Goal: Information Seeking & Learning: Learn about a topic

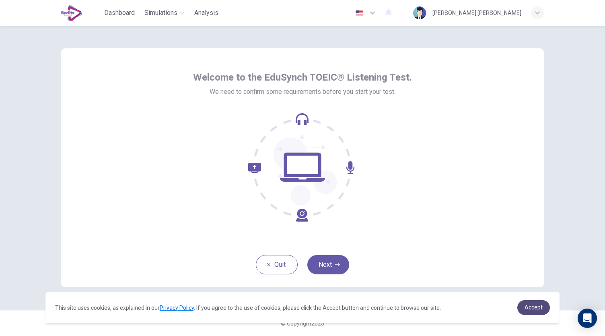
click at [525, 310] on link "Accept" at bounding box center [533, 307] width 33 height 15
click at [549, 309] on link "Accept" at bounding box center [533, 307] width 33 height 15
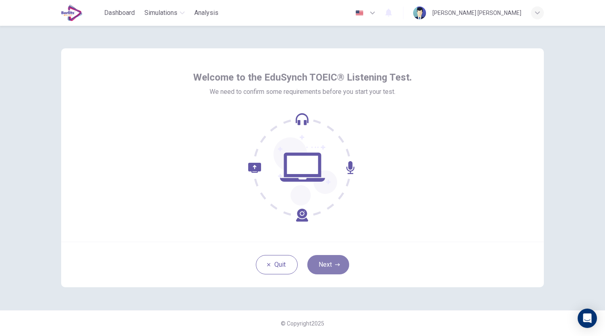
click at [334, 267] on button "Next" at bounding box center [328, 264] width 42 height 19
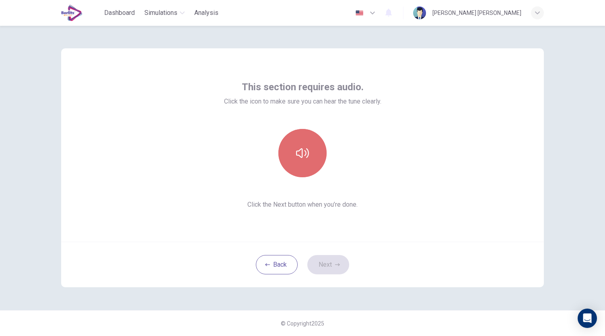
click at [305, 150] on icon "button" at bounding box center [302, 152] width 13 height 13
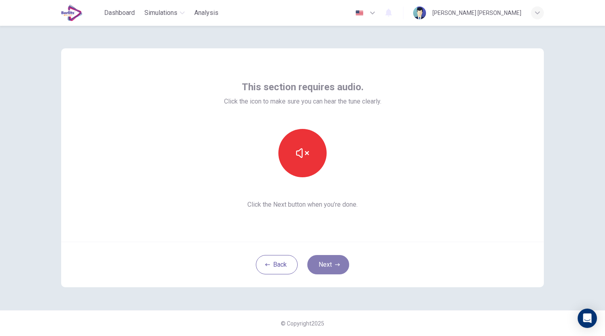
click at [323, 262] on button "Next" at bounding box center [328, 264] width 42 height 19
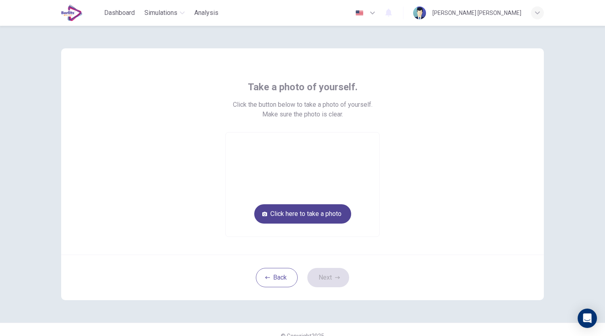
click at [313, 217] on button "Click here to take a photo" at bounding box center [302, 213] width 97 height 19
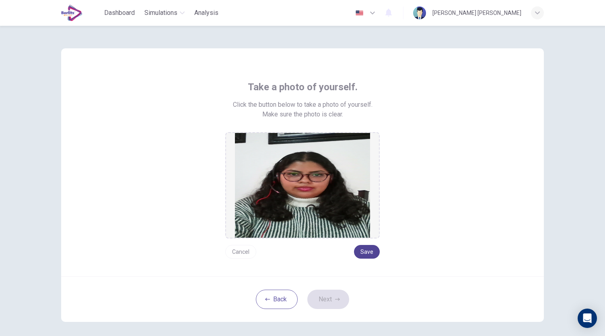
click at [367, 251] on button "Save" at bounding box center [367, 252] width 26 height 14
click at [330, 298] on button "Next" at bounding box center [328, 298] width 42 height 19
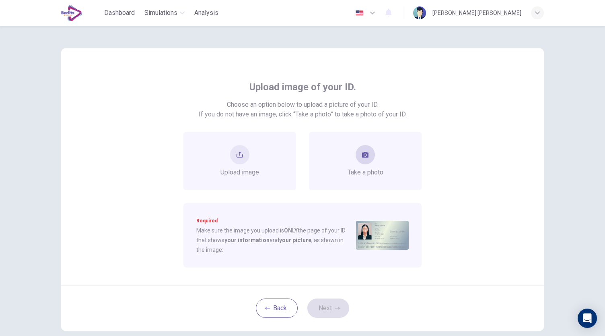
click at [362, 156] on icon "take photo" at bounding box center [365, 155] width 6 height 6
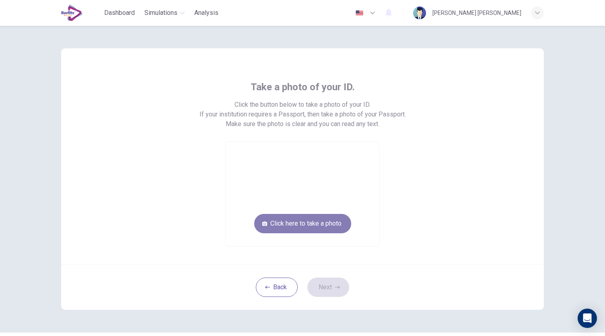
click at [305, 227] on button "Click here to take a photo" at bounding box center [302, 223] width 97 height 19
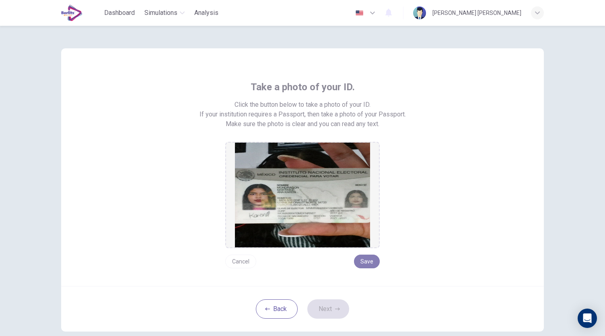
click at [369, 259] on button "Save" at bounding box center [367, 261] width 26 height 14
click at [332, 307] on button "Next" at bounding box center [328, 308] width 42 height 19
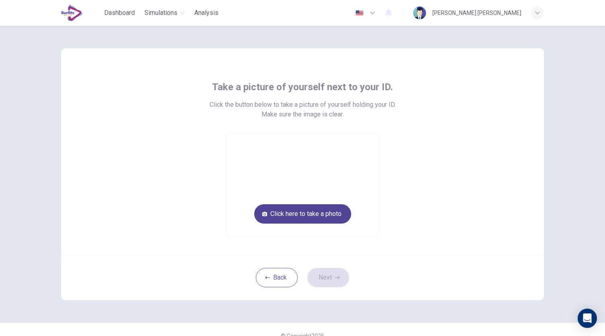
click at [292, 210] on button "Click here to take a photo" at bounding box center [302, 213] width 97 height 19
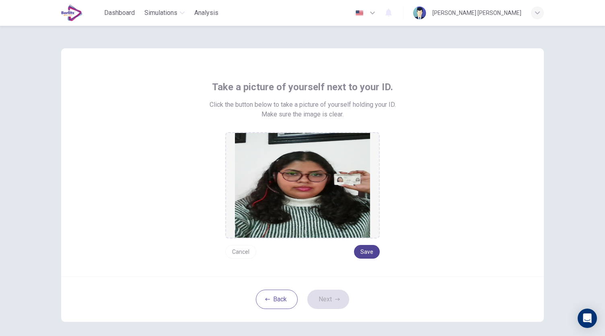
click at [364, 249] on button "Save" at bounding box center [367, 252] width 26 height 14
click at [326, 301] on button "Next" at bounding box center [328, 298] width 42 height 19
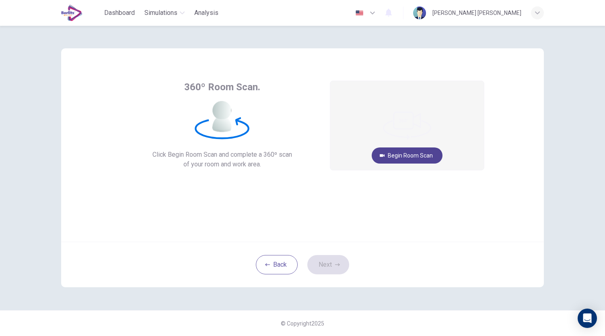
click at [414, 159] on button "Begin Room Scan" at bounding box center [407, 155] width 71 height 16
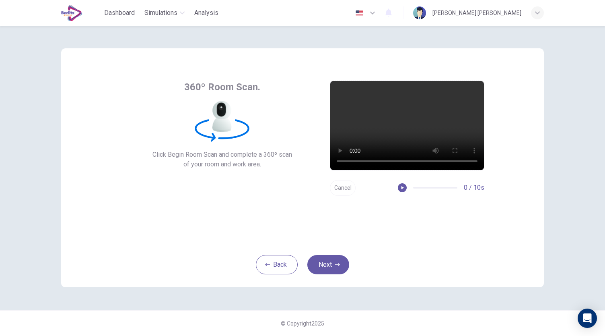
click at [372, 136] on video at bounding box center [407, 125] width 154 height 89
click at [326, 269] on button "Next" at bounding box center [328, 264] width 42 height 19
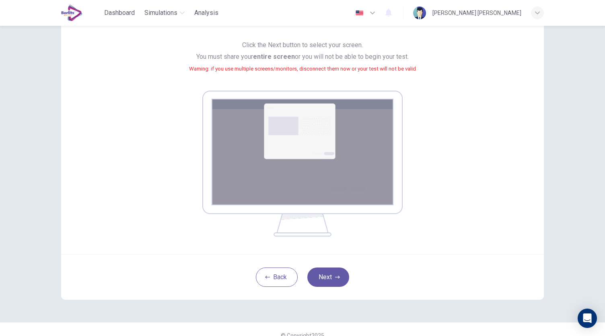
scroll to position [80, 0]
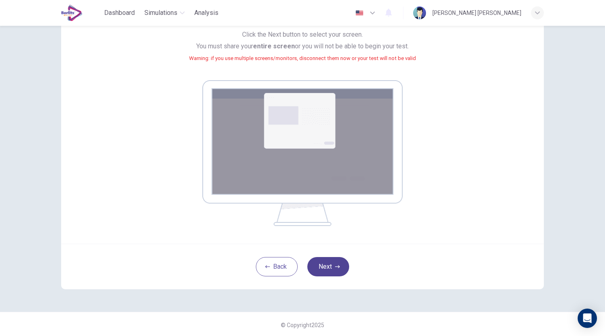
click at [331, 266] on button "Next" at bounding box center [328, 266] width 42 height 19
click at [328, 265] on button "Next" at bounding box center [328, 266] width 42 height 19
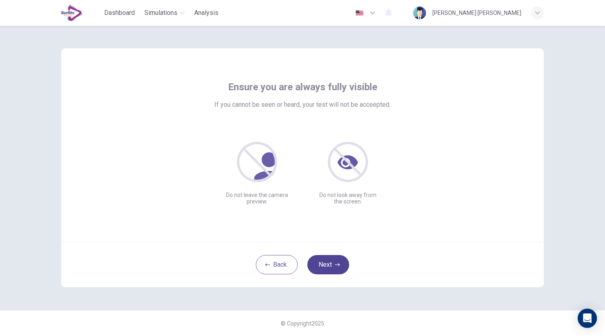
click at [322, 266] on button "Next" at bounding box center [328, 264] width 42 height 19
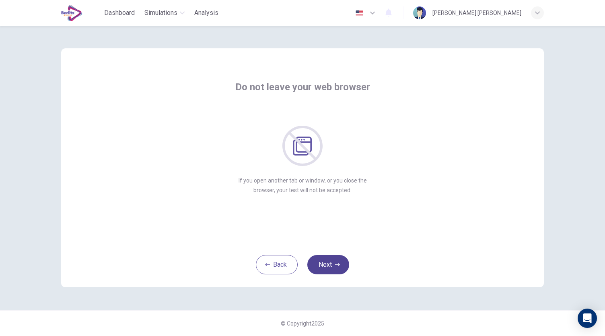
click at [327, 260] on button "Next" at bounding box center [328, 264] width 42 height 19
click at [325, 260] on button "Next" at bounding box center [328, 264] width 42 height 19
click at [328, 266] on button "Next" at bounding box center [328, 264] width 42 height 19
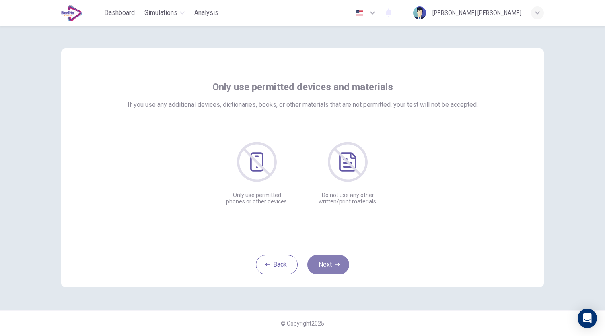
click at [328, 266] on button "Next" at bounding box center [328, 264] width 42 height 19
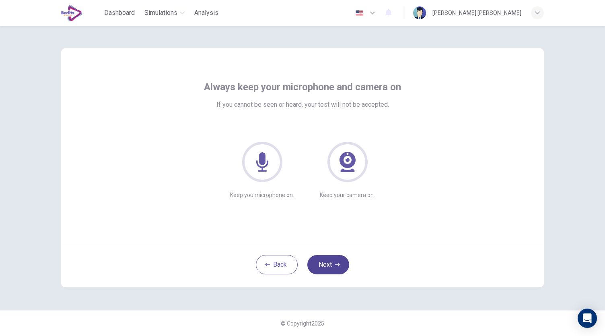
click at [328, 266] on button "Next" at bounding box center [328, 264] width 42 height 19
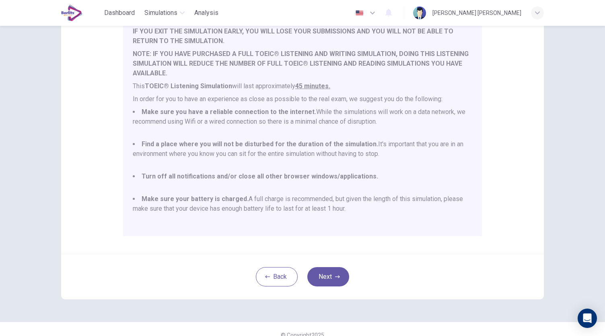
scroll to position [107, 0]
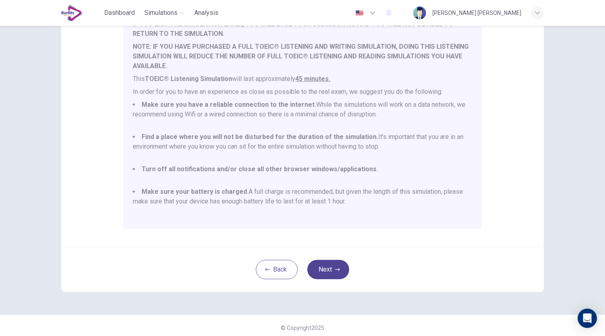
click at [327, 273] on button "Next" at bounding box center [328, 269] width 42 height 19
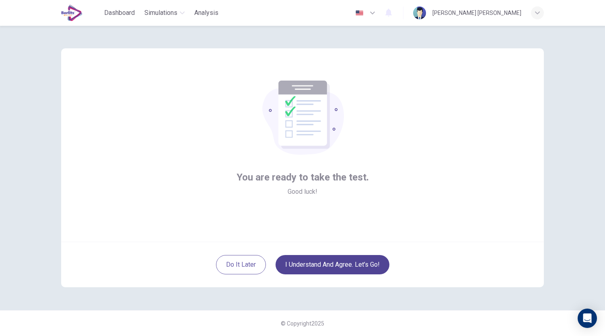
scroll to position [0, 0]
click at [334, 269] on button "I understand and agree. Let’s go!" at bounding box center [333, 264] width 114 height 19
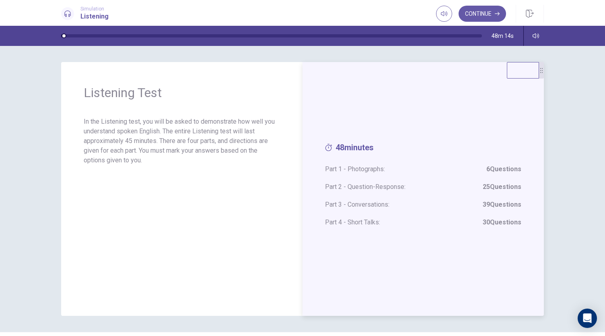
click at [348, 182] on span "Part 2 - Question-Response: 25 Questions" at bounding box center [423, 187] width 196 height 10
click at [492, 14] on button "Continue" at bounding box center [482, 14] width 47 height 16
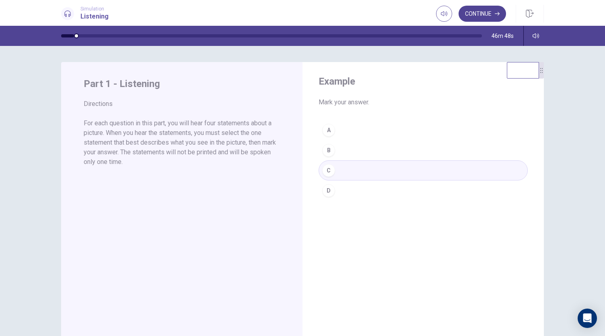
click at [489, 10] on button "Continue" at bounding box center [482, 14] width 47 height 16
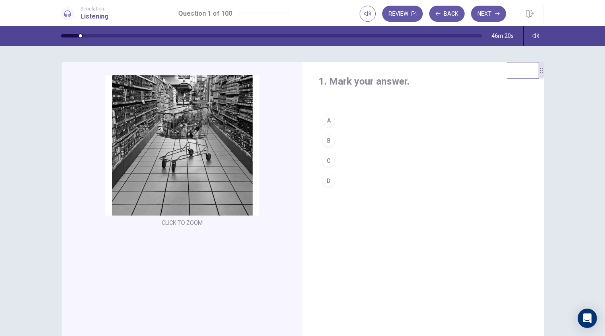
click at [328, 161] on div "C" at bounding box center [328, 160] width 13 height 13
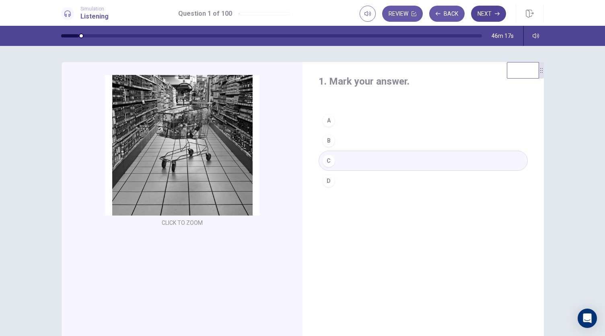
click at [497, 16] on icon "button" at bounding box center [497, 13] width 5 height 5
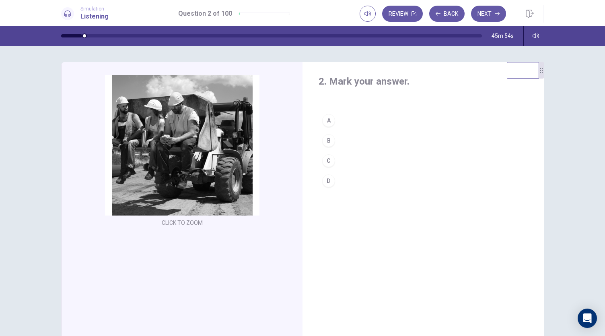
click at [324, 119] on div "A" at bounding box center [328, 120] width 13 height 13
click at [492, 13] on button "Next" at bounding box center [488, 14] width 35 height 16
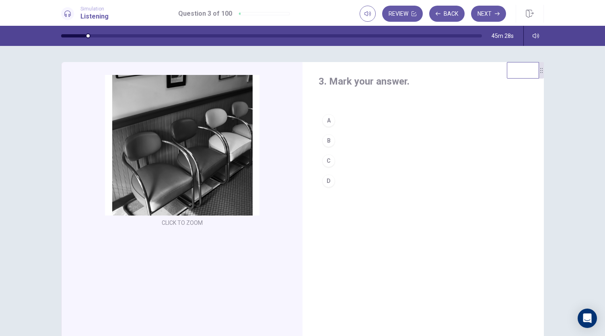
click at [326, 161] on div "C" at bounding box center [328, 160] width 13 height 13
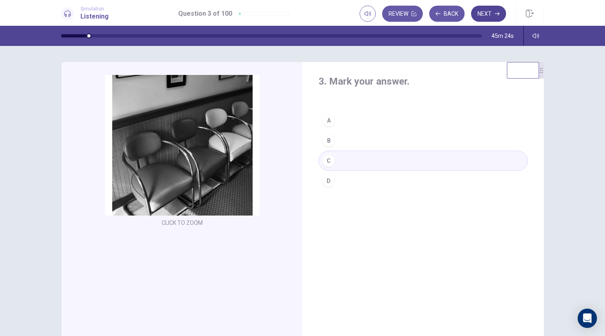
click at [493, 14] on button "Next" at bounding box center [488, 14] width 35 height 16
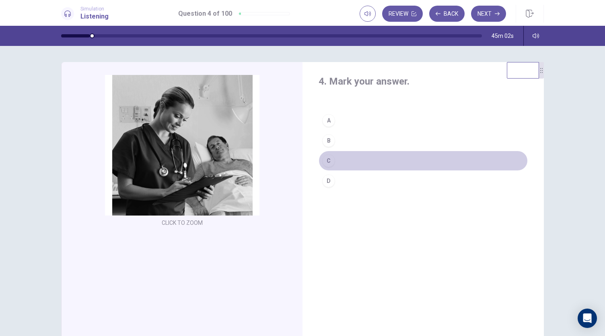
click at [326, 160] on div "C" at bounding box center [328, 160] width 13 height 13
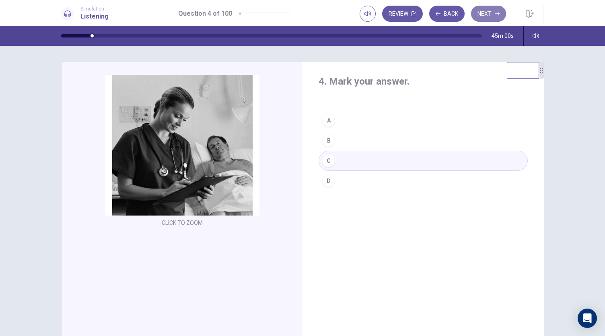
click at [492, 12] on button "Next" at bounding box center [488, 14] width 35 height 16
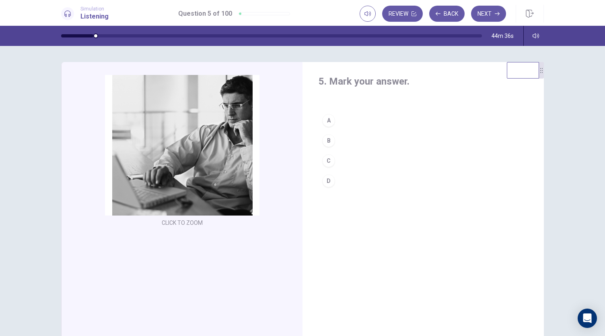
click at [327, 137] on div "B" at bounding box center [328, 140] width 13 height 13
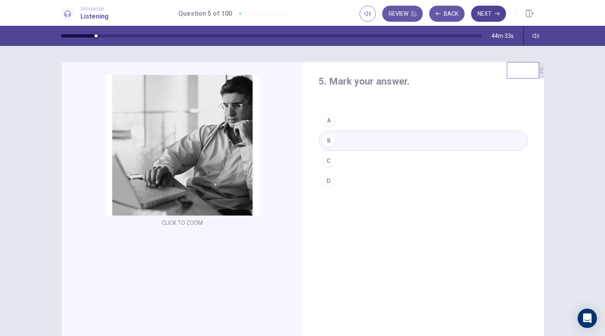
click at [496, 8] on button "Next" at bounding box center [488, 14] width 35 height 16
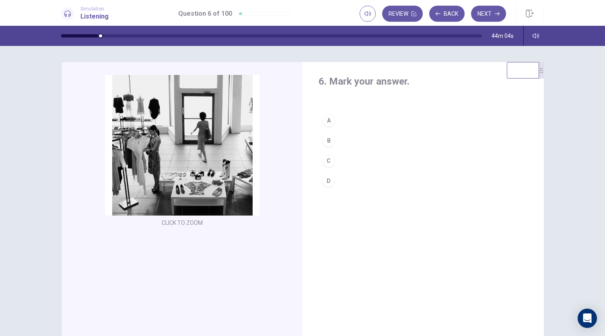
click at [326, 120] on div "A" at bounding box center [328, 120] width 13 height 13
click at [483, 16] on button "Next" at bounding box center [488, 14] width 35 height 16
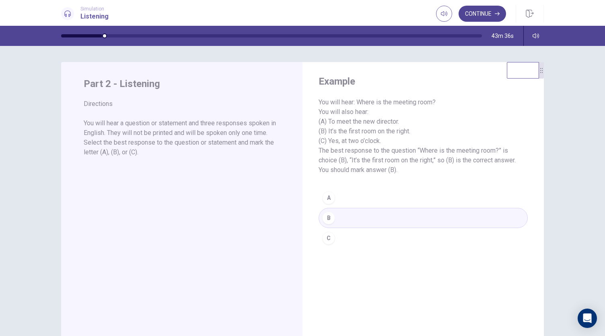
click at [489, 14] on button "Continue" at bounding box center [482, 14] width 47 height 16
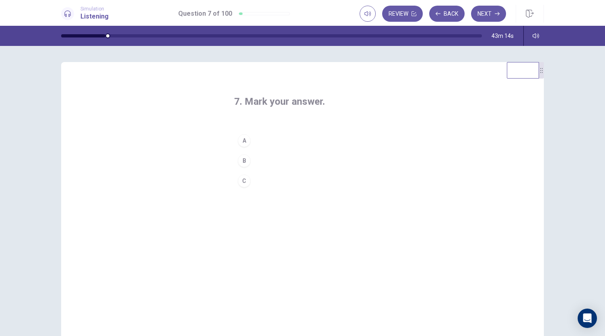
click at [245, 157] on div "B" at bounding box center [244, 160] width 13 height 13
click at [489, 15] on button "Next" at bounding box center [488, 14] width 35 height 16
click at [239, 158] on div "B" at bounding box center [244, 160] width 13 height 13
click at [490, 12] on button "Next" at bounding box center [488, 14] width 35 height 16
click at [242, 158] on div "B" at bounding box center [244, 160] width 13 height 13
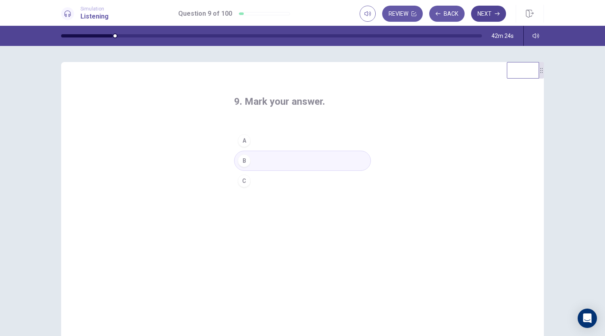
click at [491, 11] on button "Next" at bounding box center [488, 14] width 35 height 16
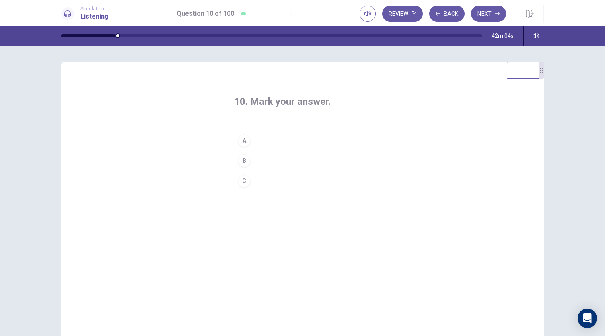
click at [244, 181] on div "C" at bounding box center [244, 180] width 13 height 13
click at [487, 13] on button "Next" at bounding box center [488, 14] width 35 height 16
click at [242, 140] on div "A" at bounding box center [244, 140] width 13 height 13
click at [489, 10] on button "Next" at bounding box center [488, 14] width 35 height 16
click at [243, 181] on div "C" at bounding box center [244, 180] width 13 height 13
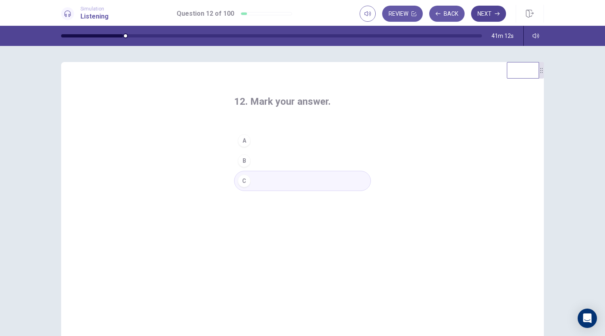
click at [483, 13] on button "Next" at bounding box center [488, 14] width 35 height 16
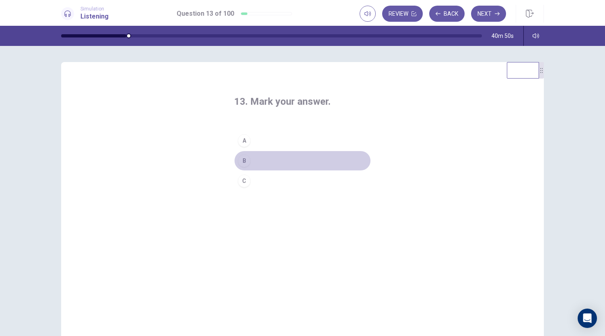
click at [243, 158] on div "B" at bounding box center [244, 160] width 13 height 13
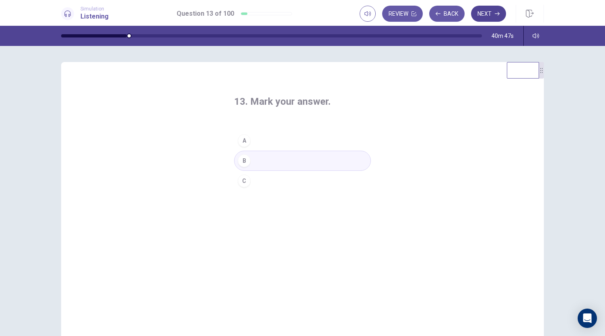
click at [491, 9] on button "Next" at bounding box center [488, 14] width 35 height 16
click at [243, 141] on div "A" at bounding box center [244, 140] width 13 height 13
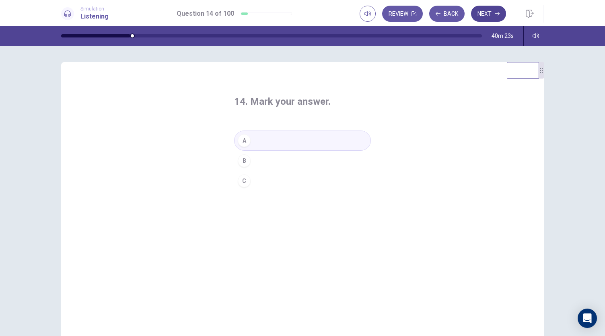
click at [491, 13] on button "Next" at bounding box center [488, 14] width 35 height 16
click at [244, 140] on div "A" at bounding box center [244, 140] width 13 height 13
click at [489, 13] on button "Next" at bounding box center [488, 14] width 35 height 16
click at [242, 161] on div "B" at bounding box center [244, 160] width 13 height 13
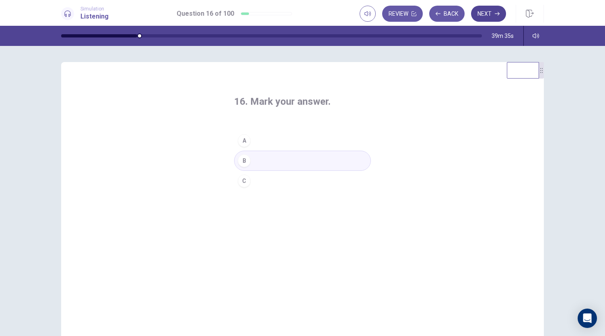
click at [489, 19] on button "Next" at bounding box center [488, 14] width 35 height 16
click at [241, 181] on div "C" at bounding box center [244, 180] width 13 height 13
click at [484, 11] on button "Next" at bounding box center [488, 14] width 35 height 16
click at [245, 181] on div "C" at bounding box center [244, 180] width 13 height 13
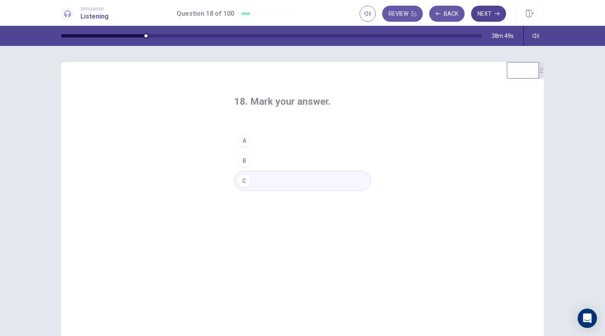
click at [487, 17] on button "Next" at bounding box center [488, 14] width 35 height 16
click at [243, 141] on div "A" at bounding box center [244, 140] width 13 height 13
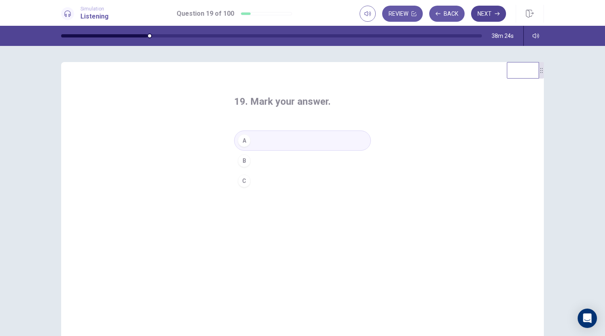
click at [487, 13] on button "Next" at bounding box center [488, 14] width 35 height 16
click at [243, 180] on div "C" at bounding box center [244, 180] width 13 height 13
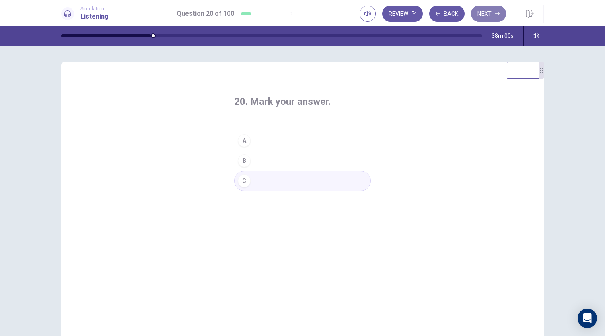
click at [488, 12] on button "Next" at bounding box center [488, 14] width 35 height 16
click at [243, 142] on div "A" at bounding box center [244, 140] width 13 height 13
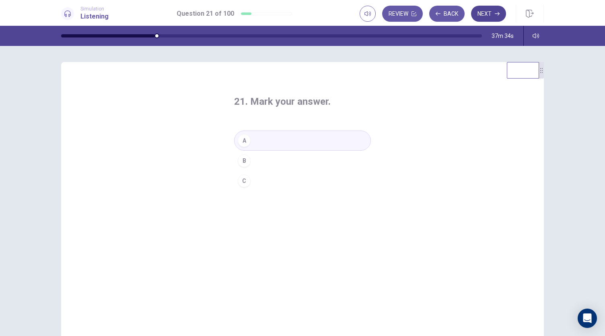
click at [489, 14] on button "Next" at bounding box center [488, 14] width 35 height 16
click at [245, 161] on div "B" at bounding box center [244, 160] width 13 height 13
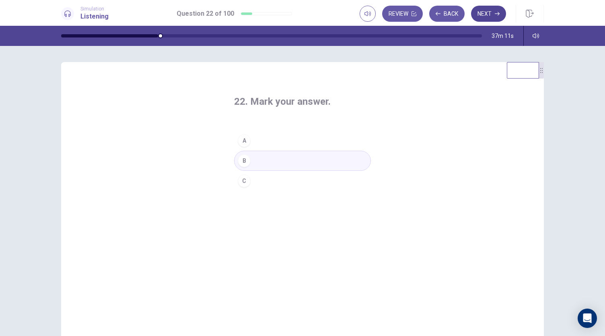
click at [497, 11] on button "Next" at bounding box center [488, 14] width 35 height 16
click at [245, 138] on div "A" at bounding box center [244, 140] width 13 height 13
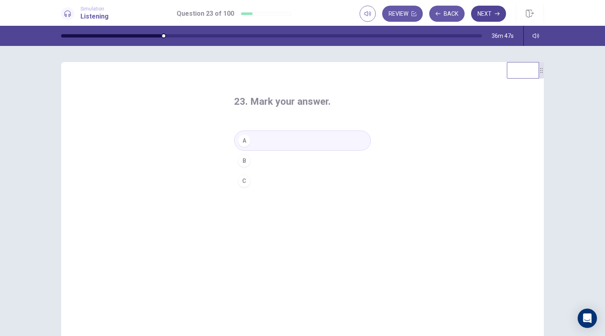
click at [483, 15] on button "Next" at bounding box center [488, 14] width 35 height 16
click at [241, 183] on div "C" at bounding box center [244, 180] width 13 height 13
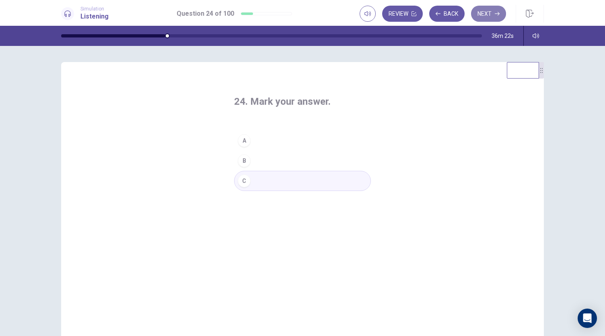
click at [488, 8] on button "Next" at bounding box center [488, 14] width 35 height 16
click at [242, 142] on div "A" at bounding box center [244, 140] width 13 height 13
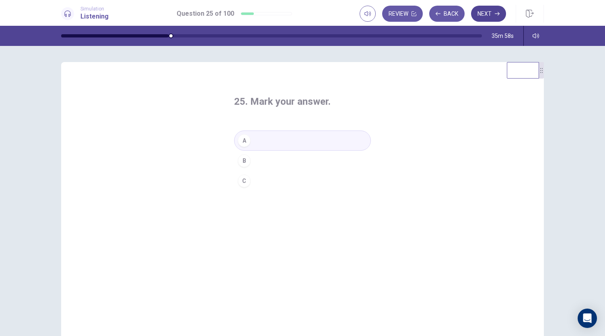
click at [487, 16] on button "Next" at bounding box center [488, 14] width 35 height 16
click at [244, 161] on div "B" at bounding box center [244, 160] width 13 height 13
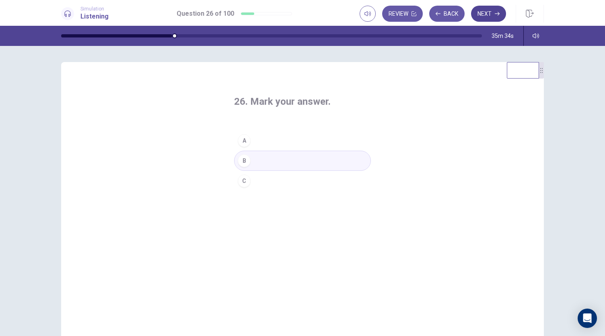
click at [487, 16] on button "Next" at bounding box center [488, 14] width 35 height 16
click at [243, 159] on div "B" at bounding box center [244, 160] width 13 height 13
click at [494, 10] on button "Next" at bounding box center [488, 14] width 35 height 16
click at [243, 160] on div "B" at bounding box center [244, 160] width 13 height 13
click at [486, 6] on button "Next" at bounding box center [488, 14] width 35 height 16
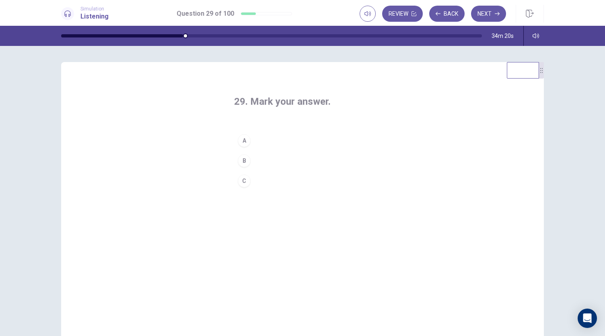
click at [243, 188] on button "C" at bounding box center [302, 181] width 137 height 20
click at [480, 10] on button "Next" at bounding box center [488, 14] width 35 height 16
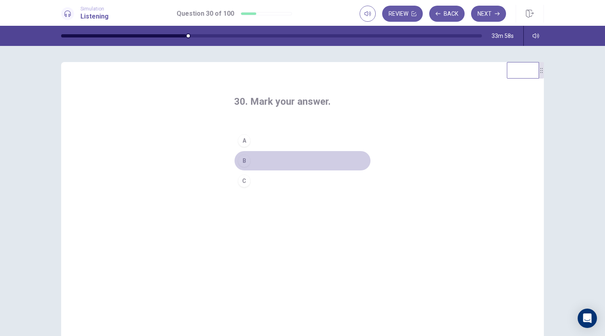
click at [241, 158] on div "B" at bounding box center [244, 160] width 13 height 13
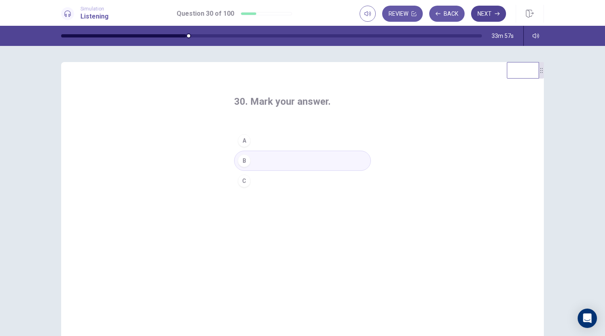
click at [482, 13] on button "Next" at bounding box center [488, 14] width 35 height 16
click at [243, 143] on div "A" at bounding box center [244, 140] width 13 height 13
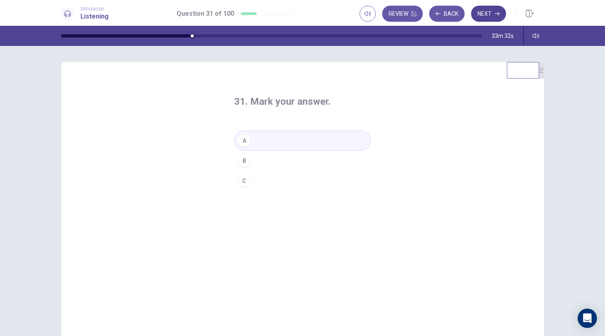
click at [484, 9] on button "Next" at bounding box center [488, 14] width 35 height 16
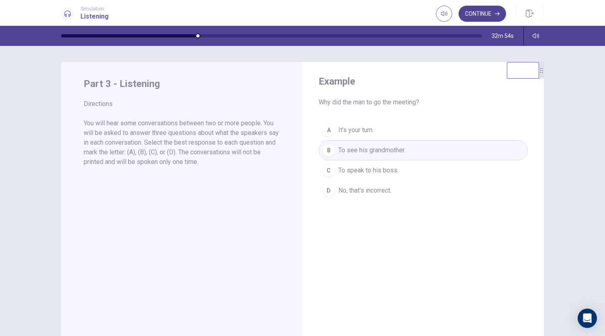
click at [484, 7] on button "Continue" at bounding box center [482, 14] width 47 height 16
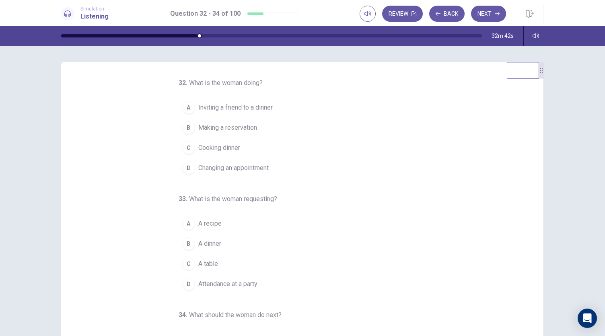
click at [186, 127] on div "B" at bounding box center [188, 127] width 13 height 13
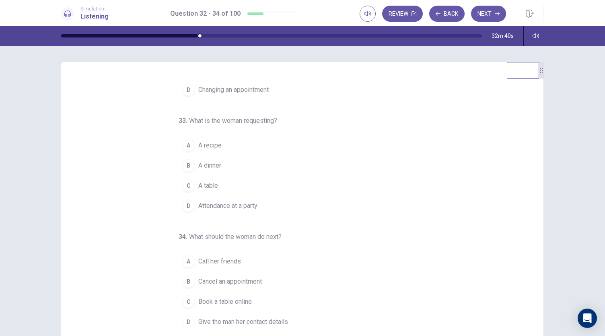
scroll to position [80, 0]
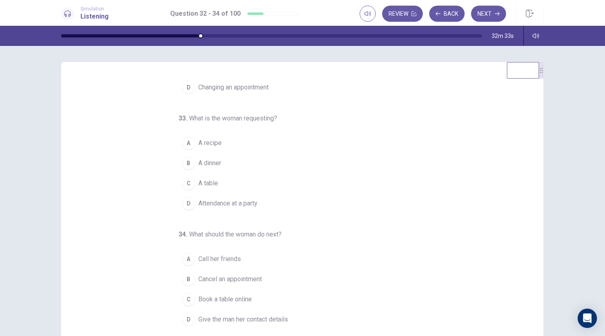
click at [185, 178] on div "C" at bounding box center [188, 183] width 13 height 13
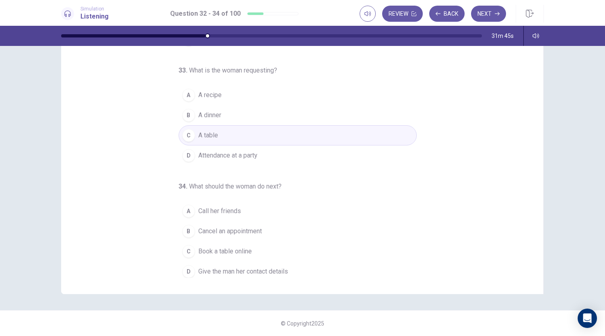
click at [186, 268] on div "D" at bounding box center [188, 271] width 13 height 13
click at [489, 15] on button "Next" at bounding box center [488, 14] width 35 height 16
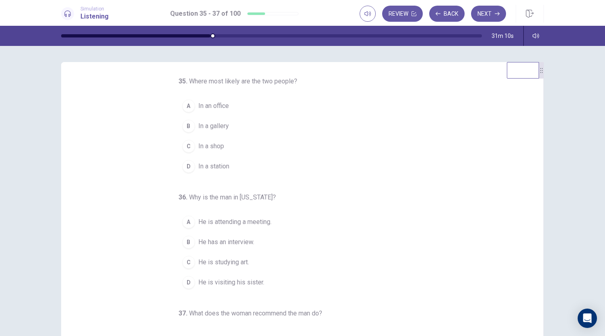
scroll to position [0, 0]
click at [183, 124] on div "B" at bounding box center [188, 127] width 13 height 13
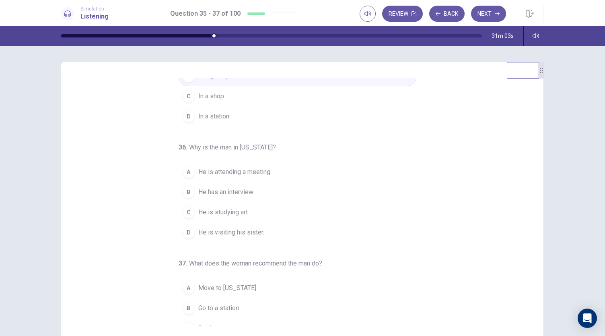
scroll to position [53, 0]
click at [182, 227] on div "D" at bounding box center [188, 230] width 13 height 13
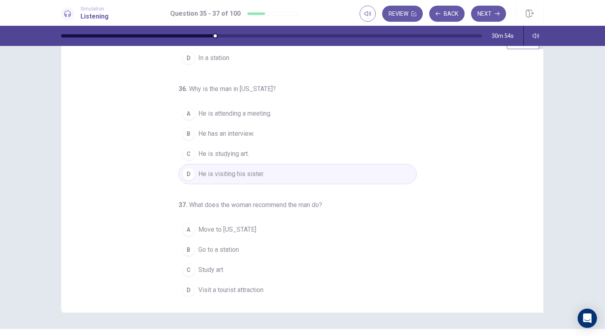
scroll to position [48, 0]
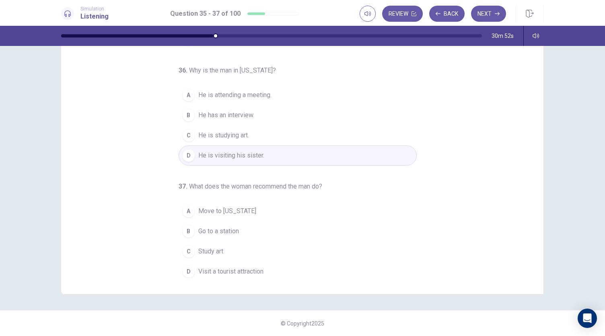
click at [185, 270] on div "D" at bounding box center [188, 271] width 13 height 13
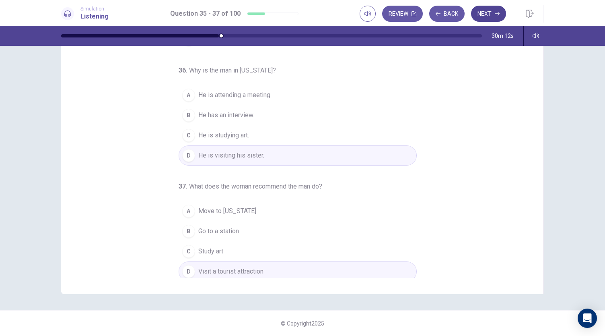
click at [487, 17] on button "Next" at bounding box center [488, 14] width 35 height 16
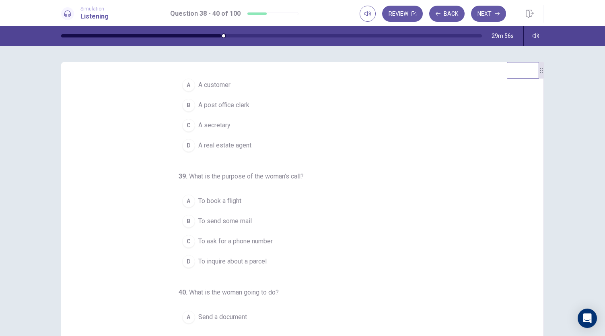
scroll to position [0, 0]
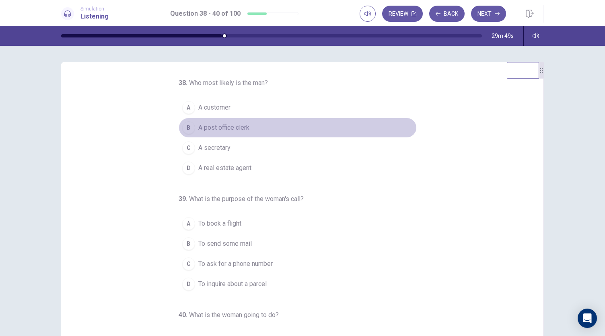
click at [188, 127] on div "B" at bounding box center [188, 127] width 13 height 13
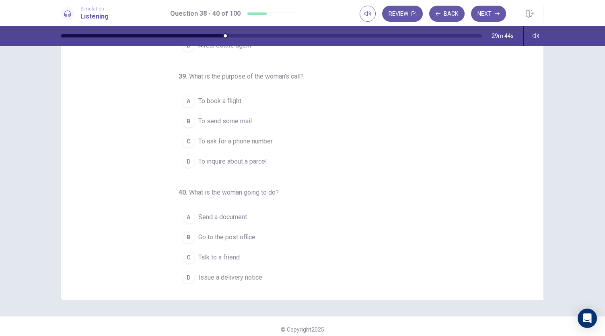
scroll to position [48, 0]
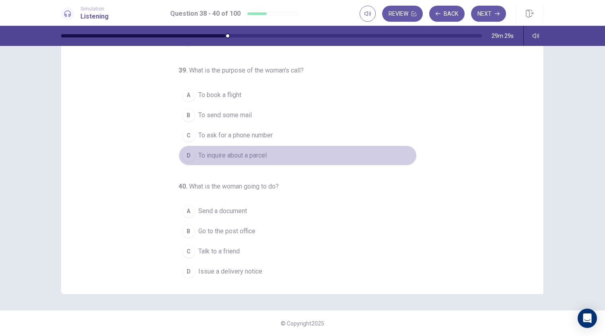
click at [183, 152] on div "D" at bounding box center [188, 155] width 13 height 13
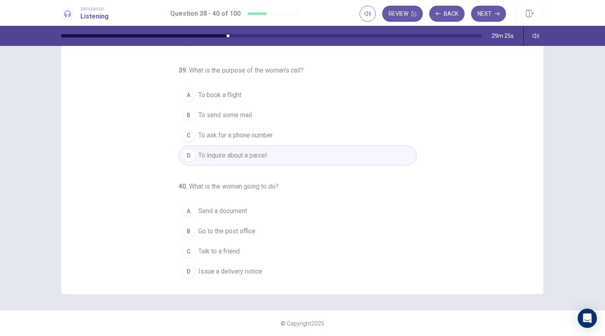
click at [183, 245] on div "C" at bounding box center [188, 251] width 13 height 13
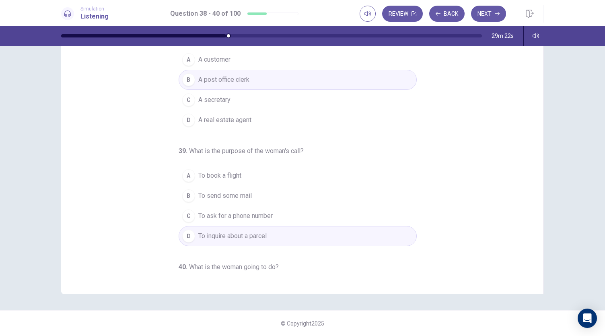
scroll to position [0, 0]
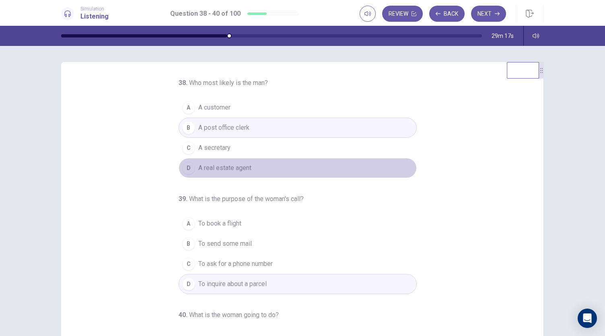
click at [186, 168] on div "D" at bounding box center [188, 167] width 13 height 13
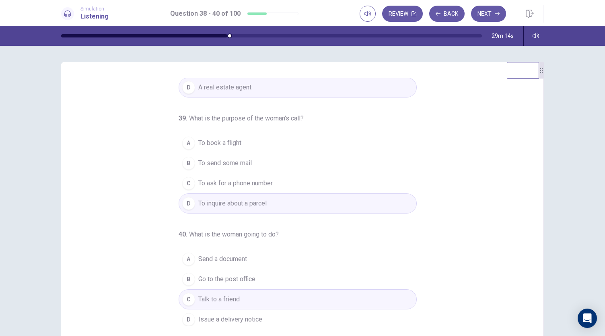
scroll to position [48, 0]
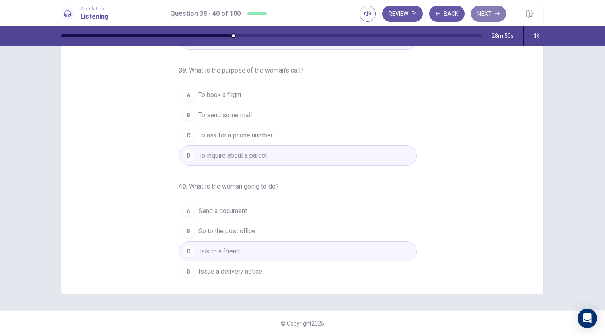
click at [493, 10] on button "Next" at bounding box center [488, 14] width 35 height 16
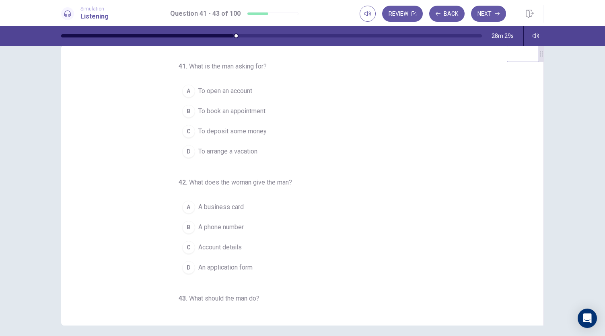
scroll to position [0, 0]
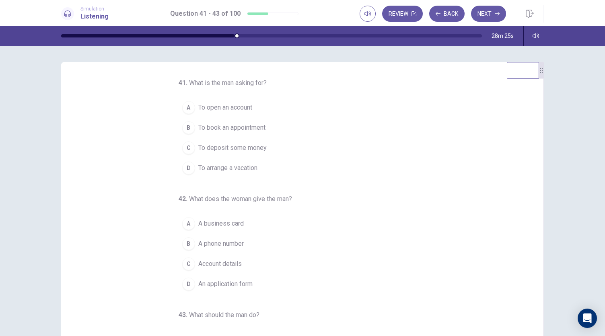
click at [229, 103] on span "To open an account" at bounding box center [225, 108] width 54 height 10
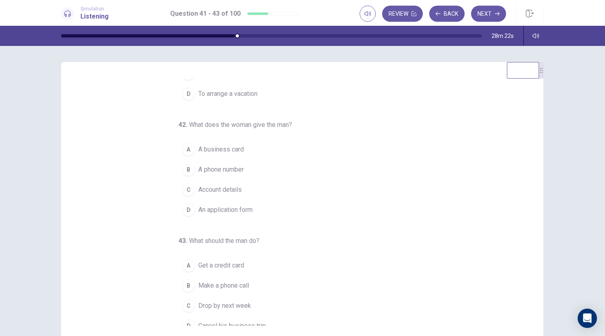
scroll to position [80, 0]
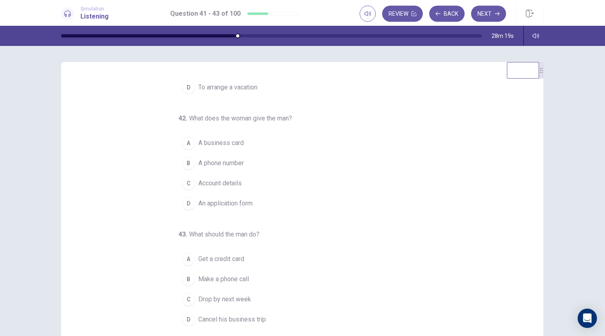
click at [222, 202] on span "An application form" at bounding box center [225, 203] width 54 height 10
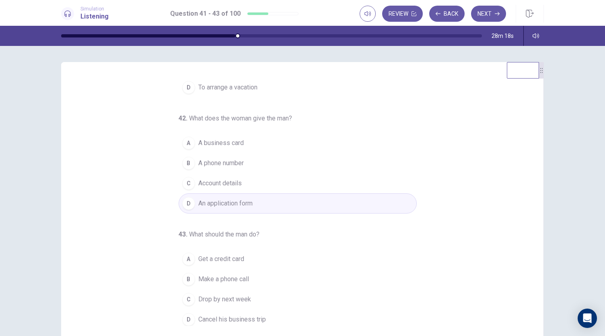
scroll to position [48, 0]
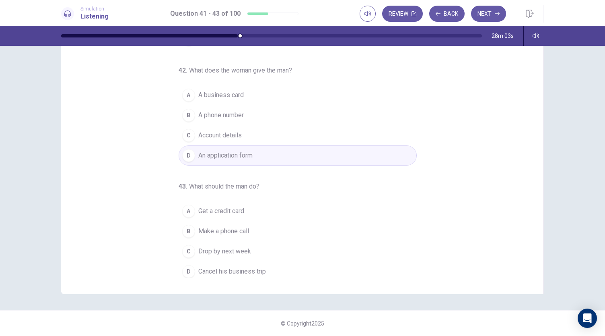
click at [182, 247] on div "C" at bounding box center [188, 251] width 13 height 13
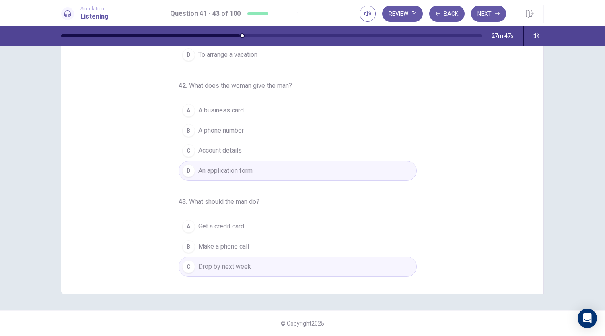
scroll to position [80, 0]
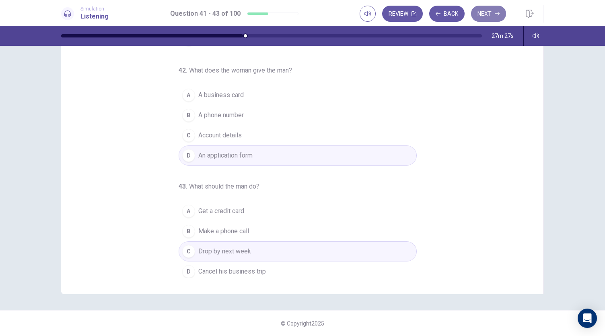
click at [494, 20] on button "Next" at bounding box center [488, 14] width 35 height 16
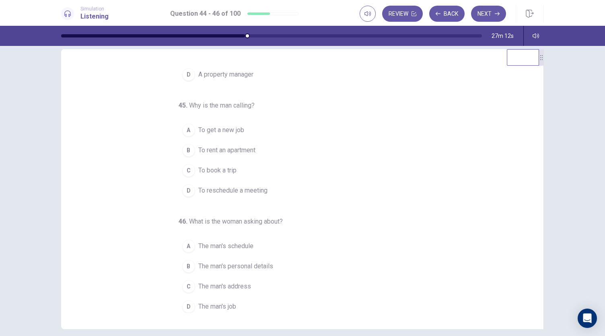
scroll to position [0, 0]
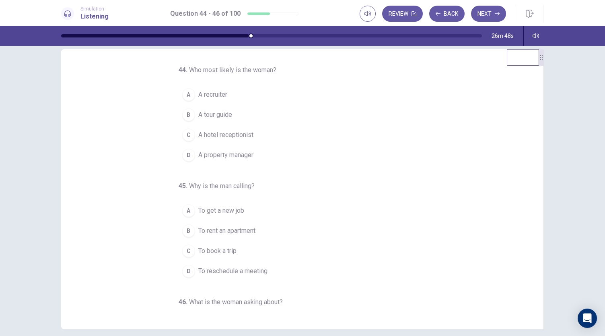
click at [186, 155] on div "D" at bounding box center [188, 154] width 13 height 13
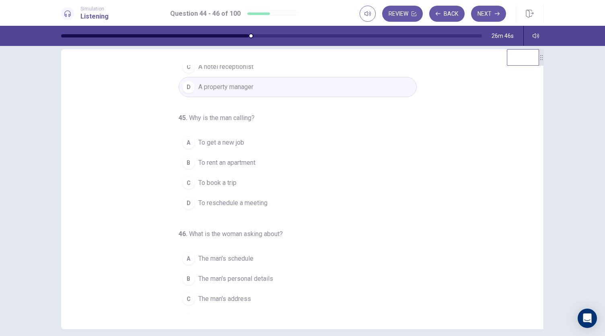
scroll to position [69, 0]
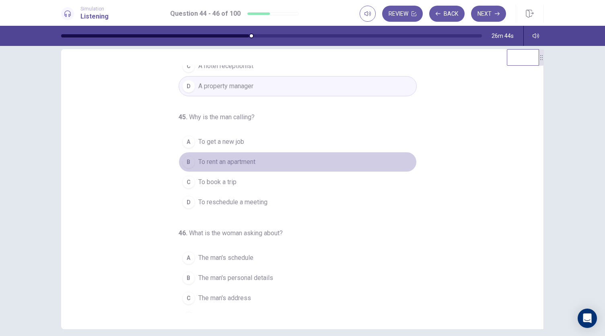
click at [183, 156] on div "B" at bounding box center [188, 161] width 13 height 13
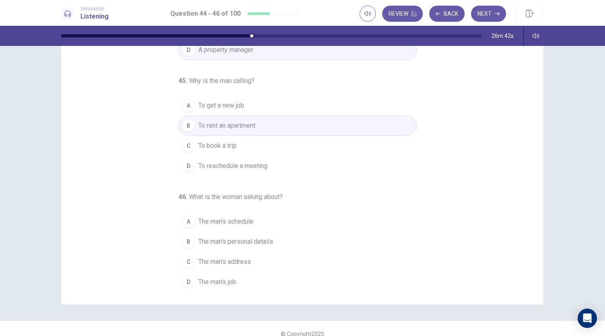
scroll to position [48, 0]
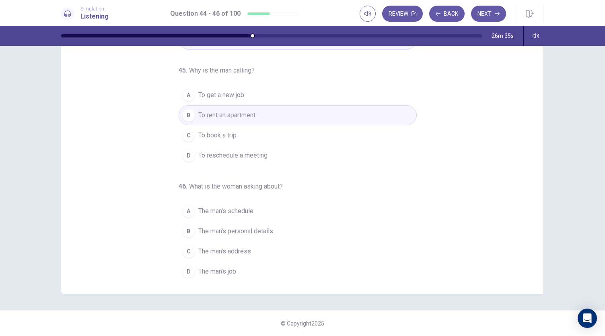
click at [185, 268] on div "D" at bounding box center [188, 271] width 13 height 13
click at [256, 231] on span "The man's personal details" at bounding box center [235, 233] width 75 height 10
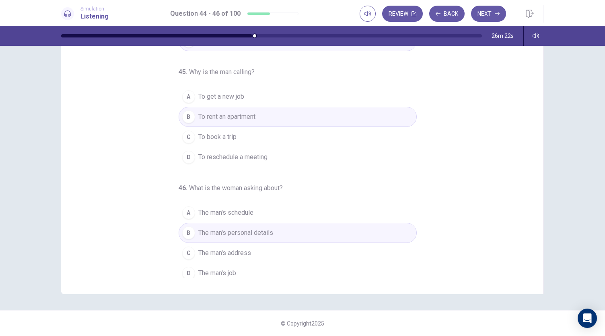
click at [215, 270] on span "The man's job" at bounding box center [217, 273] width 38 height 10
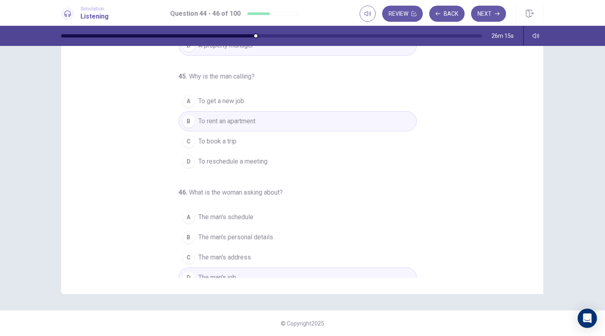
scroll to position [80, 0]
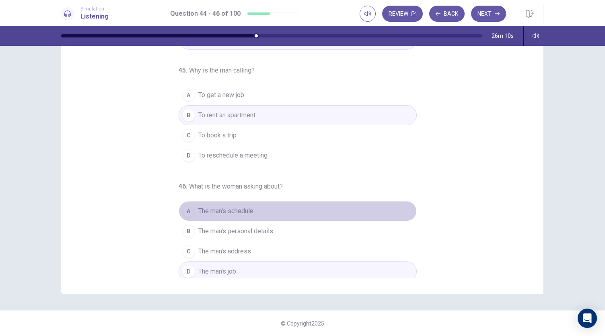
click at [189, 206] on div "A" at bounding box center [188, 210] width 13 height 13
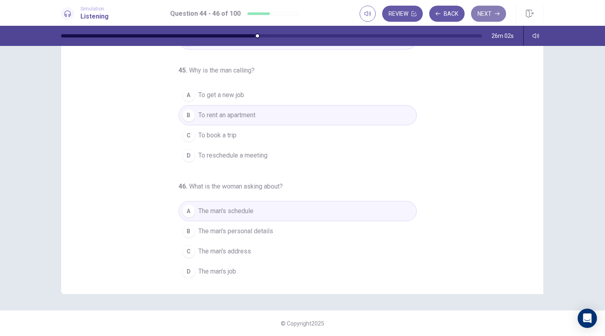
click at [489, 20] on button "Next" at bounding box center [488, 14] width 35 height 16
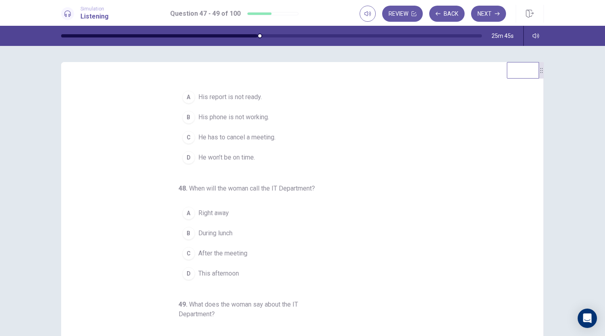
scroll to position [0, 0]
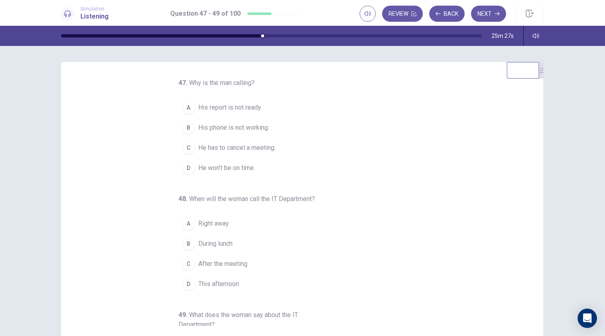
click at [186, 126] on div "B" at bounding box center [188, 127] width 13 height 13
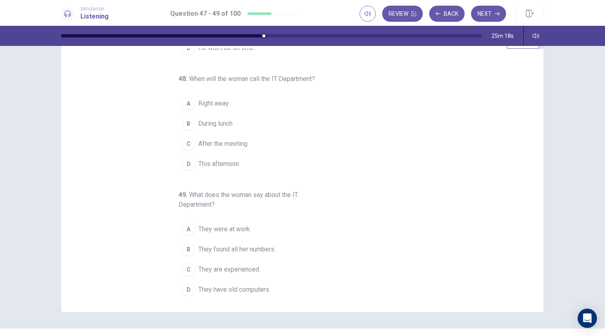
scroll to position [30, 0]
click at [188, 98] on div "A" at bounding box center [188, 103] width 13 height 13
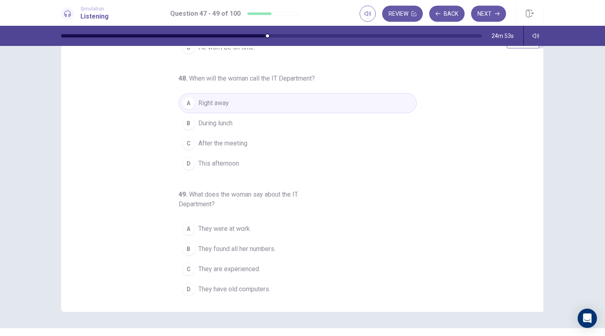
click at [186, 243] on div "B" at bounding box center [188, 248] width 13 height 13
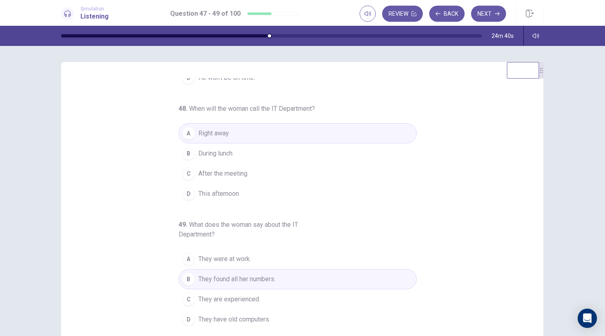
scroll to position [0, 0]
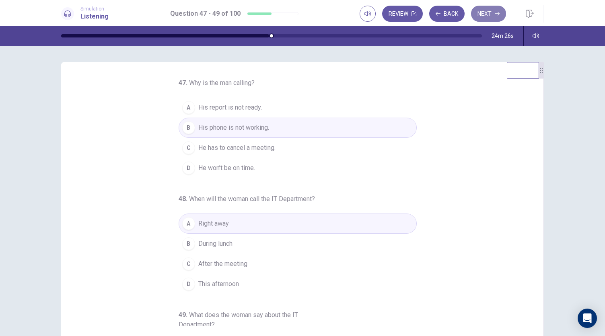
click at [487, 14] on button "Next" at bounding box center [488, 14] width 35 height 16
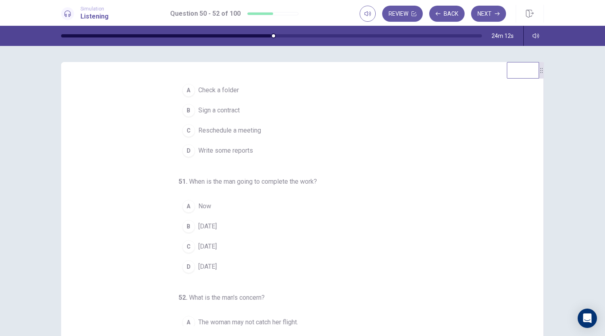
scroll to position [23, 0]
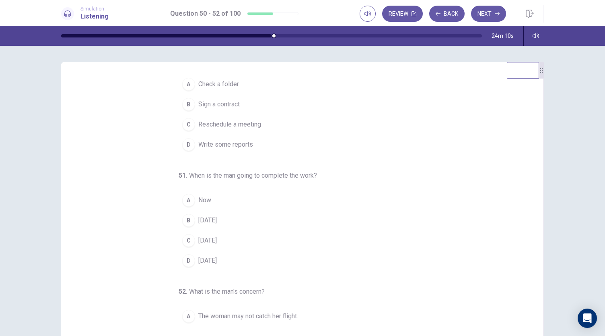
click at [183, 101] on div "B" at bounding box center [188, 104] width 13 height 13
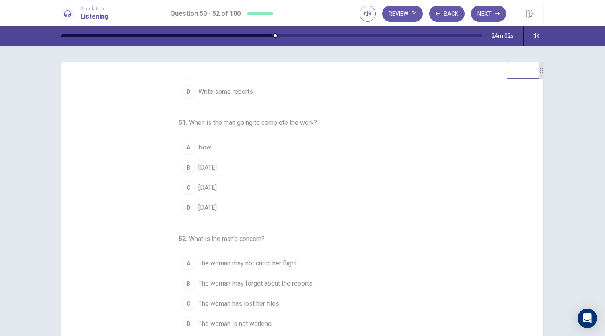
scroll to position [80, 0]
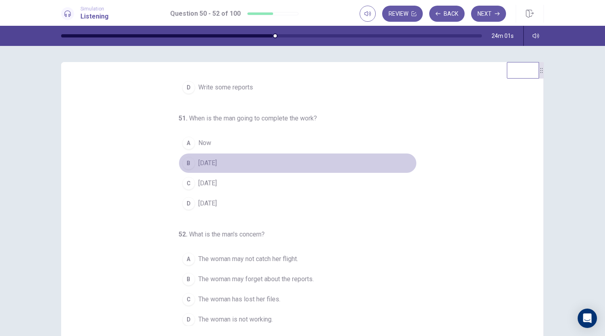
click at [182, 160] on div "B" at bounding box center [188, 163] width 13 height 13
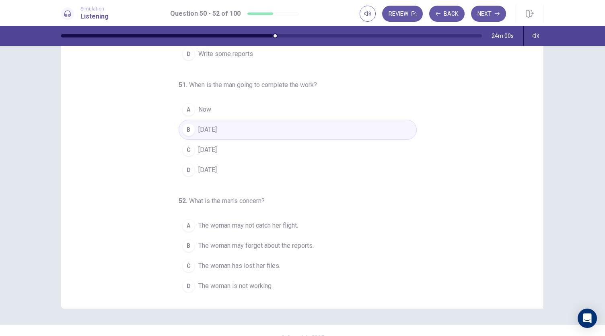
scroll to position [48, 0]
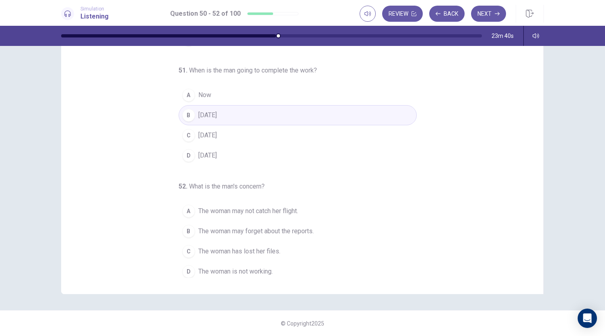
click at [183, 210] on div "A" at bounding box center [188, 210] width 13 height 13
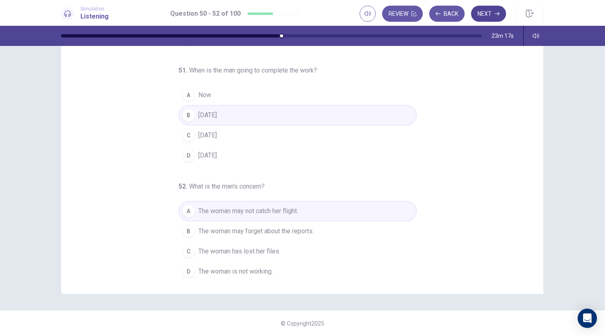
click at [487, 16] on button "Next" at bounding box center [488, 14] width 35 height 16
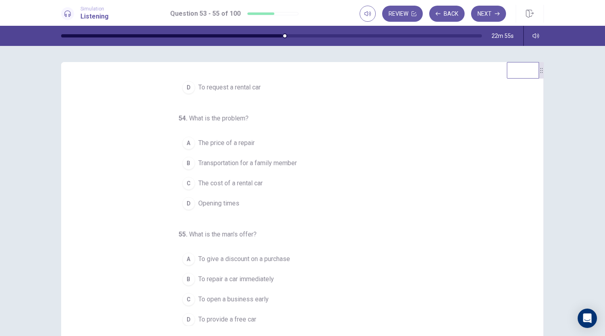
scroll to position [0, 0]
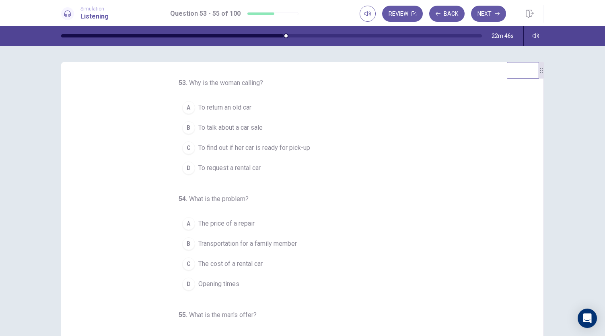
click at [182, 144] on div "C" at bounding box center [188, 147] width 13 height 13
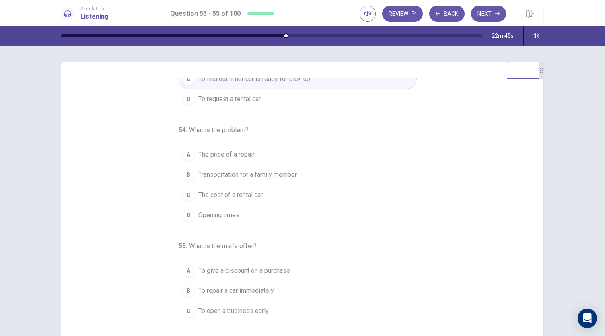
scroll to position [80, 0]
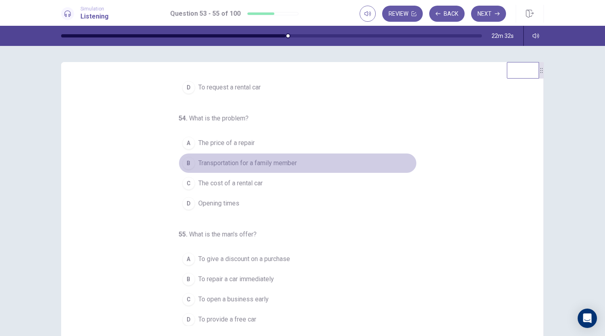
click at [182, 163] on div "B" at bounding box center [188, 163] width 13 height 13
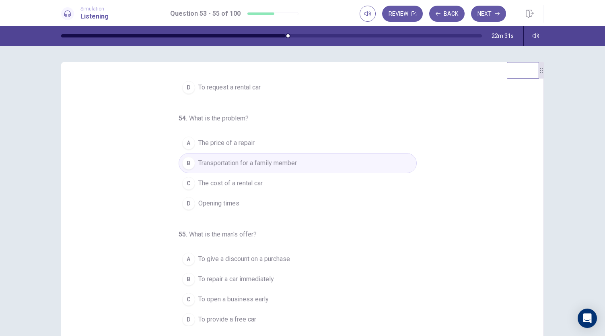
scroll to position [48, 0]
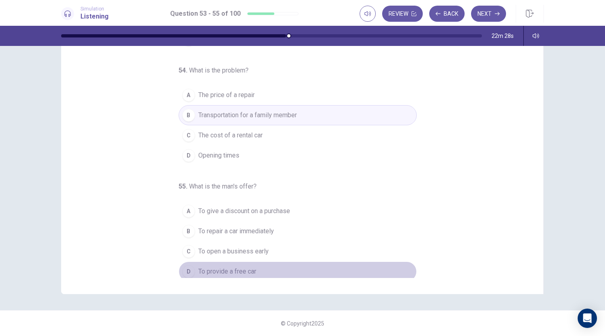
click at [182, 269] on div "D" at bounding box center [188, 271] width 13 height 13
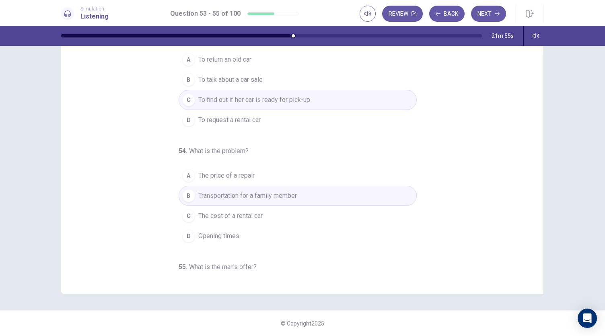
scroll to position [0, 0]
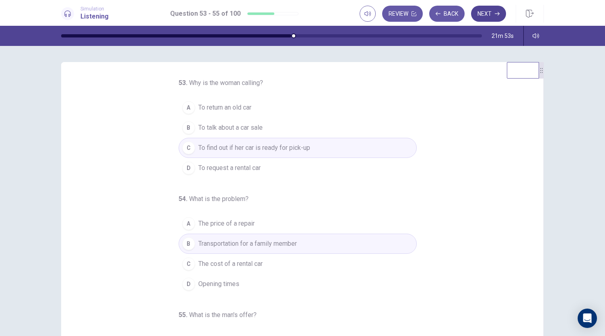
click at [493, 16] on button "Next" at bounding box center [488, 14] width 35 height 16
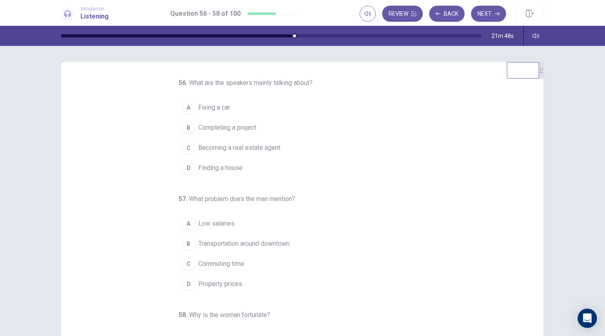
click at [361, 151] on button "C Becoming a real estate agent" at bounding box center [298, 148] width 238 height 20
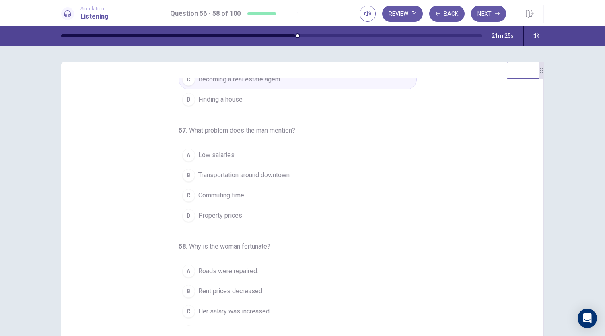
scroll to position [80, 0]
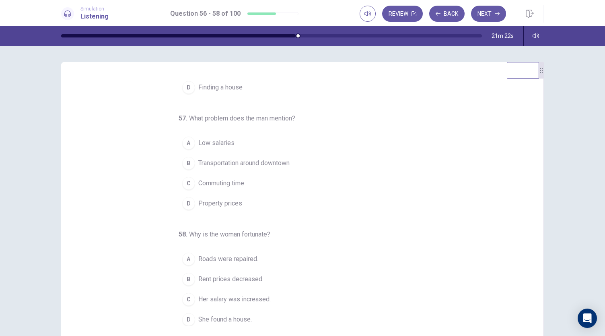
click at [185, 197] on div "D" at bounding box center [188, 203] width 13 height 13
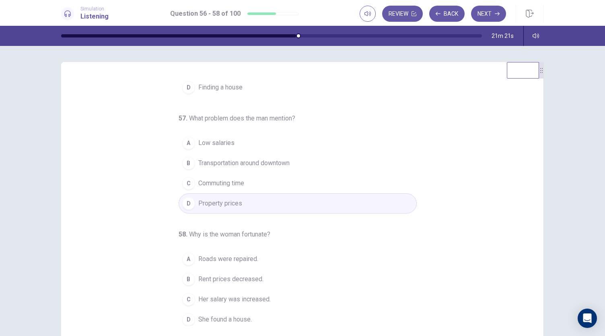
scroll to position [48, 0]
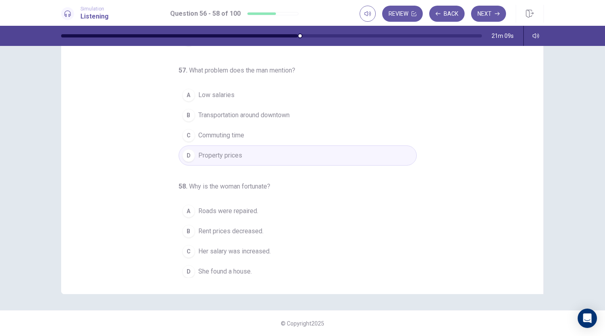
click at [191, 270] on button "D She found a house." at bounding box center [298, 271] width 238 height 20
click at [186, 226] on div "B" at bounding box center [188, 231] width 13 height 13
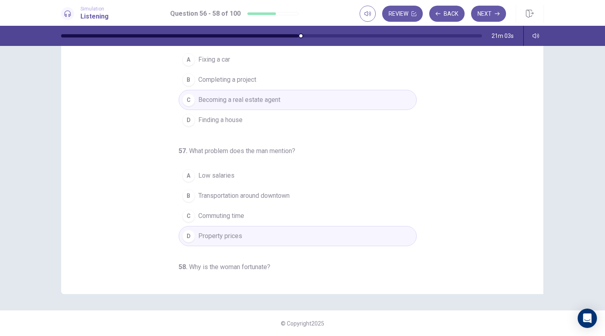
scroll to position [0, 0]
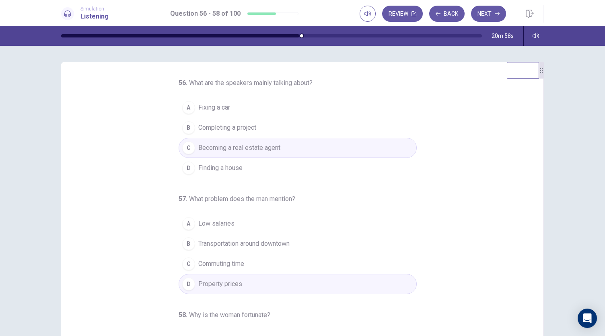
click at [217, 168] on span "Finding a house" at bounding box center [220, 168] width 44 height 10
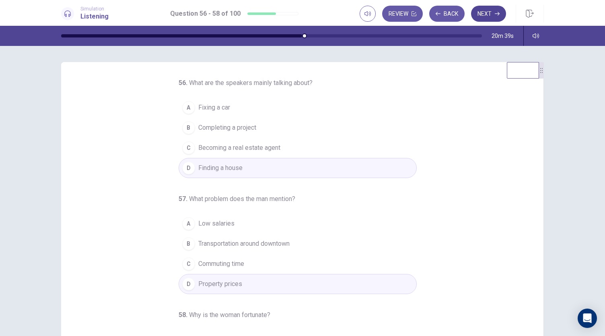
click at [489, 7] on button "Next" at bounding box center [488, 14] width 35 height 16
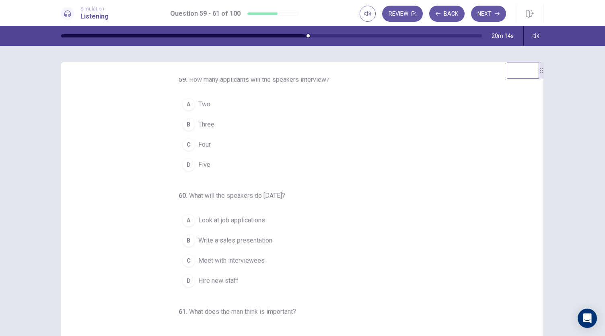
scroll to position [3, 0]
click at [188, 101] on div "A" at bounding box center [188, 104] width 13 height 13
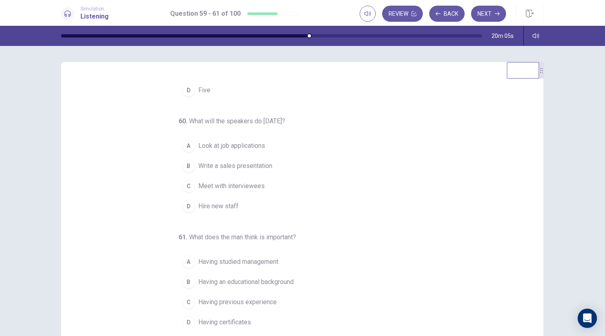
scroll to position [80, 0]
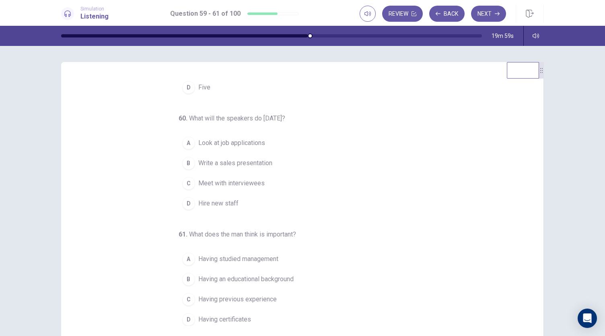
click at [182, 139] on div "A" at bounding box center [188, 142] width 13 height 13
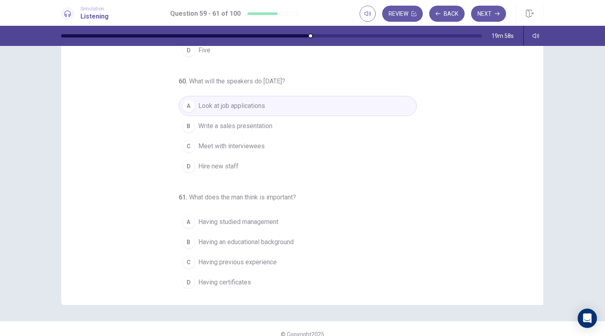
scroll to position [48, 0]
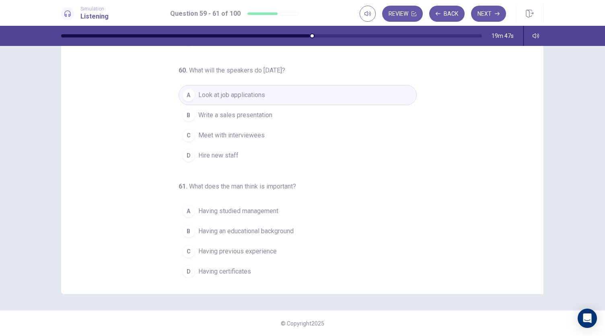
click at [184, 246] on div "C" at bounding box center [188, 251] width 13 height 13
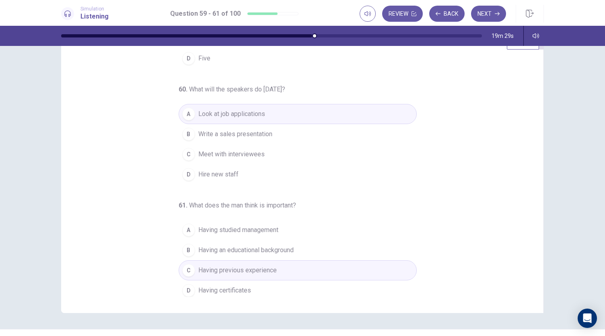
scroll to position [30, 0]
click at [484, 13] on button "Next" at bounding box center [488, 14] width 35 height 16
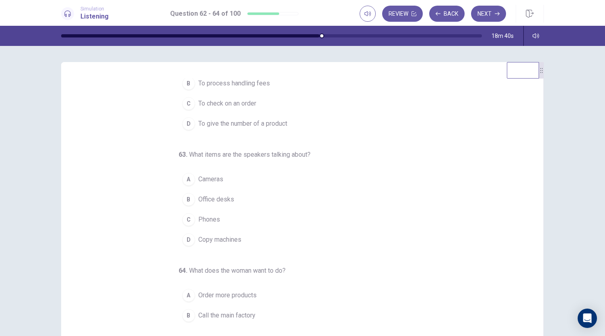
scroll to position [46, 0]
click at [179, 231] on button "D Copy machines" at bounding box center [298, 237] width 238 height 20
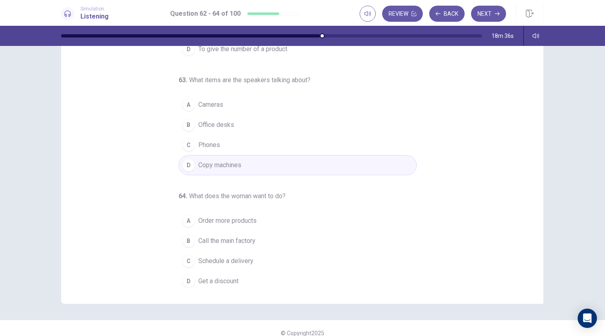
scroll to position [39, 0]
click at [224, 215] on span "Order more products" at bounding box center [227, 220] width 58 height 10
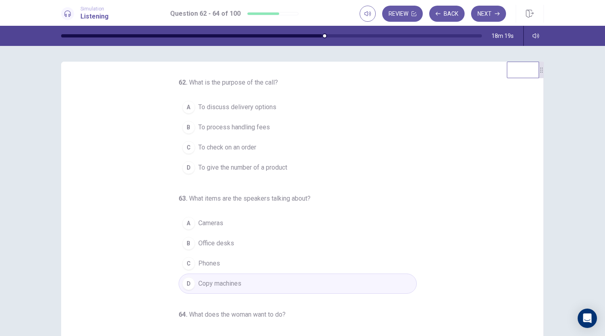
scroll to position [0, 0]
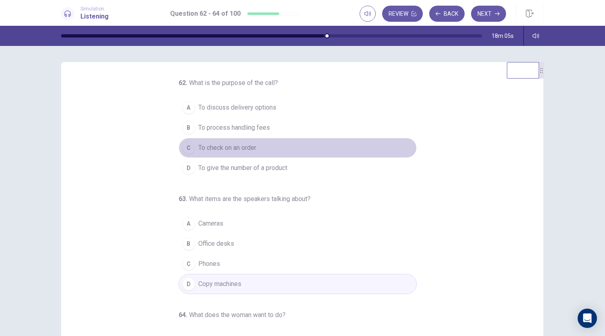
click at [185, 145] on div "C" at bounding box center [188, 147] width 13 height 13
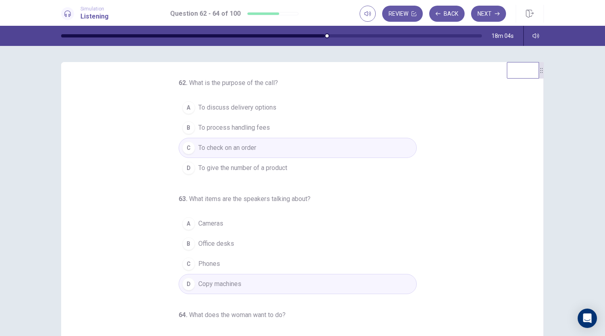
click at [185, 145] on div "C" at bounding box center [188, 147] width 13 height 13
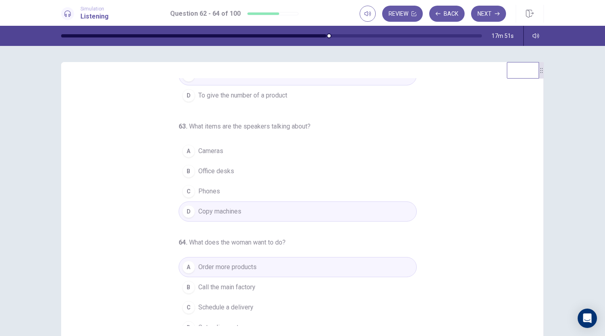
scroll to position [80, 0]
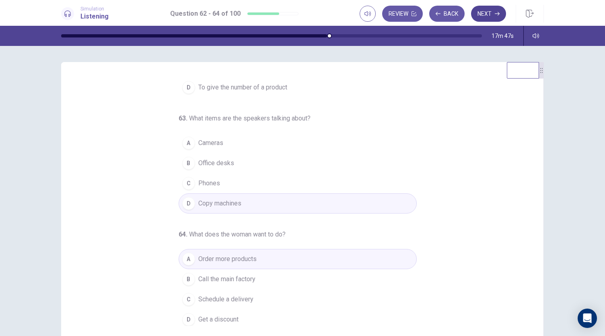
click at [484, 19] on button "Next" at bounding box center [488, 14] width 35 height 16
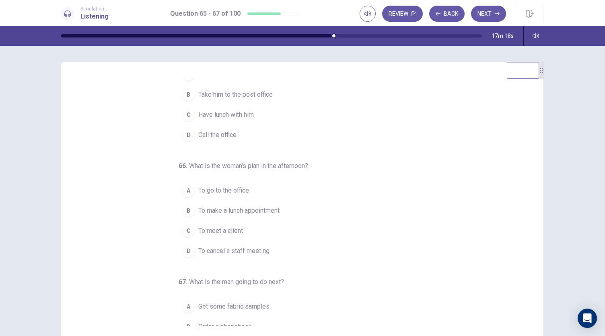
scroll to position [37, 0]
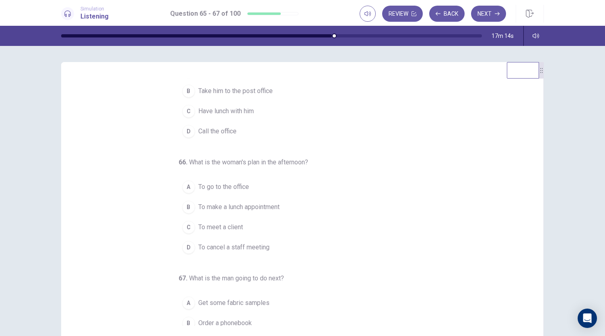
click at [187, 225] on div "C" at bounding box center [188, 227] width 13 height 13
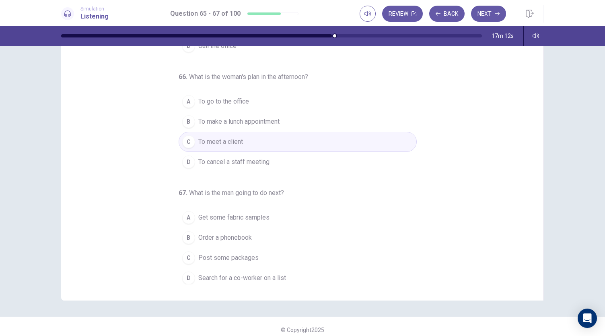
scroll to position [42, 0]
click at [184, 280] on div "D" at bounding box center [188, 277] width 13 height 13
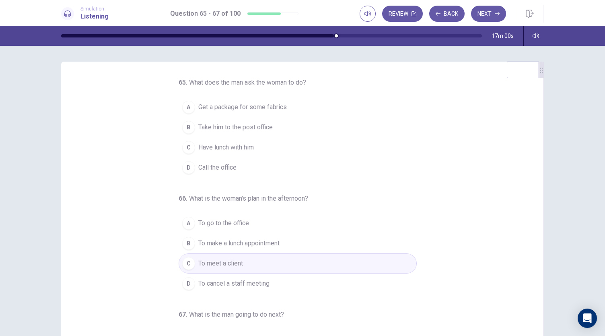
scroll to position [0, 0]
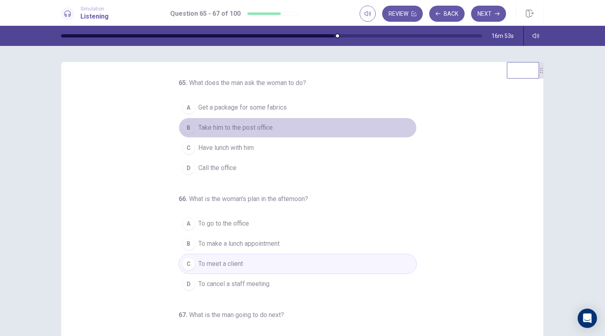
click at [183, 128] on div "B" at bounding box center [188, 127] width 13 height 13
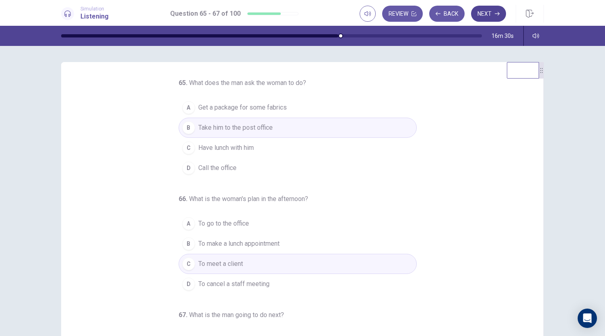
click at [487, 19] on button "Next" at bounding box center [488, 14] width 35 height 16
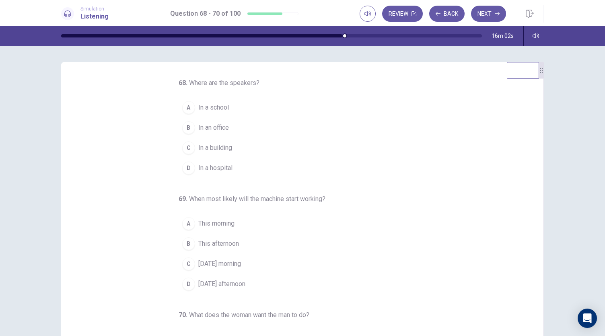
click at [182, 126] on div "B" at bounding box center [188, 127] width 13 height 13
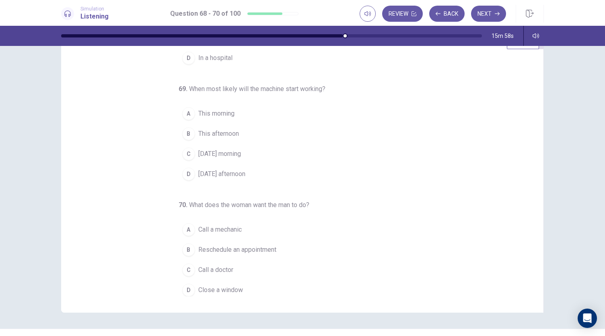
scroll to position [30, 0]
click at [183, 150] on div "C" at bounding box center [188, 152] width 13 height 13
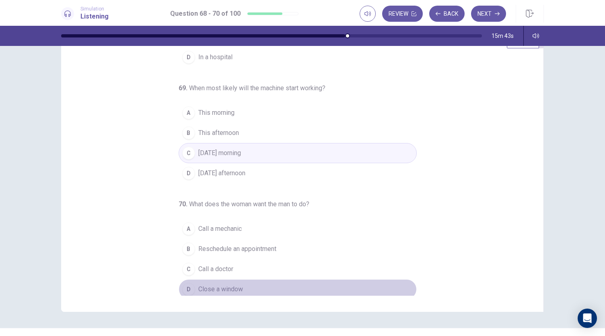
click at [187, 282] on div "D" at bounding box center [188, 288] width 13 height 13
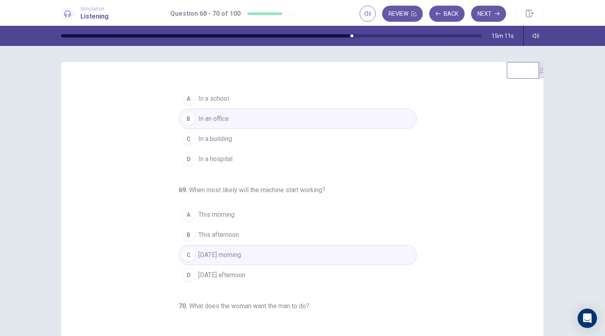
scroll to position [0, 0]
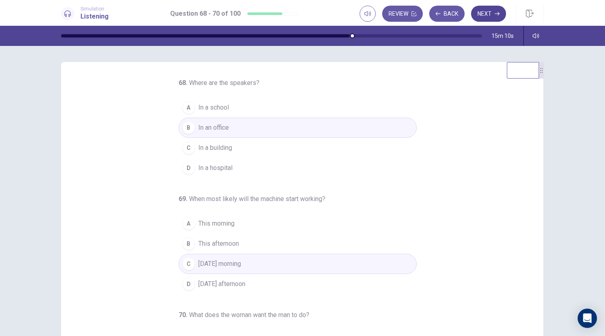
click at [480, 18] on button "Next" at bounding box center [488, 14] width 35 height 16
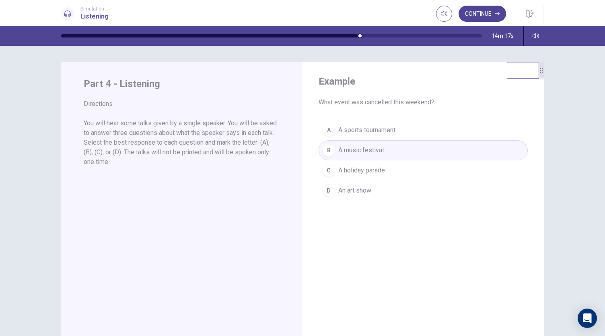
click at [484, 16] on button "Continue" at bounding box center [482, 14] width 47 height 16
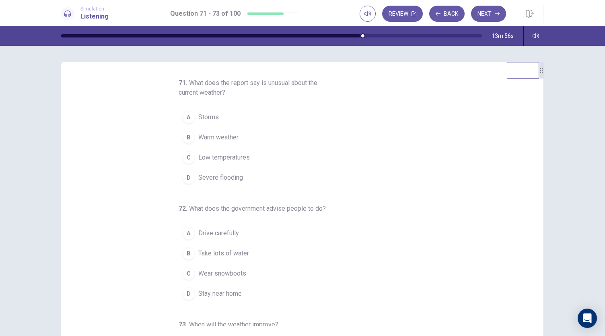
click at [186, 155] on div "C" at bounding box center [188, 157] width 13 height 13
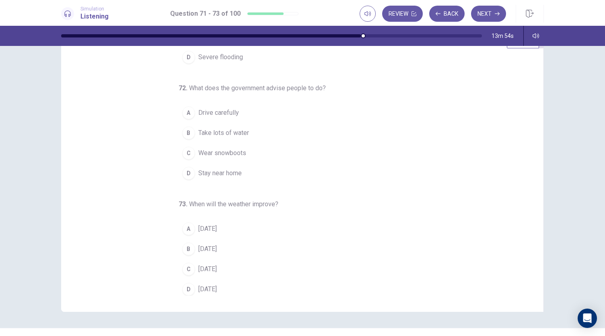
scroll to position [31, 0]
click at [187, 166] on div "D" at bounding box center [188, 171] width 13 height 13
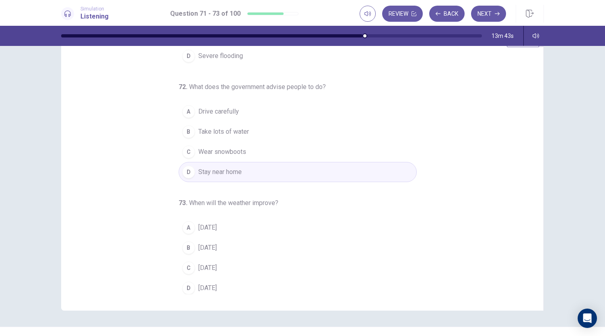
click at [186, 262] on div "C" at bounding box center [188, 267] width 13 height 13
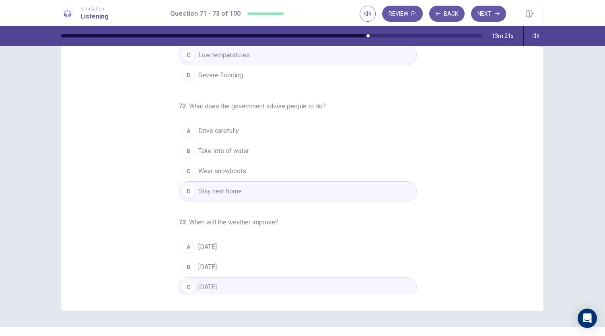
scroll to position [90, 0]
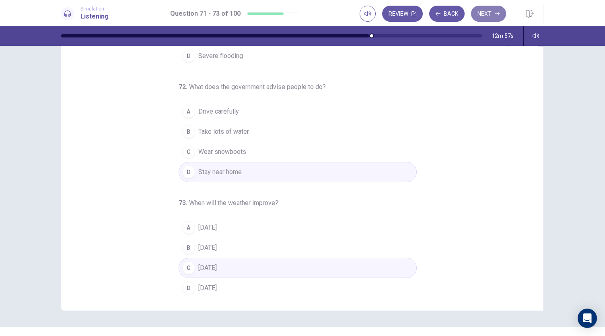
click at [494, 9] on button "Next" at bounding box center [488, 14] width 35 height 16
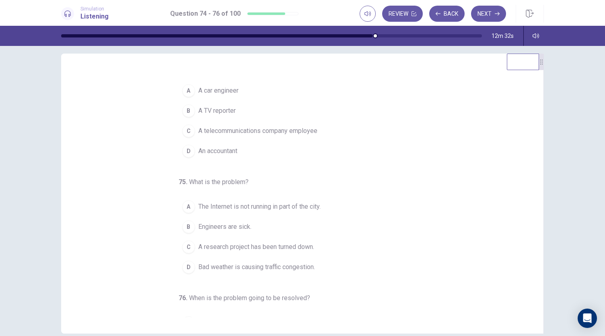
scroll to position [8, 0]
click at [188, 89] on div "A" at bounding box center [188, 91] width 13 height 13
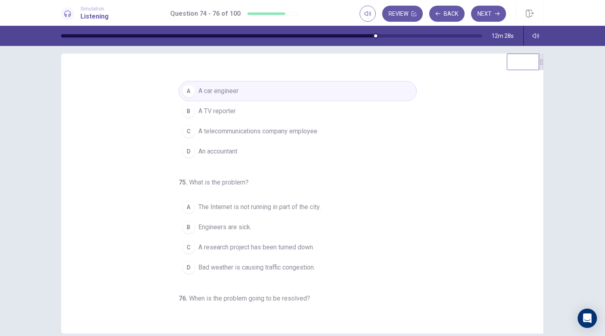
scroll to position [80, 0]
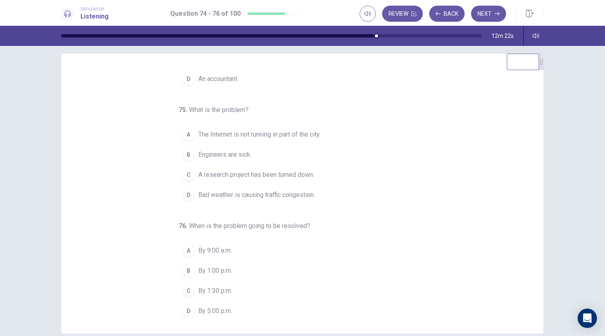
click at [185, 266] on div "B" at bounding box center [188, 270] width 13 height 13
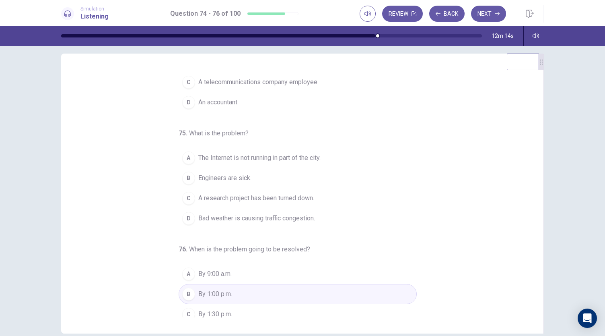
scroll to position [56, 0]
click at [184, 156] on div "A" at bounding box center [188, 159] width 13 height 13
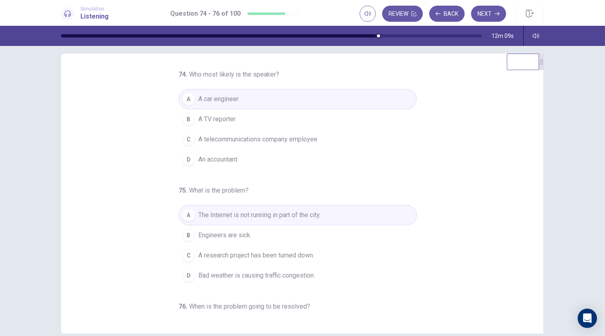
scroll to position [0, 0]
click at [185, 136] on div "C" at bounding box center [188, 139] width 13 height 13
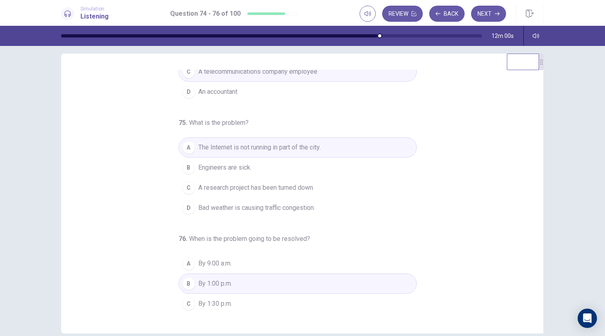
scroll to position [80, 0]
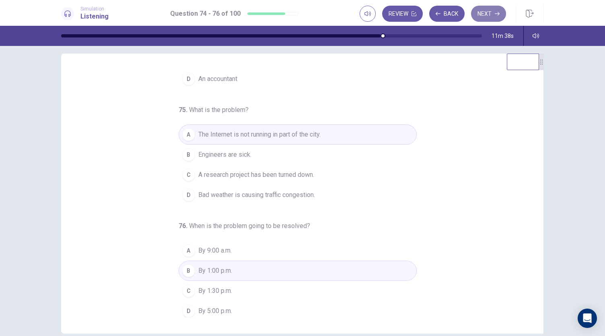
click at [493, 11] on button "Next" at bounding box center [488, 14] width 35 height 16
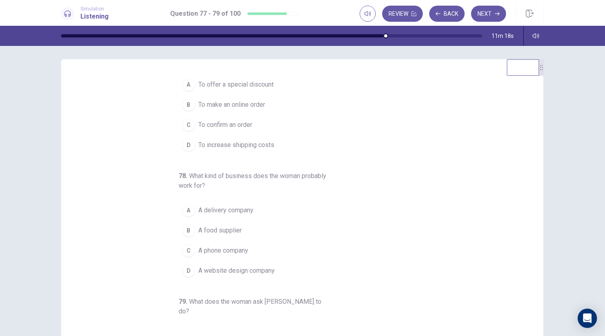
scroll to position [16, 0]
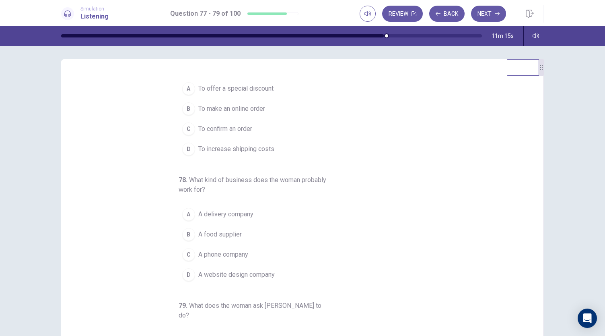
click at [182, 128] on div "C" at bounding box center [188, 128] width 13 height 13
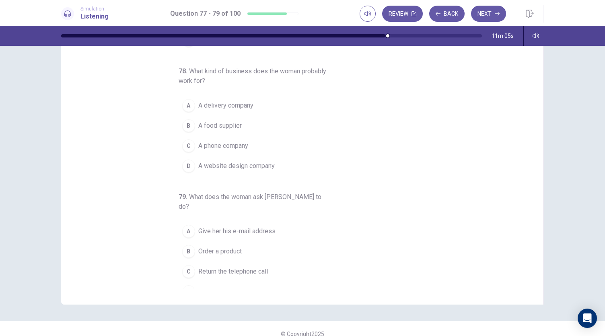
scroll to position [38, 0]
click at [184, 264] on div "C" at bounding box center [188, 270] width 13 height 13
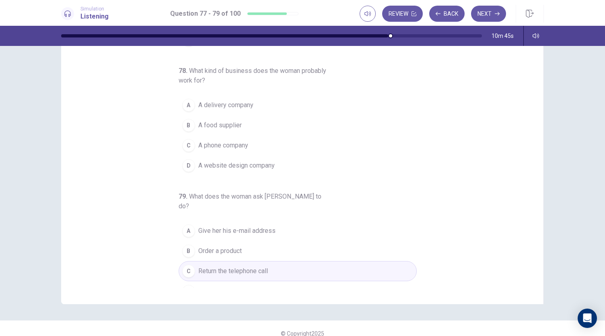
click at [185, 121] on div "B" at bounding box center [188, 125] width 13 height 13
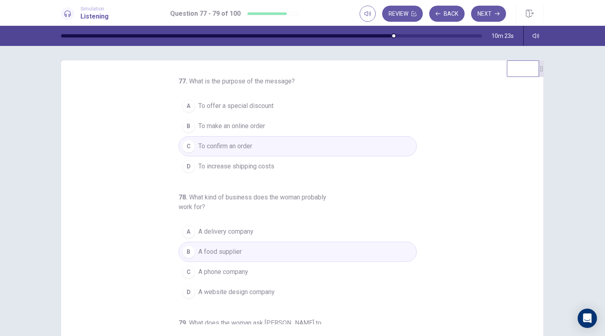
scroll to position [1, 0]
click at [488, 15] on button "Next" at bounding box center [488, 14] width 35 height 16
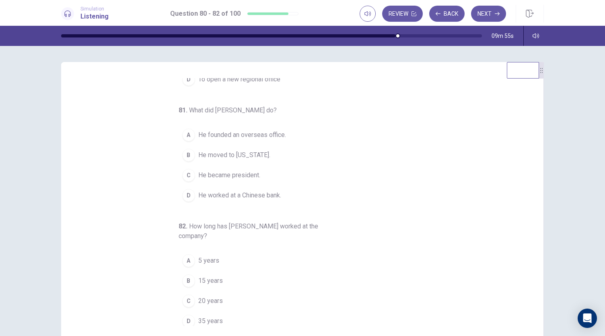
scroll to position [90, 0]
click at [189, 196] on button "D He worked at a Chinese bank." at bounding box center [298, 193] width 238 height 20
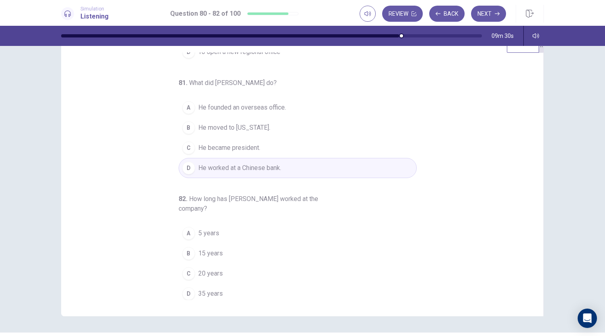
click at [182, 293] on div "D" at bounding box center [188, 293] width 13 height 13
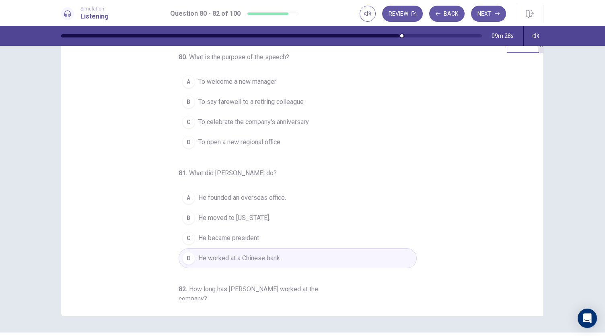
scroll to position [0, 0]
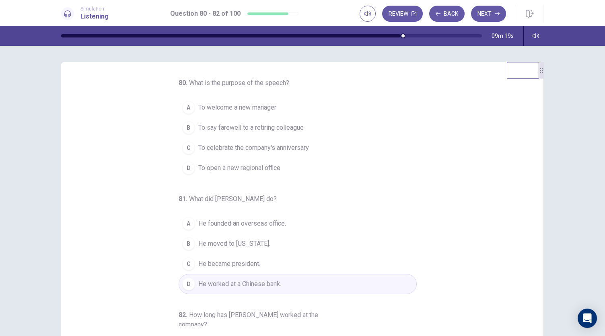
click at [184, 107] on div "A" at bounding box center [188, 107] width 13 height 13
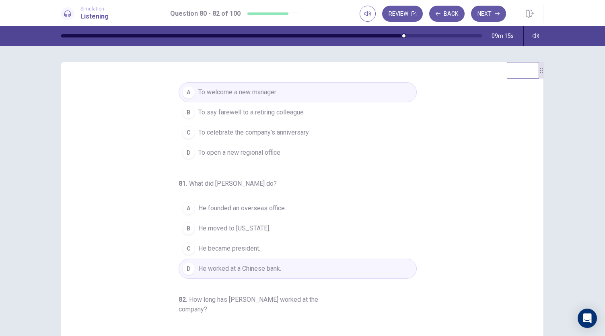
scroll to position [14, 0]
click at [187, 118] on div "B" at bounding box center [188, 113] width 13 height 13
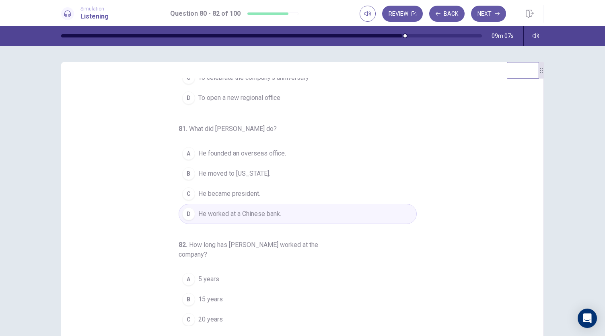
scroll to position [90, 0]
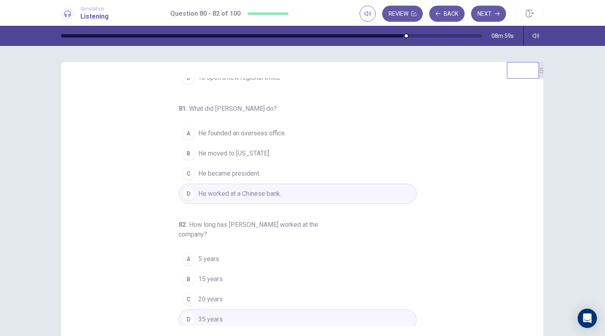
click at [183, 148] on div "B" at bounding box center [188, 153] width 13 height 13
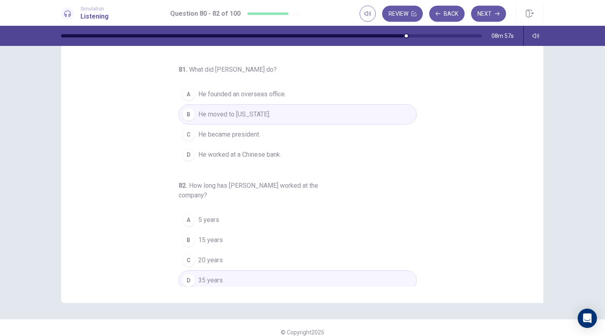
scroll to position [48, 0]
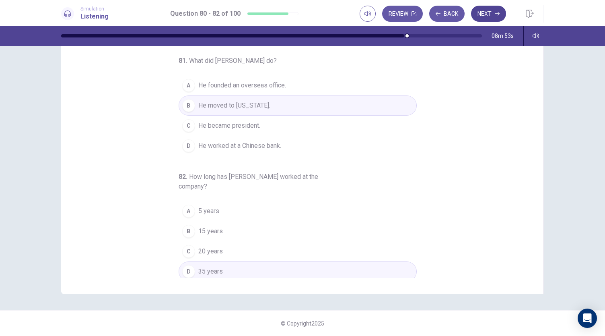
click at [488, 16] on button "Next" at bounding box center [488, 14] width 35 height 16
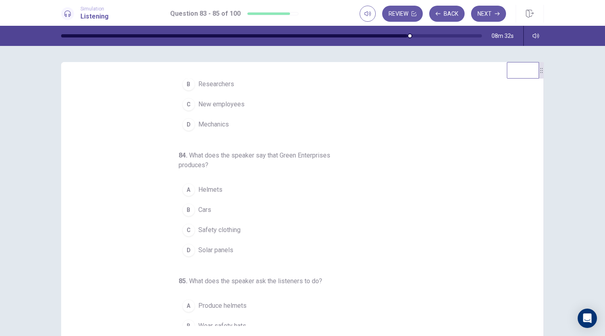
scroll to position [47, 0]
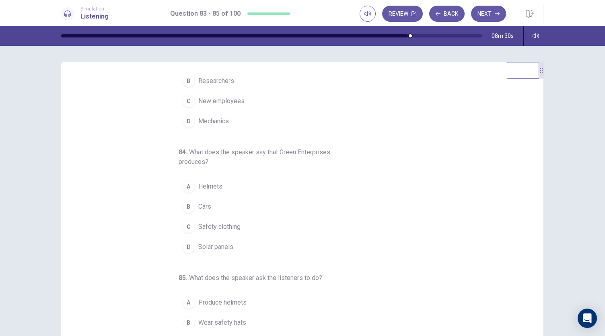
click at [182, 99] on div "C" at bounding box center [188, 101] width 13 height 13
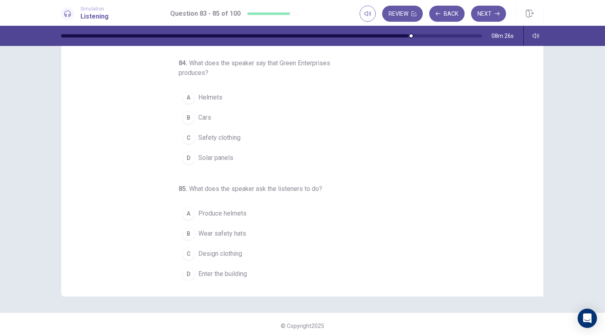
scroll to position [46, 0]
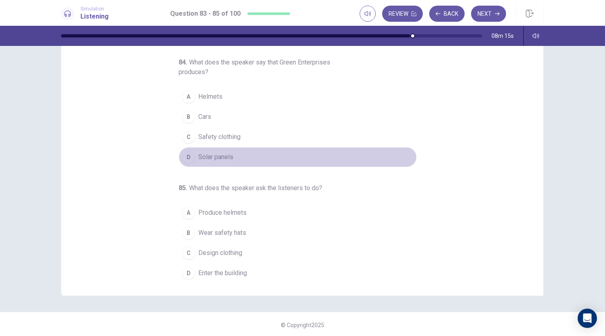
click at [191, 154] on button "D Solar panels" at bounding box center [298, 157] width 238 height 20
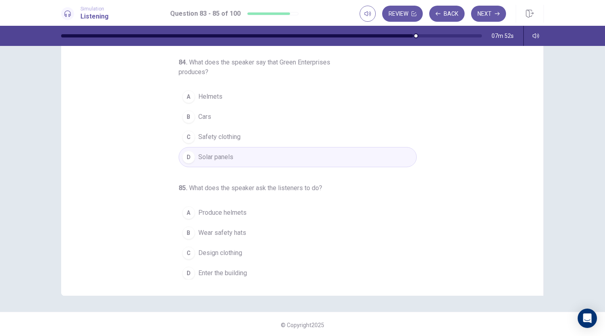
click at [183, 268] on div "D" at bounding box center [188, 272] width 13 height 13
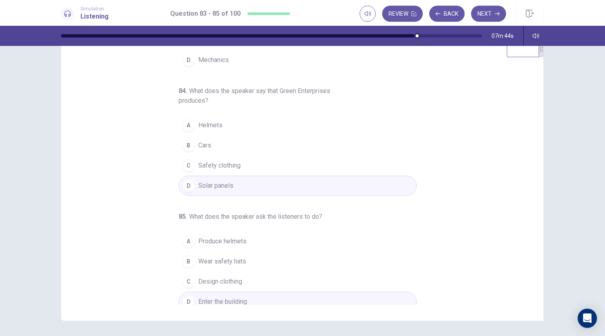
scroll to position [90, 0]
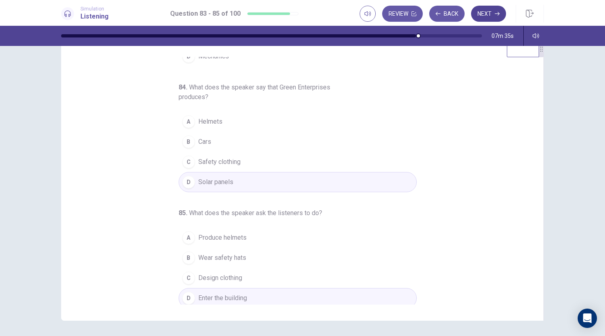
click at [479, 12] on button "Next" at bounding box center [488, 14] width 35 height 16
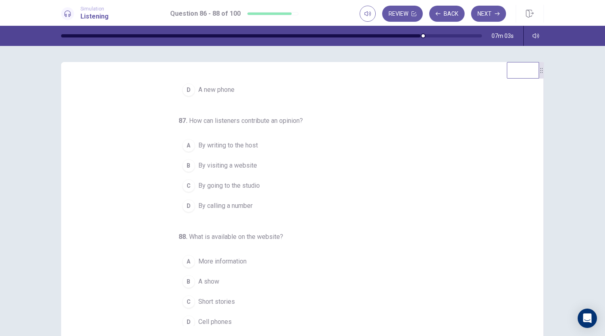
scroll to position [80, 0]
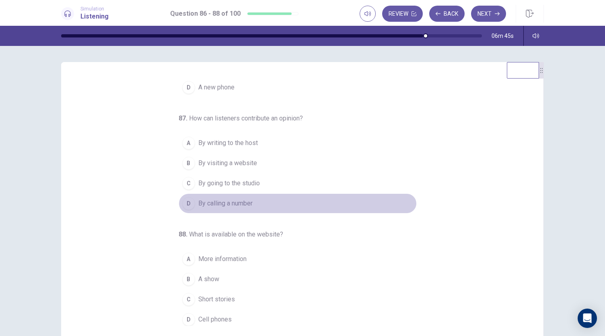
click at [186, 199] on div "D" at bounding box center [188, 203] width 13 height 13
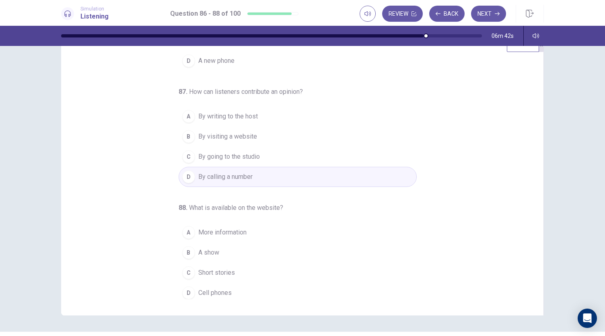
scroll to position [27, 0]
click at [183, 229] on div "A" at bounding box center [188, 231] width 13 height 13
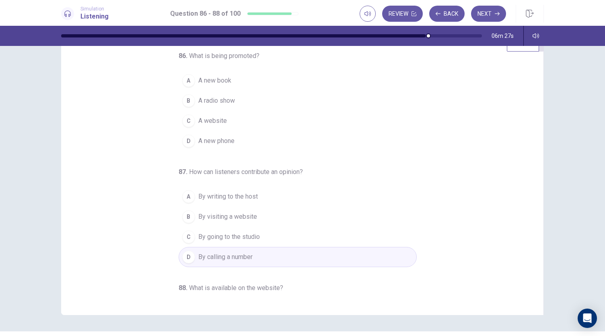
scroll to position [0, 0]
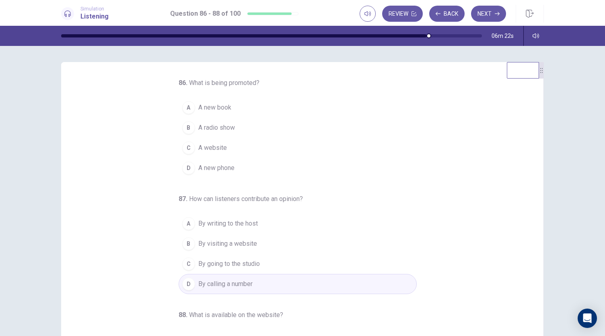
click at [183, 124] on div "B" at bounding box center [188, 127] width 13 height 13
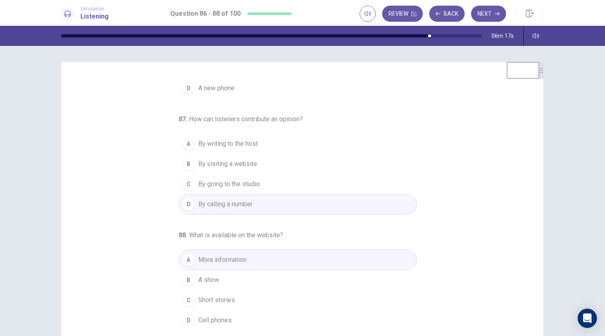
scroll to position [80, 0]
click at [496, 11] on icon "button" at bounding box center [497, 13] width 5 height 5
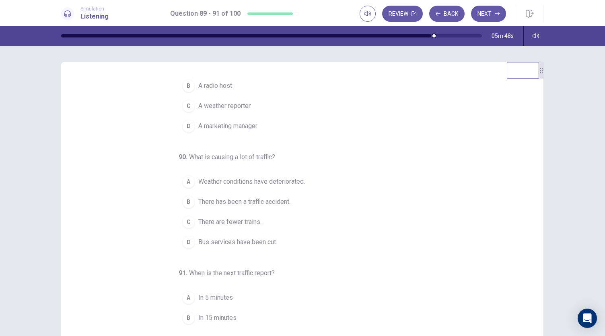
scroll to position [0, 0]
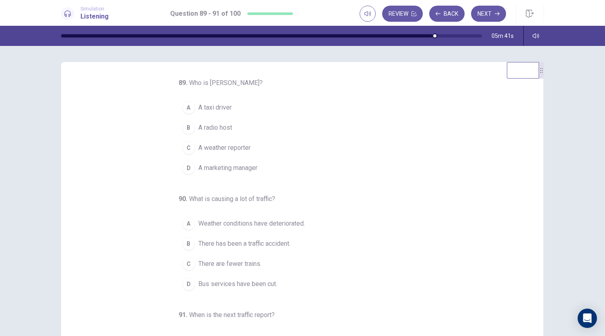
click at [190, 132] on button "B A radio host" at bounding box center [298, 128] width 238 height 20
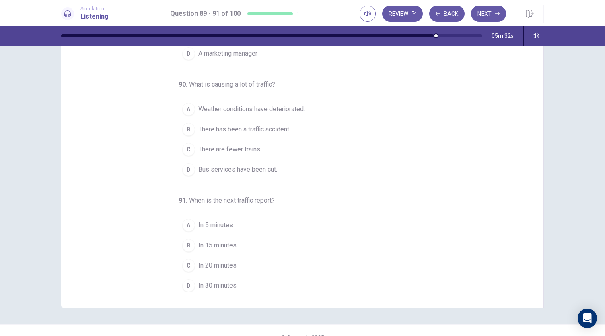
scroll to position [37, 0]
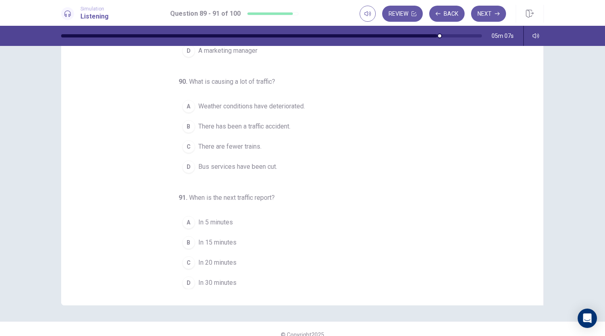
click at [187, 240] on div "B" at bounding box center [188, 242] width 13 height 13
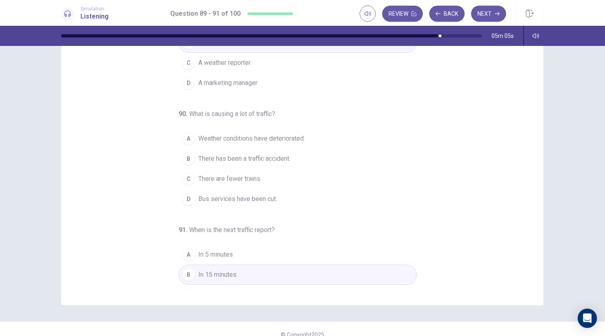
scroll to position [44, 0]
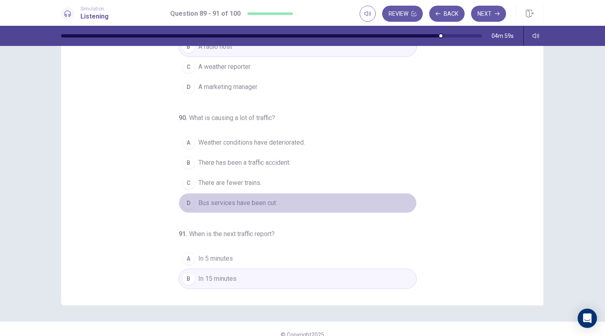
click at [183, 201] on div "D" at bounding box center [188, 202] width 13 height 13
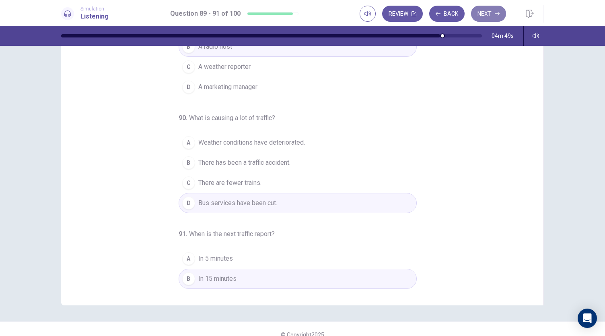
click at [488, 11] on button "Next" at bounding box center [488, 14] width 35 height 16
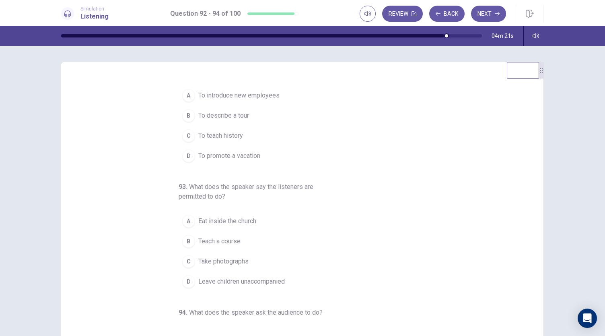
scroll to position [25, 0]
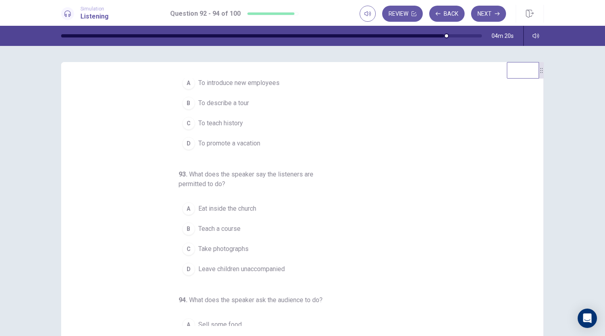
click at [184, 104] on div "B" at bounding box center [188, 103] width 13 height 13
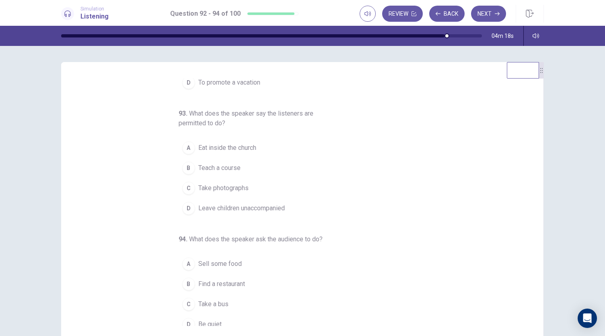
scroll to position [90, 0]
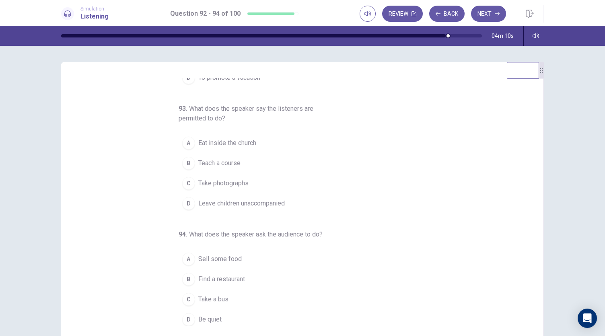
click at [185, 182] on div "C" at bounding box center [188, 183] width 13 height 13
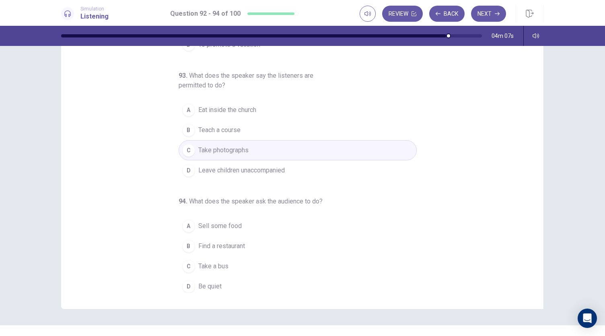
scroll to position [34, 0]
click at [183, 285] on div "D" at bounding box center [188, 285] width 13 height 13
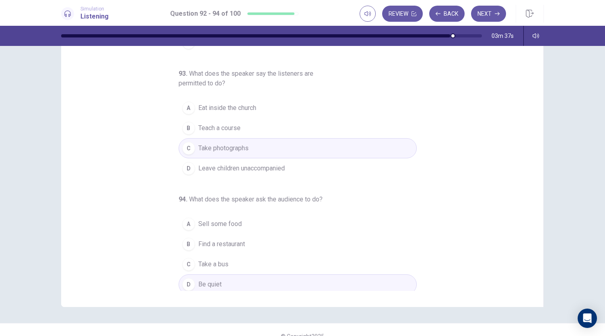
scroll to position [35, 0]
click at [480, 20] on button "Next" at bounding box center [488, 14] width 35 height 16
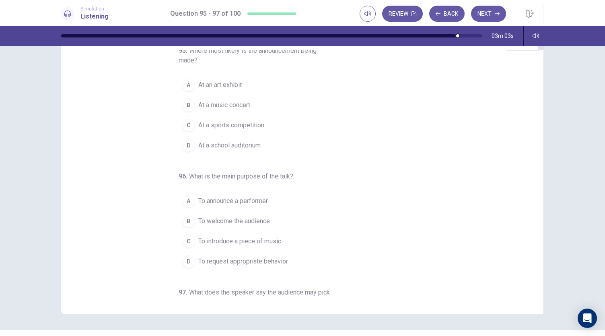
scroll to position [0, 0]
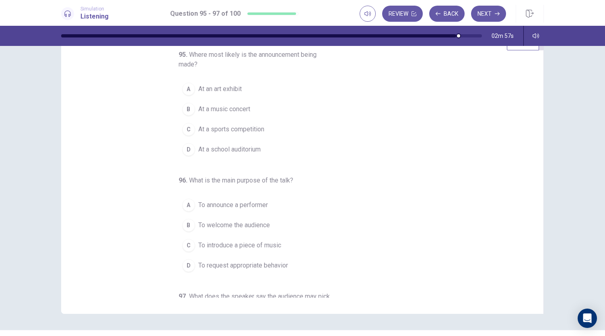
click at [186, 108] on div "B" at bounding box center [188, 109] width 13 height 13
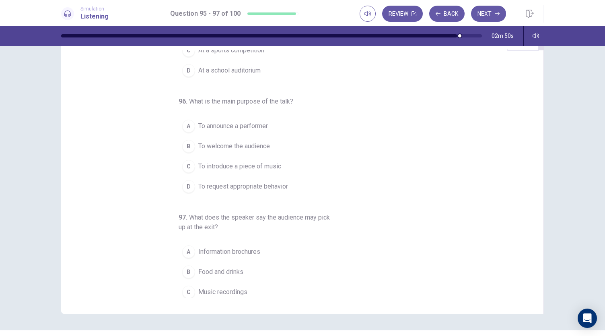
scroll to position [100, 0]
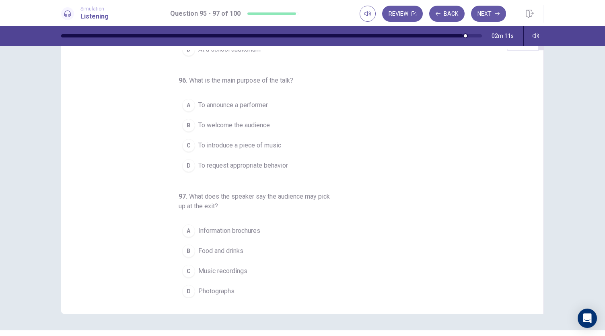
click at [188, 249] on div "B" at bounding box center [188, 250] width 13 height 13
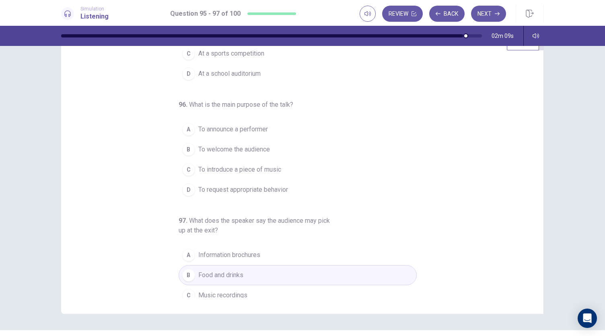
scroll to position [75, 0]
click at [183, 148] on div "B" at bounding box center [188, 150] width 13 height 13
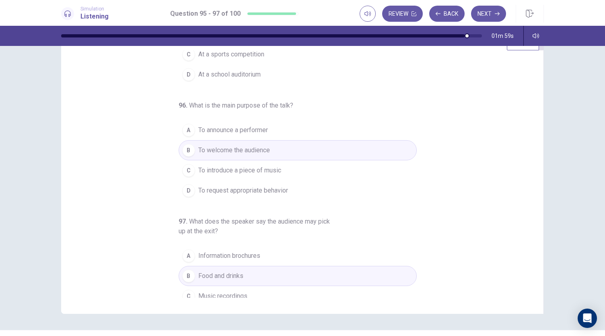
scroll to position [100, 0]
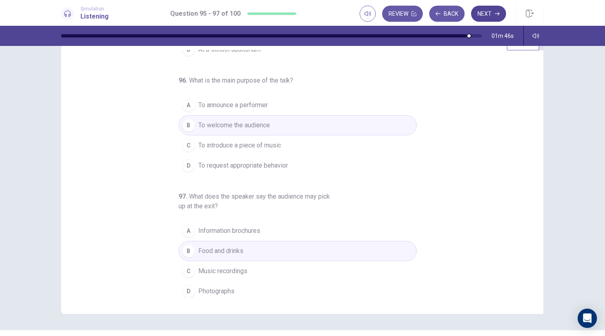
click at [493, 14] on button "Next" at bounding box center [488, 14] width 35 height 16
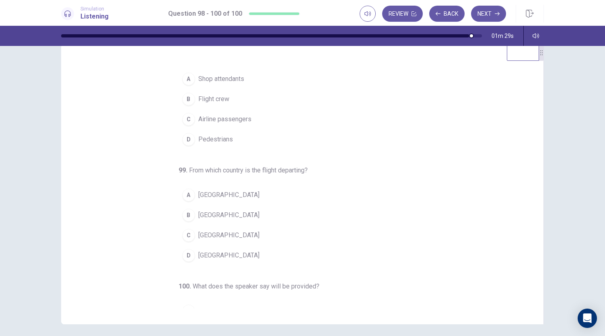
scroll to position [11, 0]
click at [185, 254] on div "D" at bounding box center [188, 254] width 13 height 13
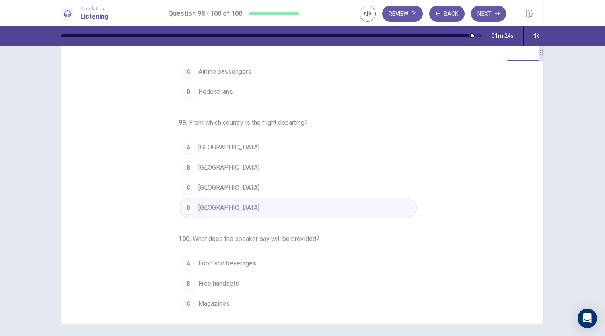
scroll to position [59, 0]
click at [190, 186] on div "C" at bounding box center [188, 187] width 13 height 13
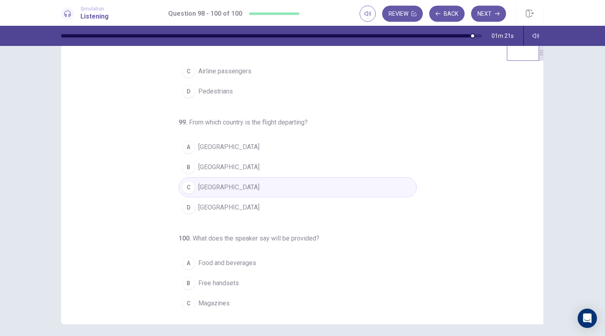
scroll to position [80, 0]
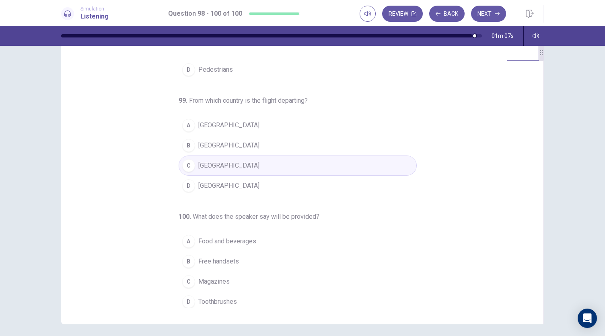
click at [189, 235] on div "A" at bounding box center [188, 241] width 13 height 13
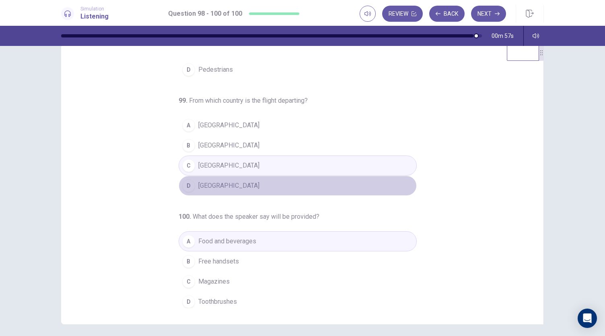
click at [204, 181] on span "Mexico" at bounding box center [228, 186] width 61 height 10
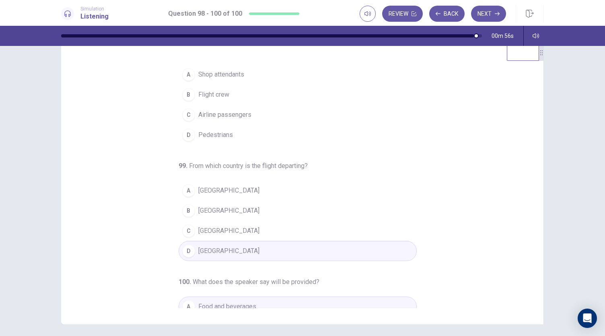
scroll to position [0, 0]
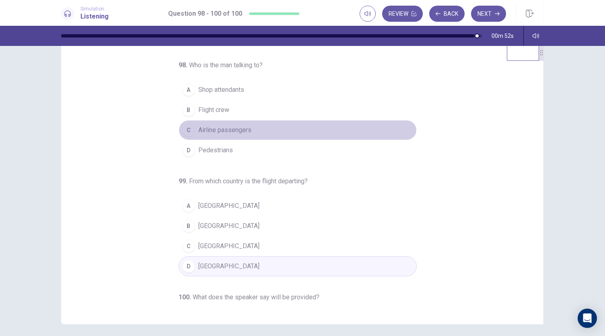
click at [211, 129] on span "Airline passengers" at bounding box center [224, 130] width 53 height 10
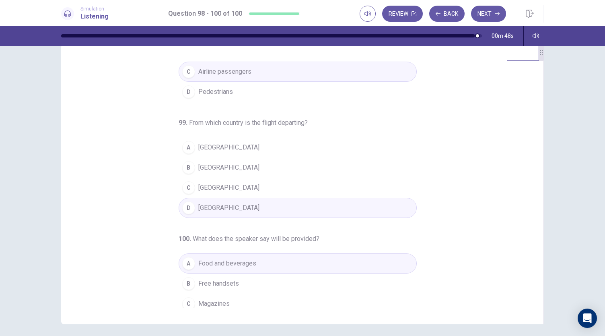
scroll to position [80, 0]
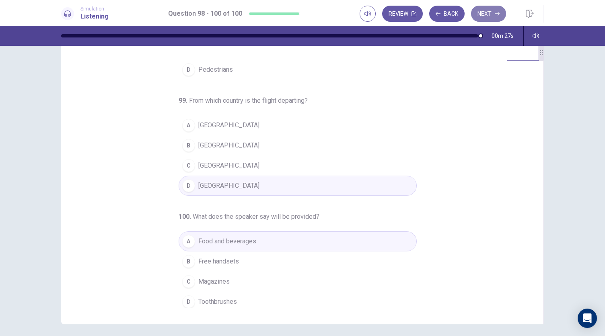
click at [489, 13] on button "Next" at bounding box center [488, 14] width 35 height 16
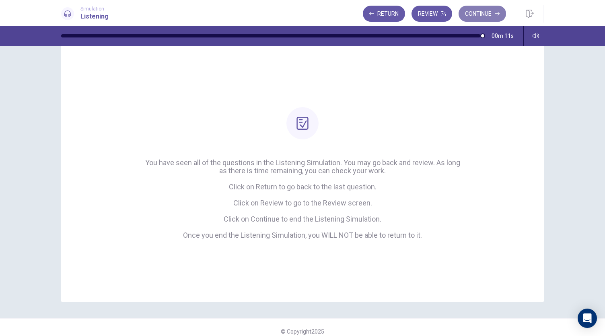
click at [481, 10] on button "Continue" at bounding box center [482, 14] width 47 height 16
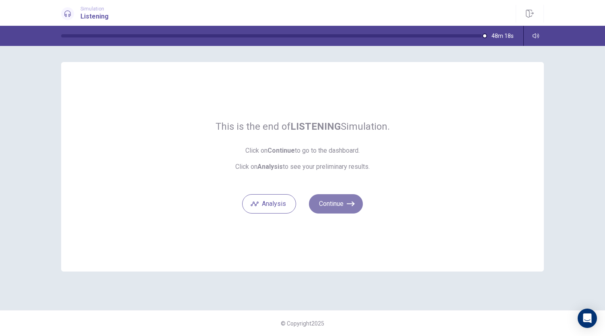
click at [354, 196] on button "Continue" at bounding box center [336, 203] width 54 height 19
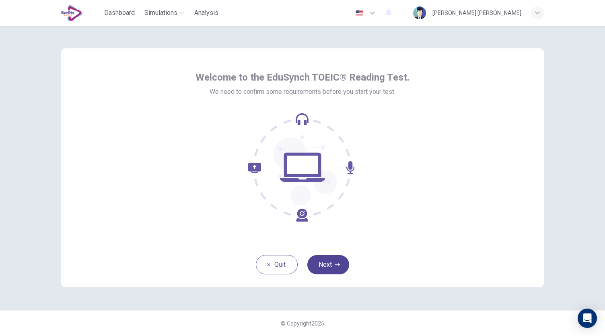
click at [330, 260] on button "Next" at bounding box center [328, 264] width 42 height 19
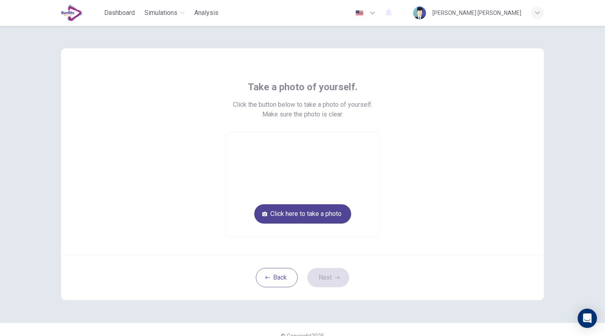
click at [308, 216] on button "Click here to take a photo" at bounding box center [302, 213] width 97 height 19
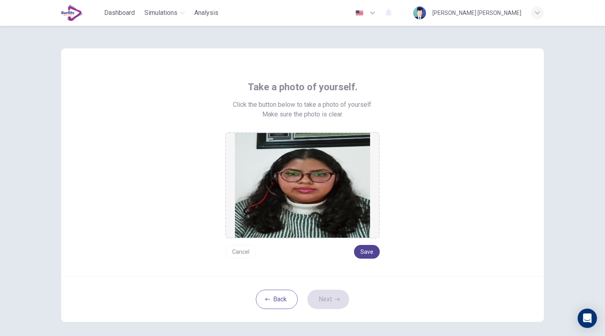
click at [360, 252] on button "Save" at bounding box center [367, 252] width 26 height 14
click at [335, 297] on icon "button" at bounding box center [337, 299] width 5 height 5
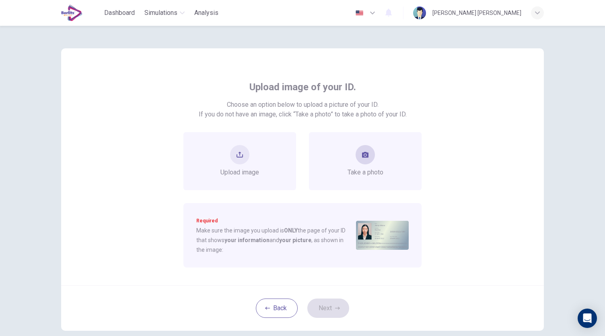
click at [371, 153] on button "take photo" at bounding box center [365, 154] width 19 height 19
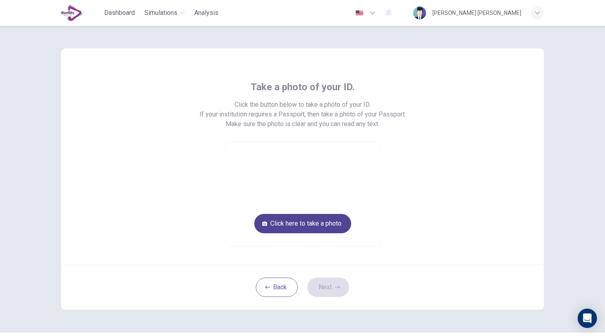
click at [326, 226] on button "Click here to take a photo" at bounding box center [302, 223] width 97 height 19
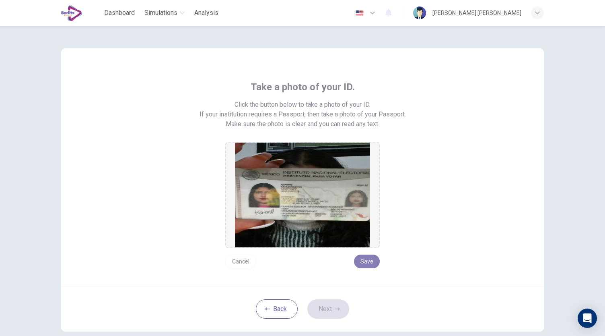
click at [365, 258] on button "Save" at bounding box center [367, 261] width 26 height 14
click at [328, 307] on button "Next" at bounding box center [328, 308] width 42 height 19
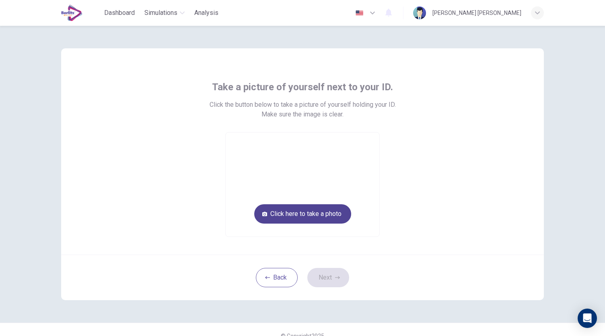
click at [300, 214] on button "Click here to take a photo" at bounding box center [302, 213] width 97 height 19
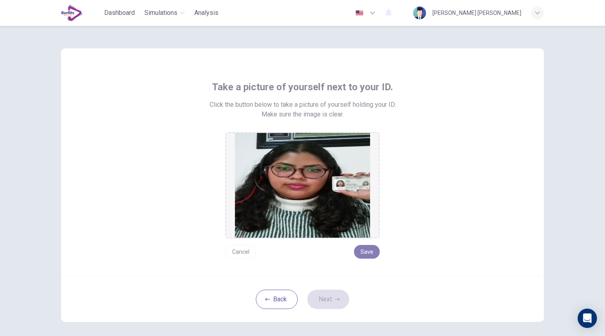
click at [369, 251] on button "Save" at bounding box center [367, 252] width 26 height 14
click at [320, 300] on button "Next" at bounding box center [328, 298] width 42 height 19
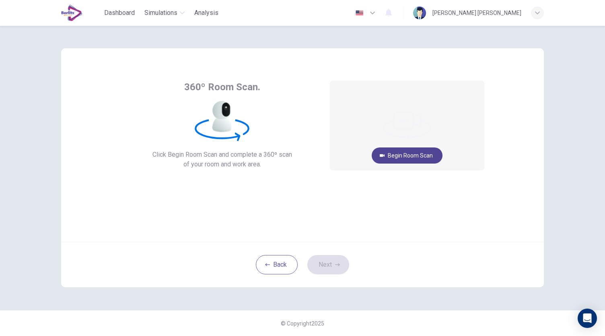
click at [408, 160] on button "Begin Room Scan" at bounding box center [407, 155] width 71 height 16
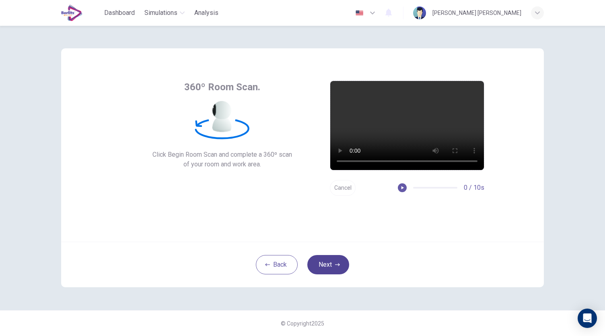
click at [324, 265] on button "Next" at bounding box center [328, 264] width 42 height 19
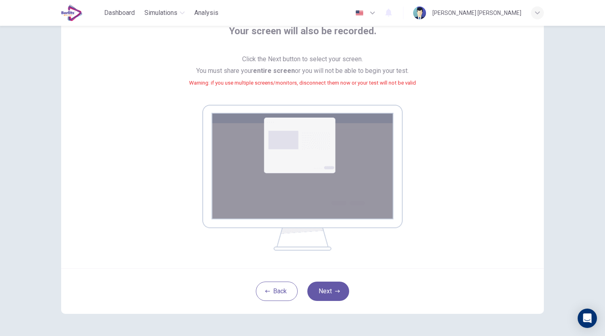
scroll to position [57, 0]
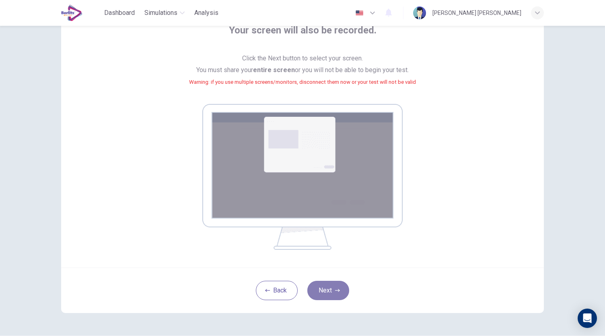
click at [322, 291] on button "Next" at bounding box center [328, 289] width 42 height 19
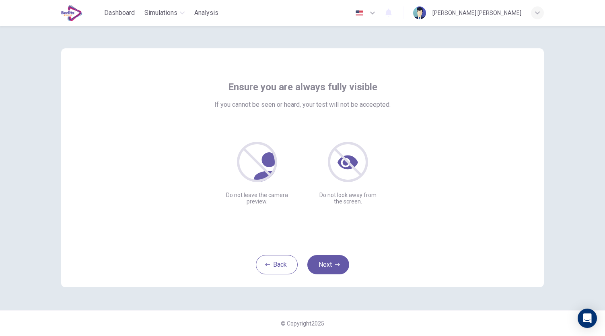
scroll to position [0, 0]
click at [328, 266] on button "Next" at bounding box center [328, 264] width 42 height 19
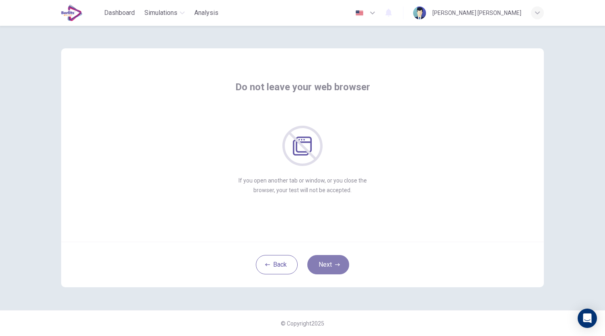
click at [333, 263] on button "Next" at bounding box center [328, 264] width 42 height 19
click at [333, 261] on button "Next" at bounding box center [328, 264] width 42 height 19
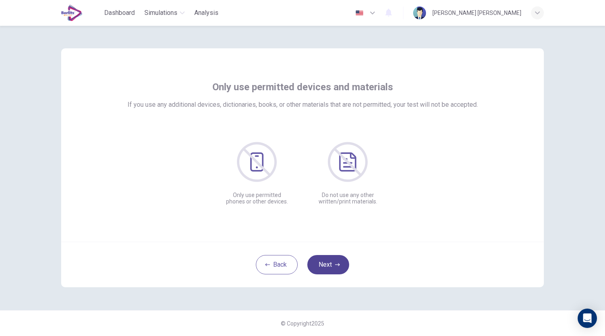
click at [333, 261] on button "Next" at bounding box center [328, 264] width 42 height 19
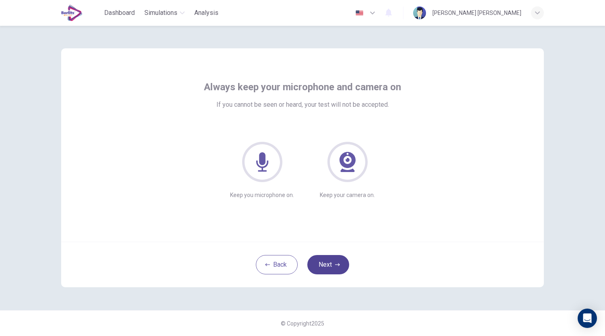
click at [333, 261] on button "Next" at bounding box center [328, 264] width 42 height 19
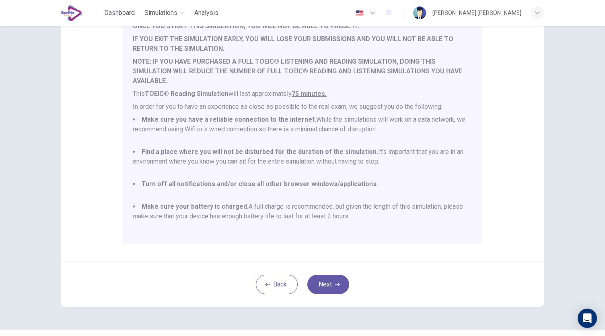
scroll to position [94, 0]
click at [324, 281] on button "Next" at bounding box center [328, 282] width 42 height 19
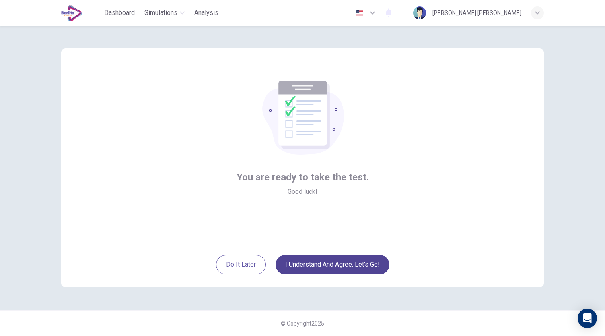
scroll to position [0, 0]
click at [342, 259] on button "I understand and agree. Let’s go!" at bounding box center [333, 264] width 114 height 19
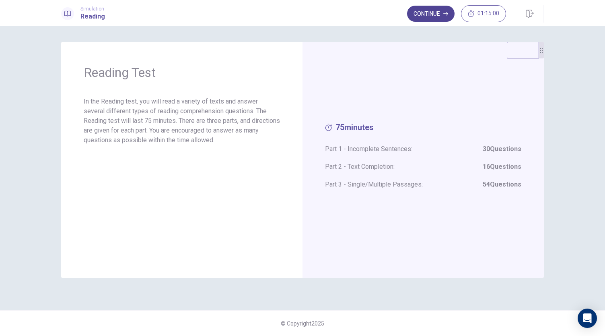
click at [425, 9] on button "Continue" at bounding box center [430, 14] width 47 height 16
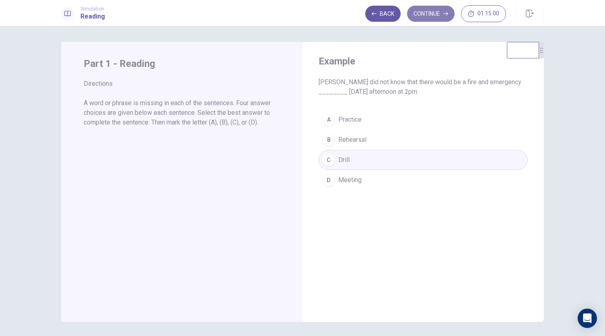
click at [431, 18] on button "Continue" at bounding box center [430, 14] width 47 height 16
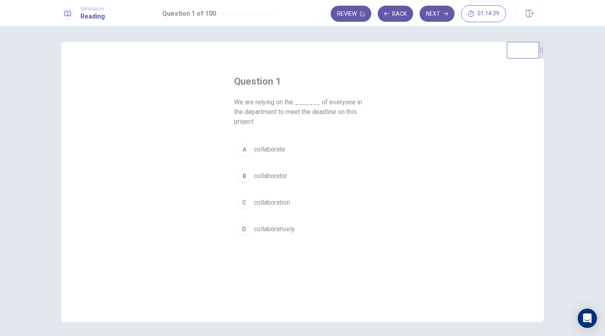
click at [269, 206] on span "collaboration" at bounding box center [272, 203] width 36 height 10
click at [435, 17] on button "Next" at bounding box center [437, 14] width 35 height 16
click at [262, 224] on span "signs" at bounding box center [262, 229] width 16 height 10
click at [261, 144] on span "is signing" at bounding box center [267, 149] width 27 height 10
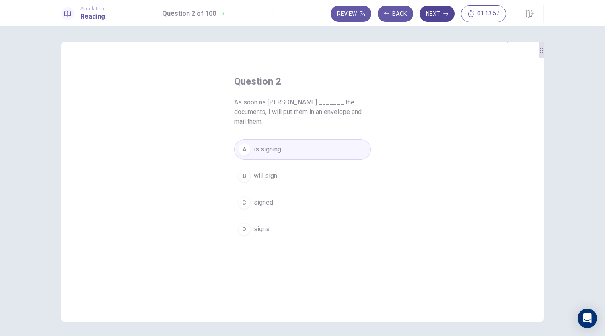
click at [425, 16] on button "Next" at bounding box center [437, 14] width 35 height 16
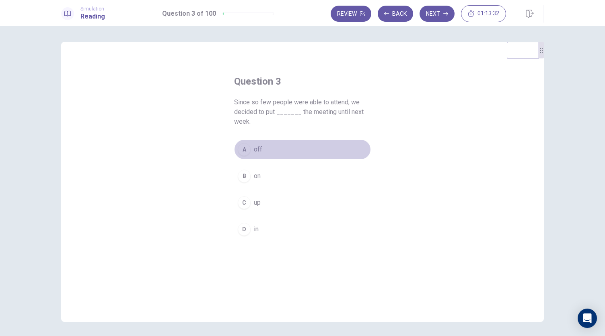
click at [242, 149] on div "A" at bounding box center [244, 149] width 13 height 13
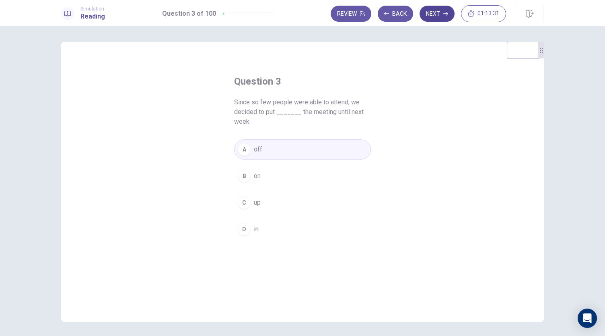
click at [435, 14] on button "Next" at bounding box center [437, 14] width 35 height 16
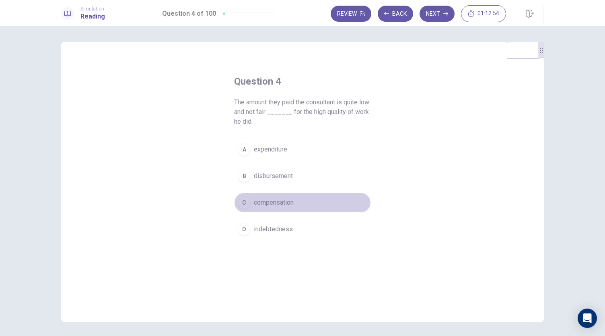
click at [269, 199] on span "compensation" at bounding box center [274, 203] width 40 height 10
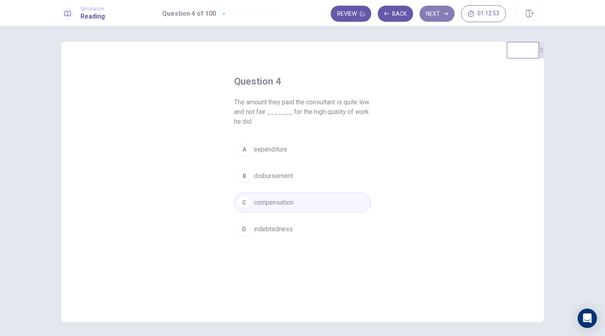
click at [431, 19] on button "Next" at bounding box center [437, 14] width 35 height 16
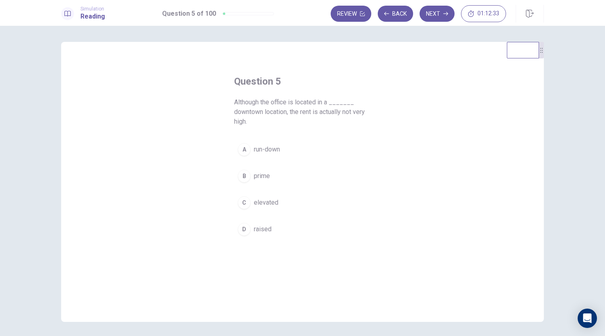
click at [249, 227] on button "D raised" at bounding box center [302, 229] width 137 height 20
click at [439, 16] on button "Next" at bounding box center [437, 14] width 35 height 16
click at [270, 178] on span "between" at bounding box center [266, 176] width 25 height 10
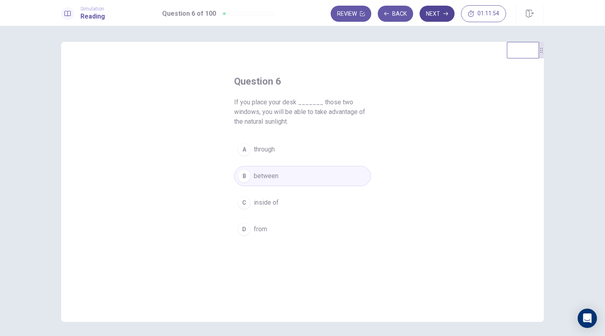
click at [435, 14] on button "Next" at bounding box center [437, 14] width 35 height 16
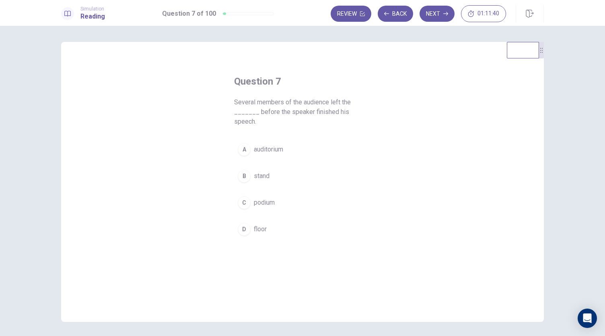
click at [245, 144] on div "A" at bounding box center [244, 149] width 13 height 13
click at [447, 12] on icon "button" at bounding box center [445, 13] width 5 height 5
click at [254, 149] on span "Initial" at bounding box center [261, 149] width 15 height 10
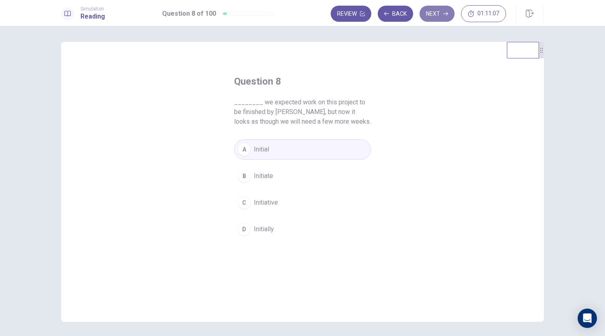
click at [437, 8] on button "Next" at bounding box center [437, 14] width 35 height 16
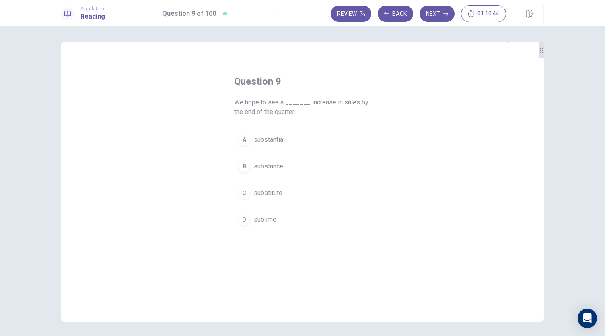
click at [241, 144] on div "A" at bounding box center [244, 139] width 13 height 13
click at [435, 14] on button "Next" at bounding box center [437, 14] width 35 height 16
click at [258, 190] on span "to meet" at bounding box center [265, 193] width 22 height 10
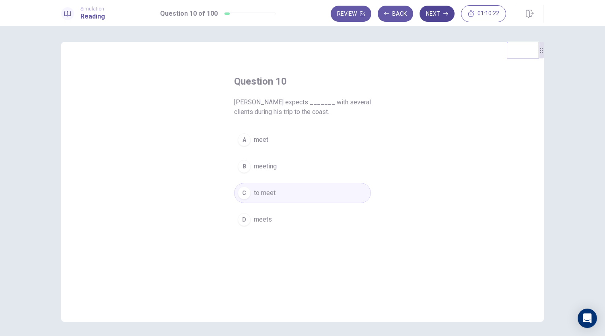
click at [439, 12] on button "Next" at bounding box center [437, 14] width 35 height 16
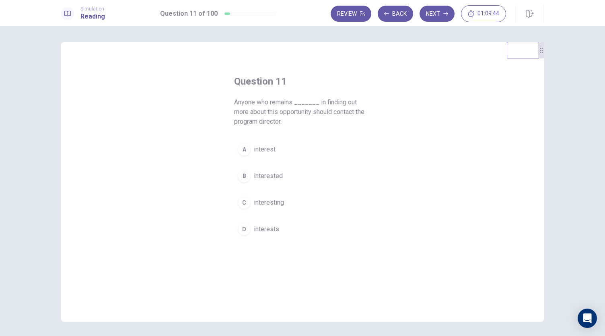
click at [246, 181] on button "B interested" at bounding box center [302, 176] width 137 height 20
click at [434, 12] on button "Next" at bounding box center [437, 14] width 35 height 16
click at [243, 190] on div "C" at bounding box center [244, 192] width 13 height 13
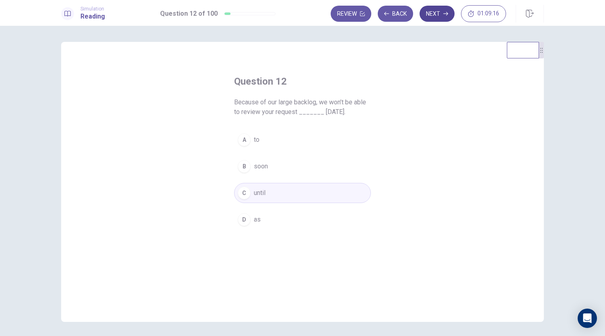
click at [440, 12] on button "Next" at bounding box center [437, 14] width 35 height 16
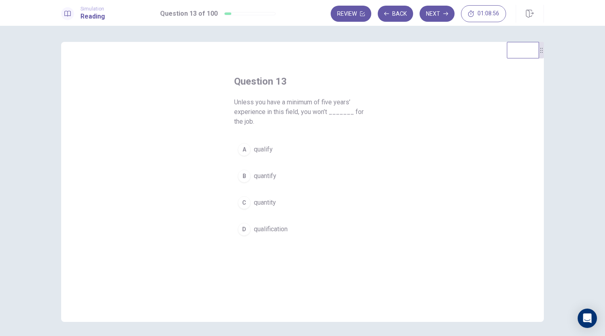
click at [257, 154] on button "A qualify" at bounding box center [302, 149] width 137 height 20
click at [444, 20] on button "Next" at bounding box center [437, 14] width 35 height 16
click at [255, 223] on button "D is traveling" at bounding box center [302, 229] width 137 height 20
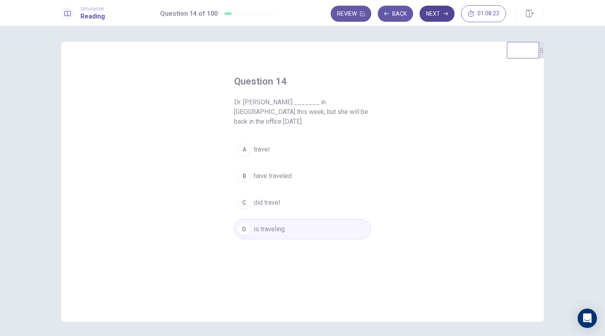
click at [436, 6] on button "Next" at bounding box center [437, 14] width 35 height 16
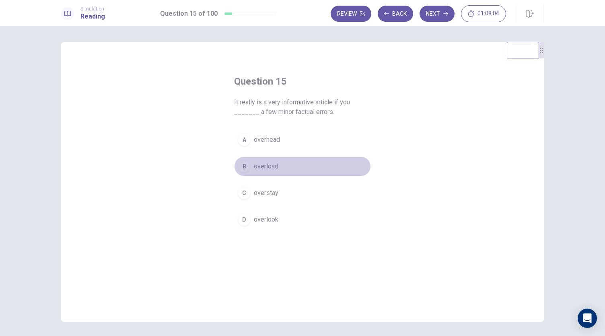
click at [257, 166] on span "overload" at bounding box center [266, 166] width 25 height 10
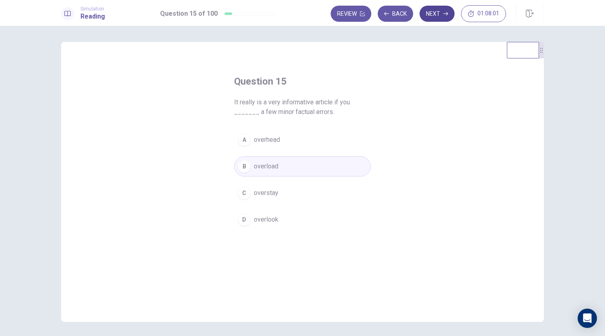
click at [435, 17] on button "Next" at bounding box center [437, 14] width 35 height 16
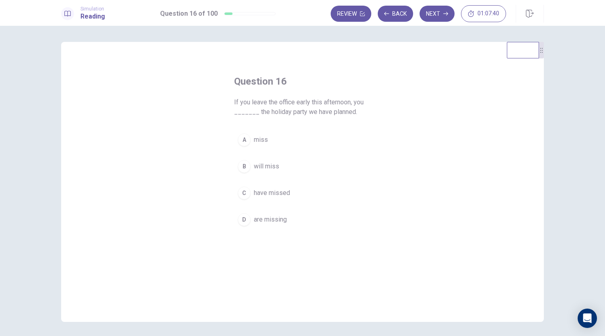
click at [265, 167] on span "will miss" at bounding box center [266, 166] width 25 height 10
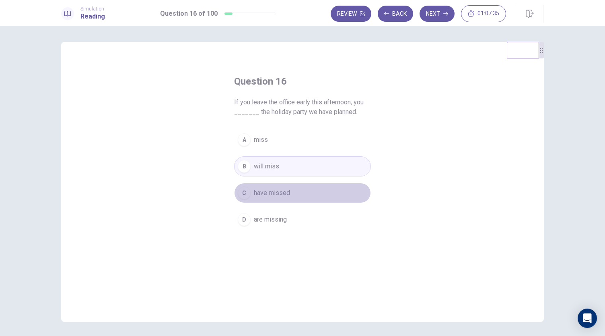
click at [254, 189] on span "have missed" at bounding box center [272, 193] width 36 height 10
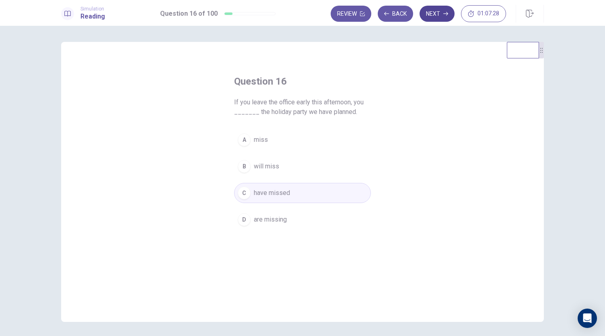
click at [439, 8] on button "Next" at bounding box center [437, 14] width 35 height 16
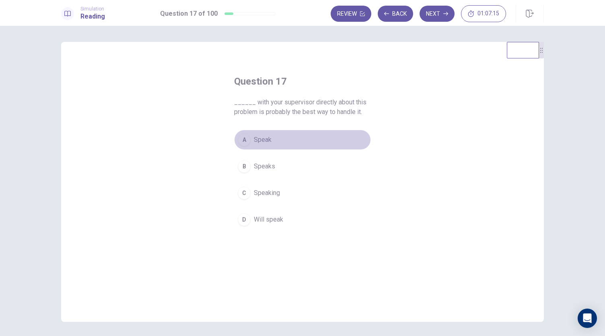
click at [244, 140] on div "A" at bounding box center [244, 139] width 13 height 13
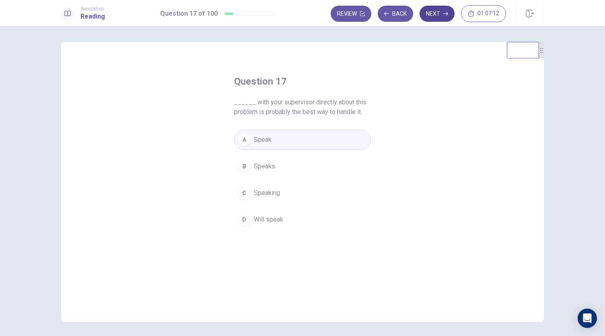
click at [439, 13] on button "Next" at bounding box center [437, 14] width 35 height 16
click at [245, 144] on div "A" at bounding box center [244, 139] width 13 height 13
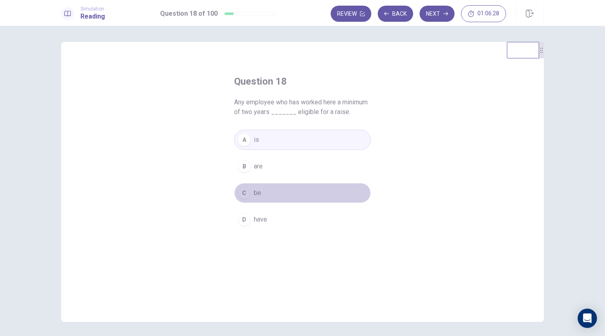
click at [242, 197] on div "C" at bounding box center [244, 192] width 13 height 13
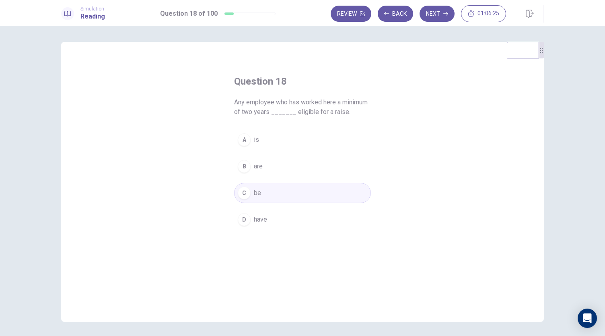
click at [427, 22] on div "Review Back Next 01:06:25" at bounding box center [437, 14] width 213 height 18
click at [438, 15] on button "Next" at bounding box center [437, 14] width 35 height 16
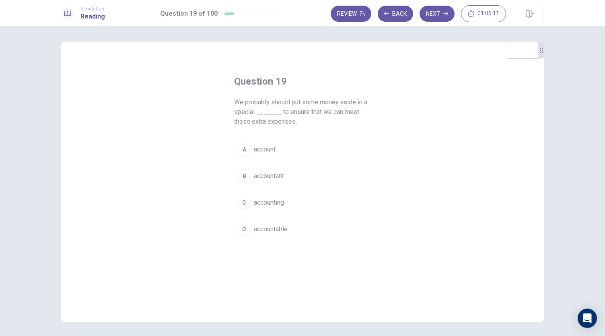
click at [258, 146] on span "account" at bounding box center [265, 149] width 22 height 10
click at [439, 17] on button "Next" at bounding box center [437, 14] width 35 height 16
click at [244, 176] on div "B" at bounding box center [244, 175] width 13 height 13
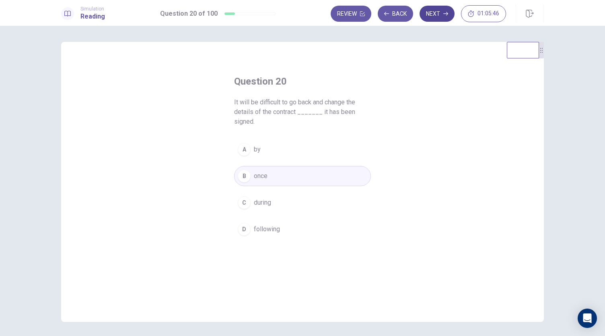
click at [432, 20] on button "Next" at bounding box center [437, 14] width 35 height 16
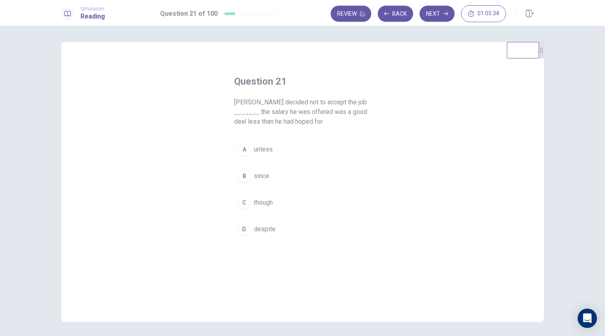
click at [246, 149] on div "A" at bounding box center [244, 149] width 13 height 13
click at [441, 12] on button "Next" at bounding box center [437, 14] width 35 height 16
click at [268, 150] on span "inspire" at bounding box center [263, 149] width 19 height 10
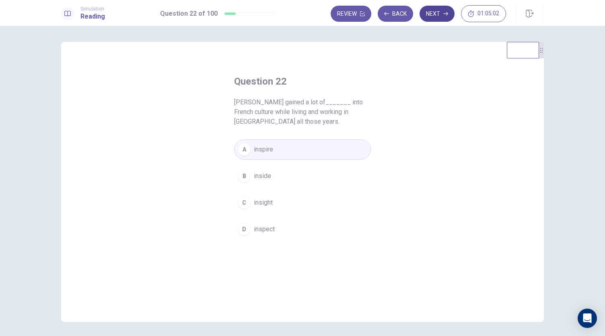
click at [441, 13] on button "Next" at bounding box center [437, 14] width 35 height 16
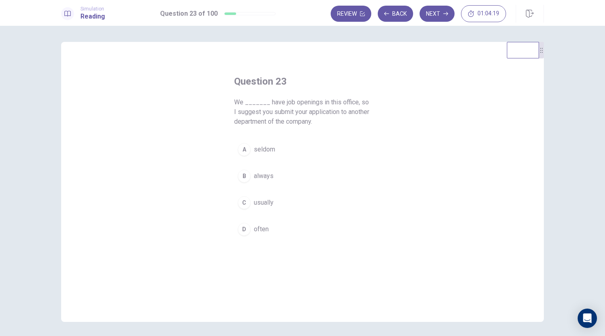
click at [245, 205] on div "C" at bounding box center [244, 202] width 13 height 13
click at [246, 177] on div "B" at bounding box center [244, 175] width 13 height 13
click at [447, 13] on icon "button" at bounding box center [445, 13] width 5 height 5
click at [305, 125] on span "We cannot do anything to correct the problem if no one is willing to take _____…" at bounding box center [302, 111] width 137 height 29
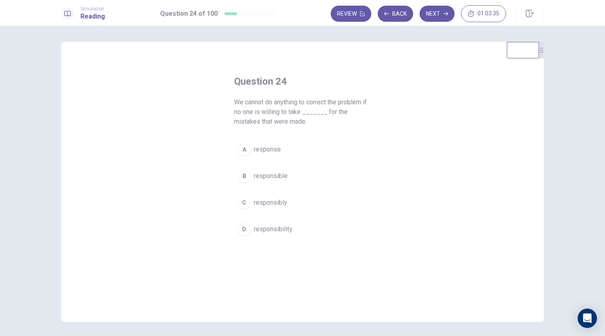
click at [262, 229] on span "responsibility" at bounding box center [273, 229] width 39 height 10
click at [435, 16] on button "Next" at bounding box center [437, 14] width 35 height 16
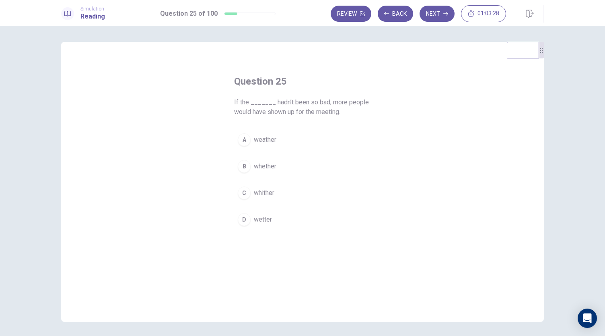
click at [357, 84] on h4 "Question 25" at bounding box center [302, 81] width 137 height 13
click at [243, 142] on div "A" at bounding box center [244, 139] width 13 height 13
click at [440, 14] on button "Next" at bounding box center [437, 14] width 35 height 16
click at [327, 74] on div "Question 26 [PERSON_NAME] is not in the office right now, but you could_______ …" at bounding box center [302, 152] width 169 height 180
click at [240, 141] on div "A" at bounding box center [244, 139] width 13 height 13
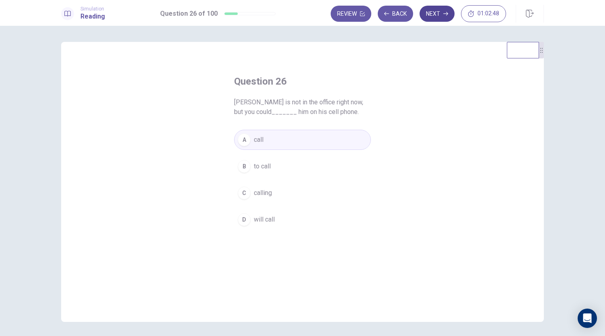
click at [442, 12] on button "Next" at bounding box center [437, 14] width 35 height 16
click at [255, 167] on span "to apply" at bounding box center [265, 166] width 23 height 10
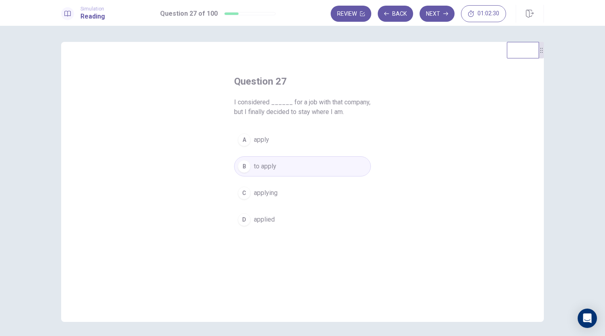
click at [268, 169] on span "to apply" at bounding box center [265, 166] width 23 height 10
click at [435, 12] on button "Next" at bounding box center [437, 14] width 35 height 16
click at [261, 138] on span "minimal" at bounding box center [265, 140] width 22 height 10
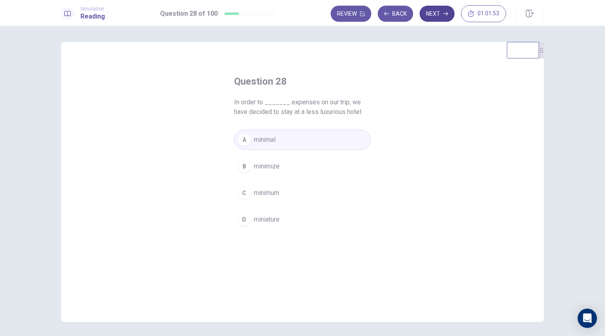
click at [436, 13] on button "Next" at bounding box center [437, 14] width 35 height 16
click at [258, 167] on span "agrees" at bounding box center [264, 166] width 20 height 10
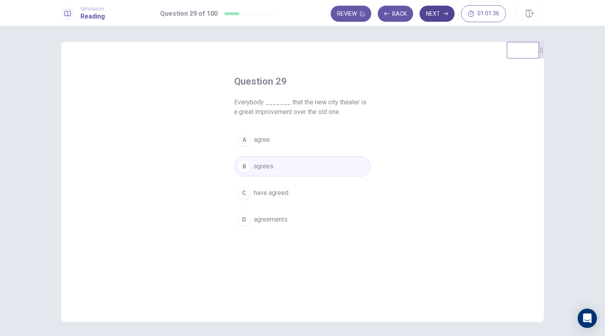
click at [437, 14] on button "Next" at bounding box center [437, 14] width 35 height 16
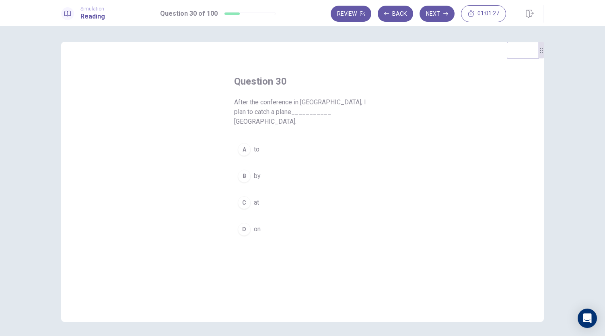
click at [248, 143] on div "A" at bounding box center [244, 149] width 13 height 13
click at [438, 19] on button "Next" at bounding box center [437, 14] width 35 height 16
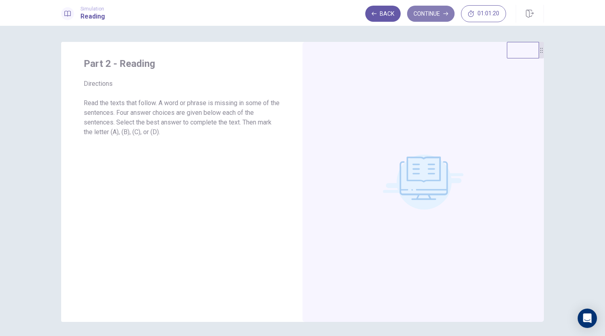
click at [434, 18] on button "Continue" at bounding box center [430, 14] width 47 height 16
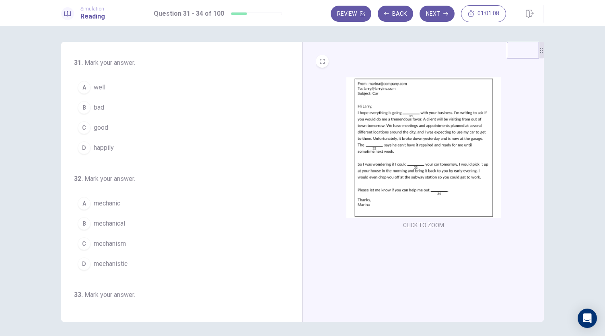
click at [83, 86] on div "A" at bounding box center [84, 87] width 13 height 13
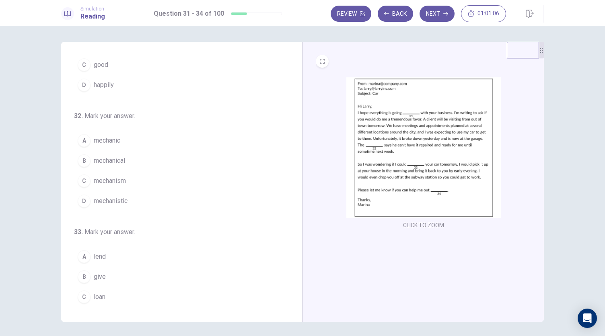
scroll to position [66, 0]
click at [110, 196] on span "mechanistic" at bounding box center [111, 198] width 34 height 10
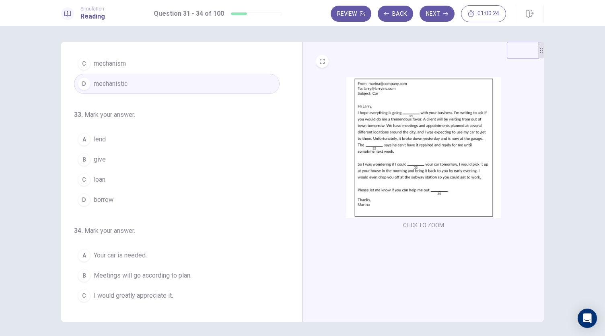
scroll to position [180, 0]
click at [99, 136] on span "lend" at bounding box center [100, 139] width 12 height 10
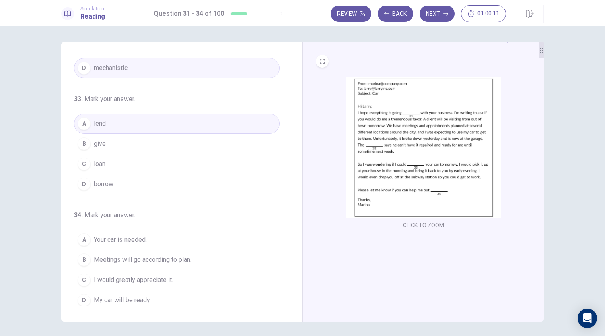
scroll to position [28, 0]
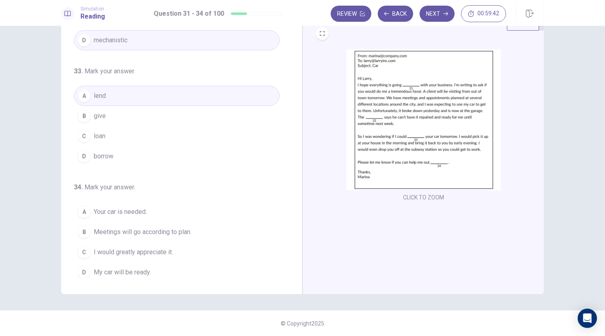
click at [79, 248] on div "C" at bounding box center [84, 251] width 13 height 13
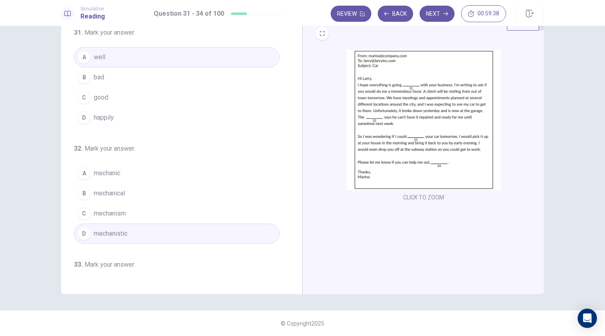
scroll to position [2, 0]
click at [444, 15] on icon "button" at bounding box center [445, 13] width 5 height 5
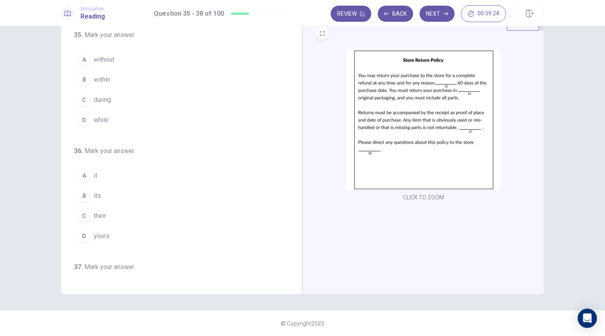
scroll to position [0, 0]
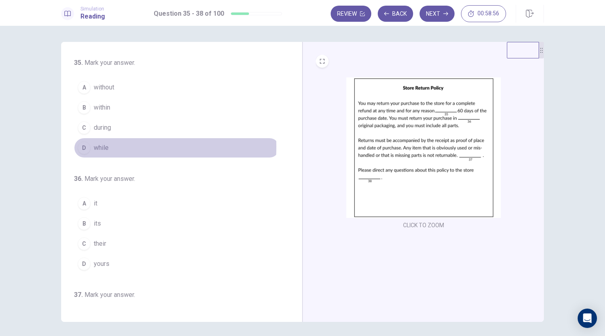
click at [80, 146] on div "D" at bounding box center [84, 147] width 13 height 13
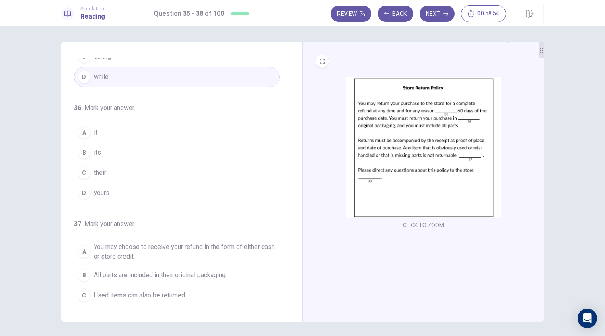
scroll to position [75, 0]
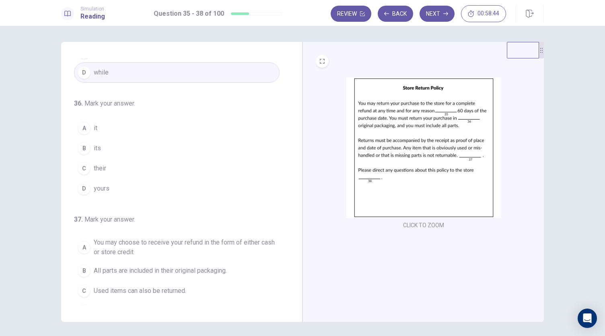
click at [79, 165] on div "C" at bounding box center [84, 168] width 13 height 13
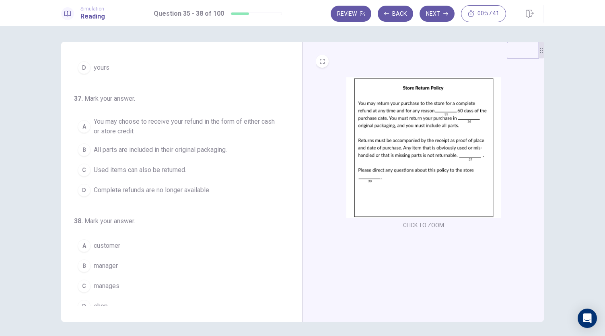
scroll to position [202, 0]
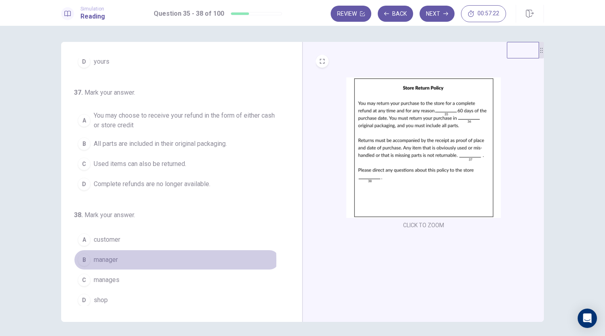
click at [80, 257] on div "B" at bounding box center [84, 259] width 13 height 13
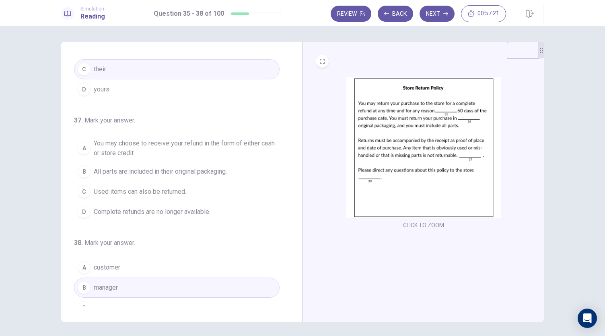
scroll to position [173, 0]
click at [86, 142] on div "A" at bounding box center [84, 148] width 13 height 13
click at [434, 12] on button "Next" at bounding box center [437, 14] width 35 height 16
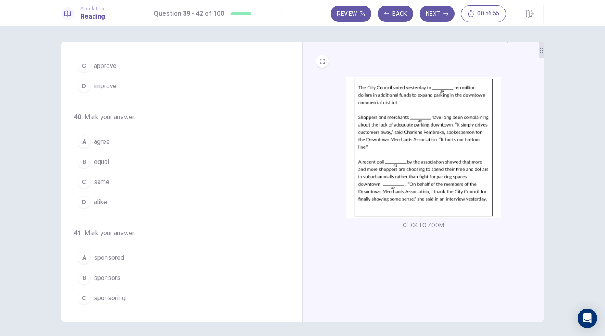
scroll to position [0, 0]
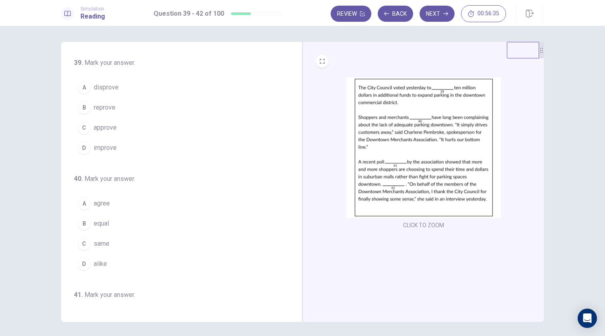
click at [82, 125] on div "C" at bounding box center [84, 127] width 13 height 13
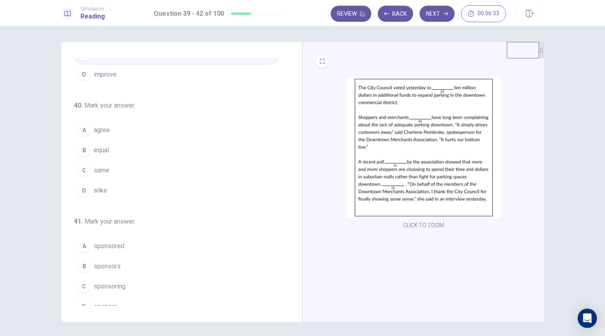
scroll to position [81, 0]
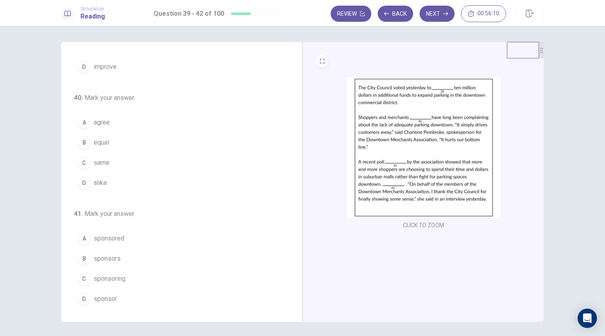
click at [86, 181] on div "D" at bounding box center [84, 182] width 13 height 13
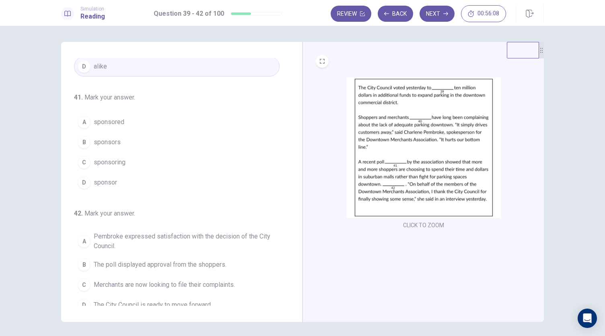
scroll to position [198, 0]
click at [113, 117] on span "sponsored" at bounding box center [109, 122] width 31 height 10
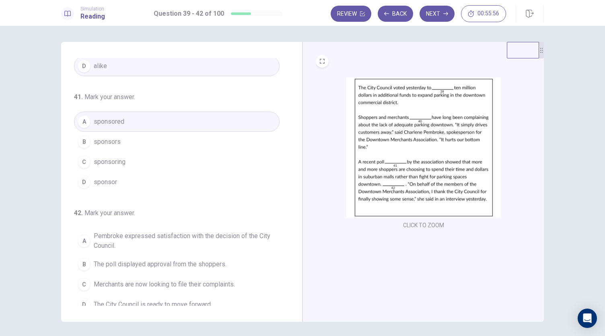
scroll to position [202, 0]
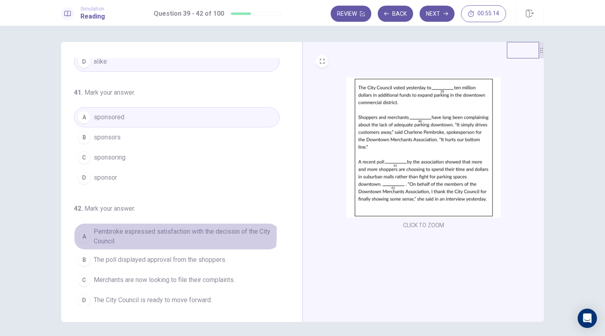
click at [78, 230] on div "A" at bounding box center [84, 236] width 13 height 13
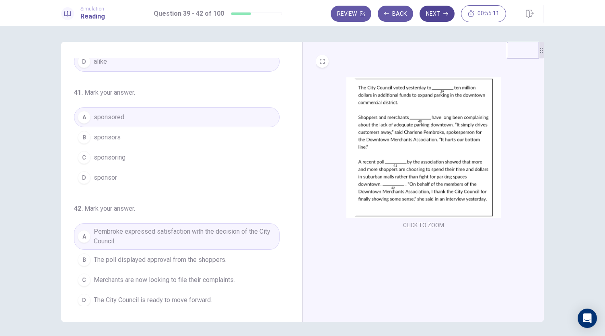
click at [441, 13] on button "Next" at bounding box center [437, 14] width 35 height 16
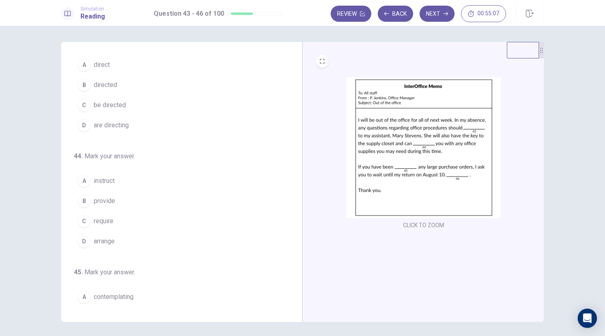
scroll to position [0, 0]
click at [94, 110] on span "directed" at bounding box center [105, 108] width 23 height 10
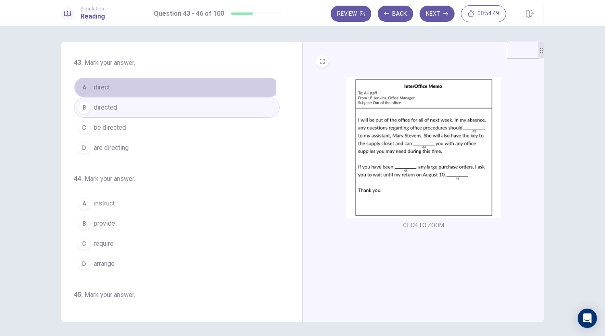
click at [86, 86] on div "A" at bounding box center [84, 87] width 13 height 13
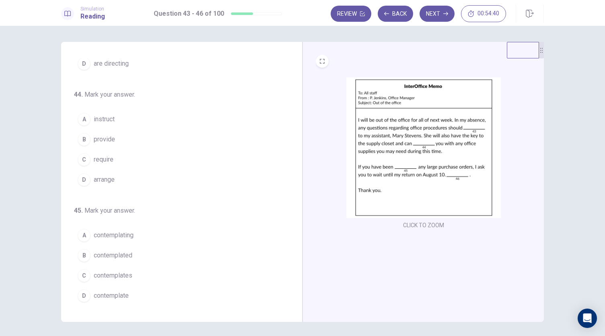
scroll to position [87, 0]
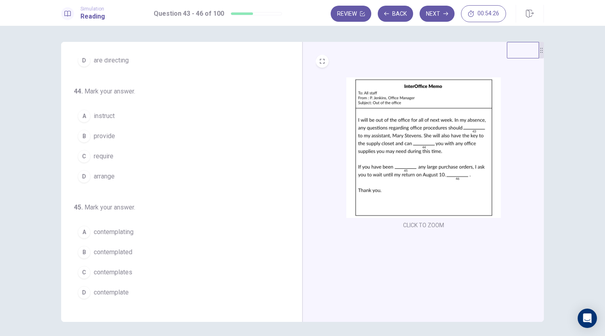
click at [84, 135] on div "B" at bounding box center [84, 136] width 13 height 13
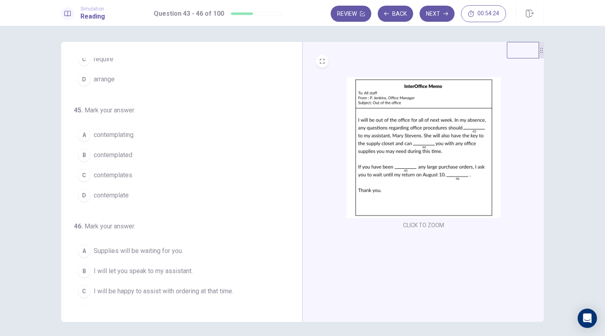
scroll to position [196, 0]
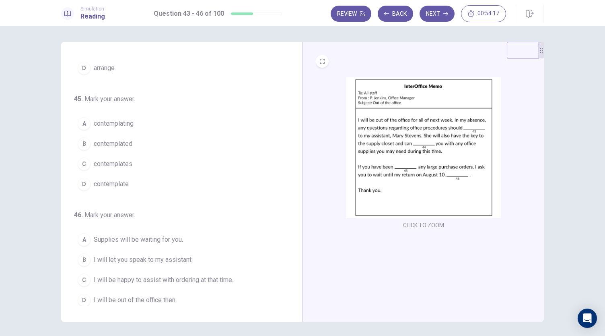
click at [124, 144] on span "contemplated" at bounding box center [113, 144] width 39 height 10
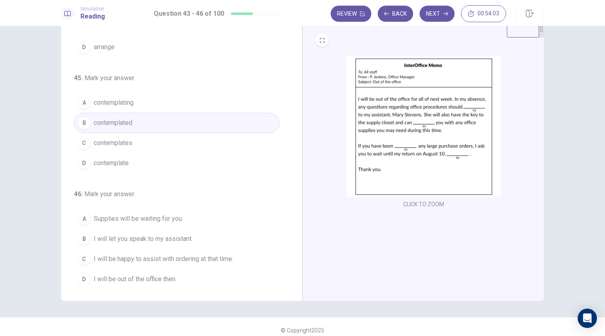
scroll to position [28, 0]
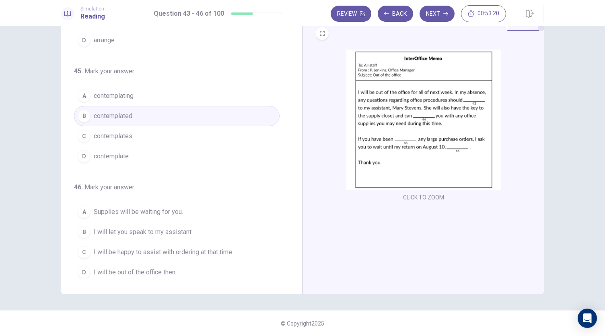
click at [81, 249] on div "C" at bounding box center [84, 251] width 13 height 13
click at [303, 173] on div "CLICK TO ZOOM" at bounding box center [423, 154] width 241 height 280
click at [448, 8] on button "Next" at bounding box center [437, 14] width 35 height 16
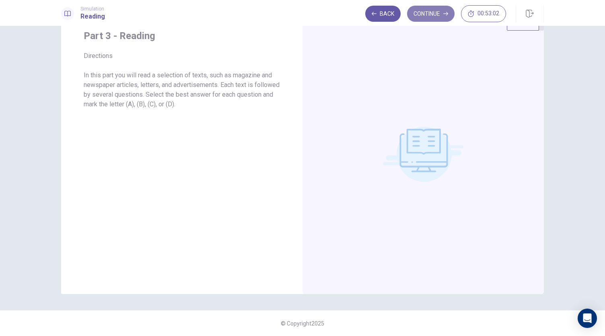
click at [431, 15] on button "Continue" at bounding box center [430, 14] width 47 height 16
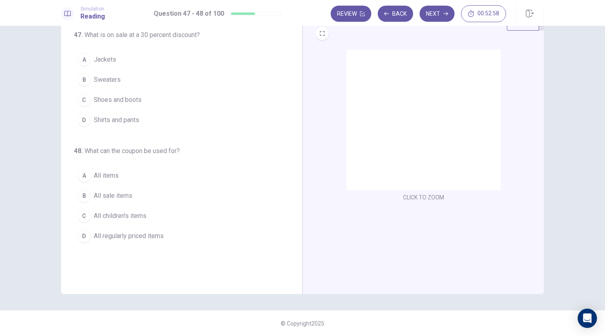
scroll to position [0, 0]
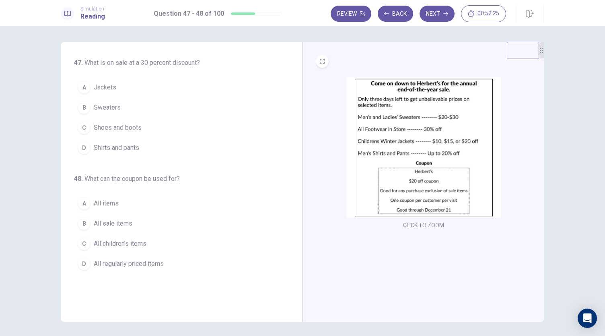
click at [107, 128] on span "Shoes and boots" at bounding box center [118, 128] width 48 height 10
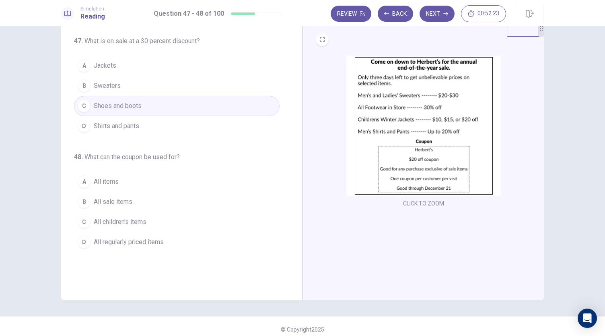
scroll to position [28, 0]
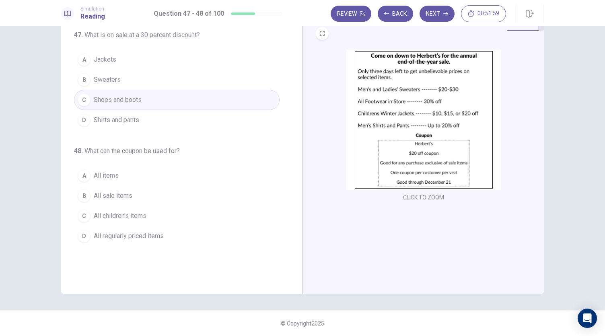
click at [113, 216] on span "All children's items" at bounding box center [120, 216] width 53 height 10
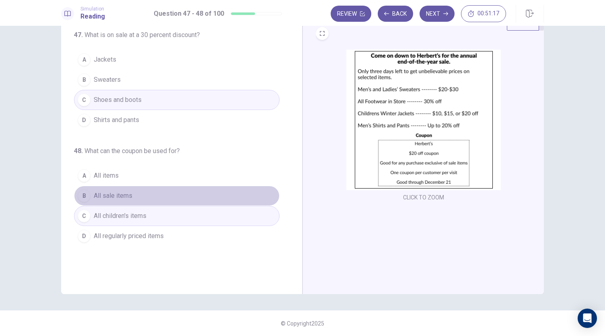
click at [94, 194] on span "All sale items" at bounding box center [113, 196] width 39 height 10
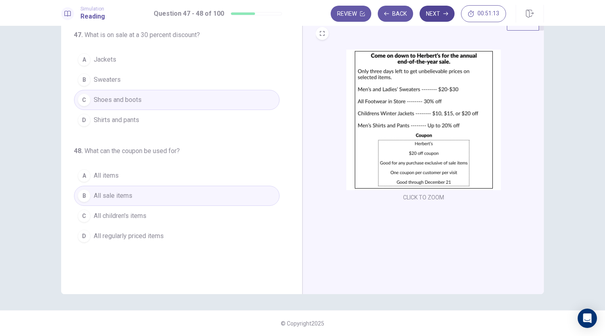
click at [432, 19] on button "Next" at bounding box center [437, 14] width 35 height 16
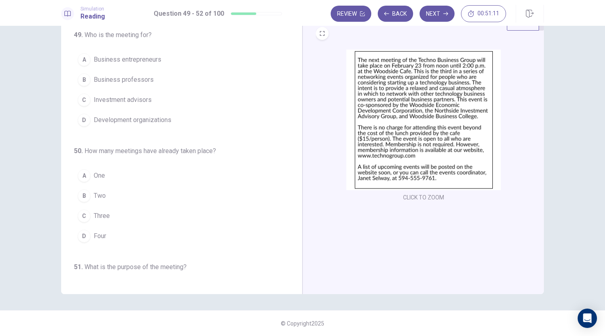
scroll to position [0, 0]
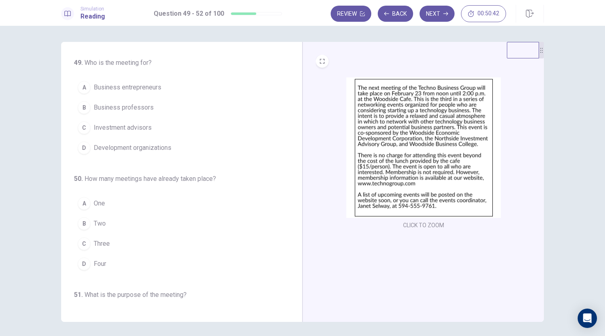
click at [111, 82] on span "Business entrepreneurs" at bounding box center [128, 87] width 68 height 10
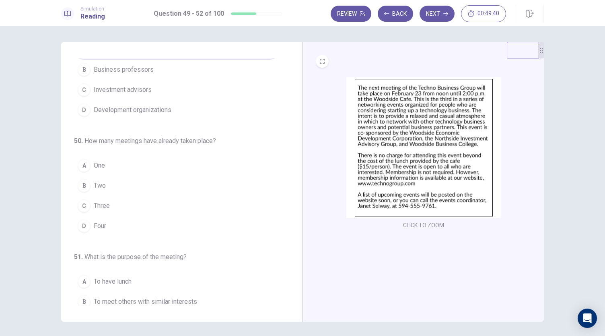
scroll to position [40, 0]
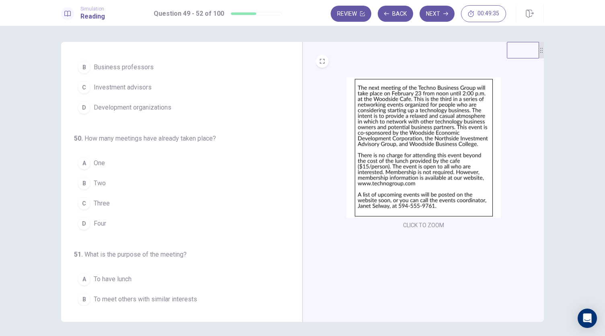
click at [84, 179] on div "B" at bounding box center [84, 183] width 13 height 13
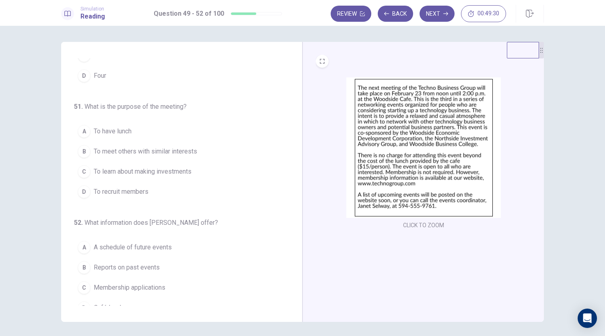
scroll to position [191, 0]
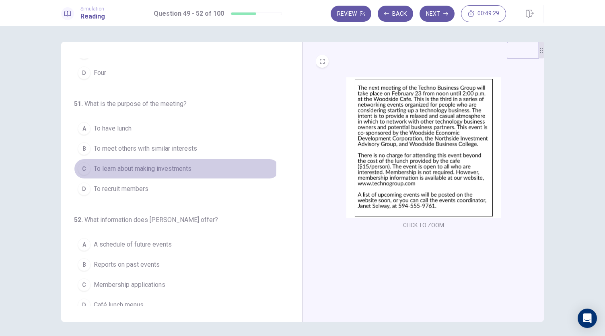
click at [83, 163] on div "C" at bounding box center [84, 168] width 13 height 13
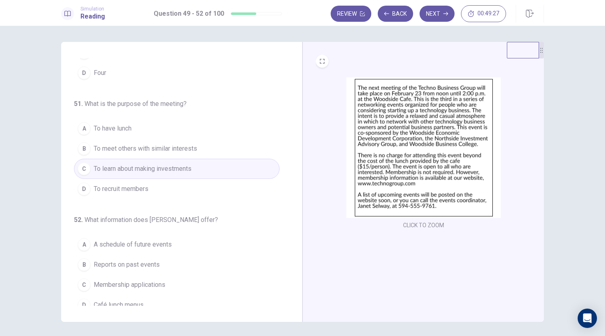
scroll to position [196, 0]
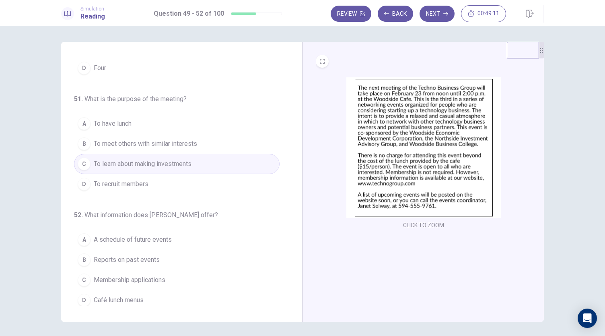
click at [79, 234] on div "A" at bounding box center [84, 239] width 13 height 13
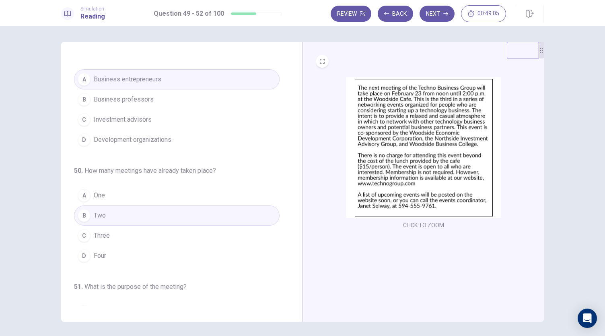
scroll to position [8, 0]
click at [436, 7] on button "Next" at bounding box center [437, 14] width 35 height 16
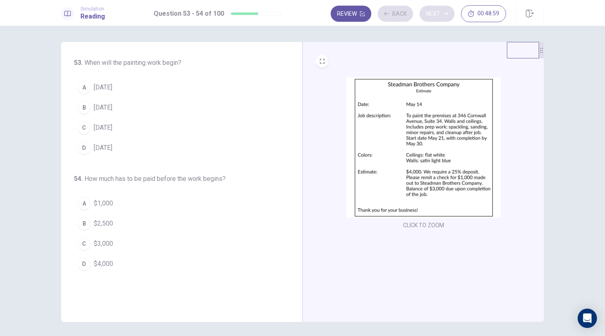
scroll to position [0, 0]
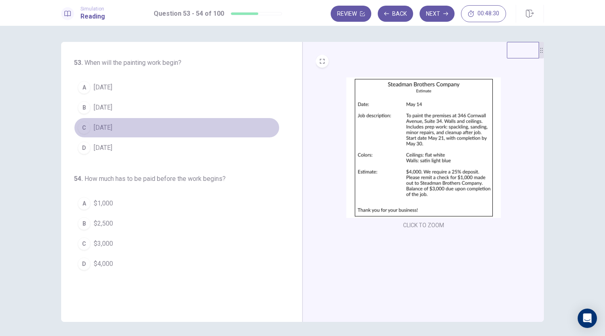
click at [81, 128] on div "C" at bounding box center [84, 127] width 13 height 13
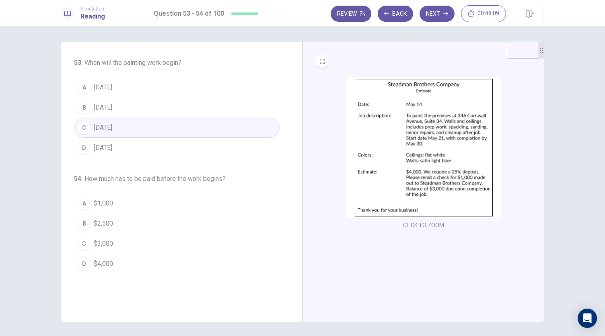
click at [206, 186] on div "54 . How much has to be paid before the work begins? A $1,000 B $2,500 C $3,000…" at bounding box center [177, 224] width 206 height 100
click at [82, 262] on div "D" at bounding box center [84, 263] width 13 height 13
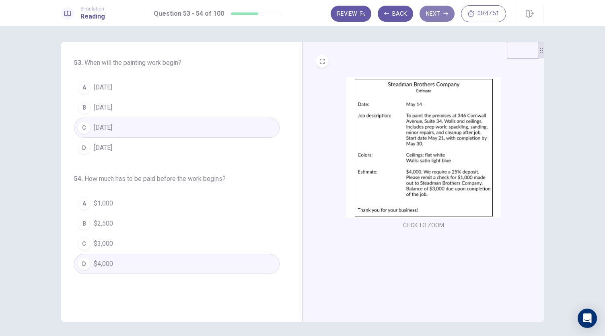
click at [444, 19] on button "Next" at bounding box center [437, 14] width 35 height 16
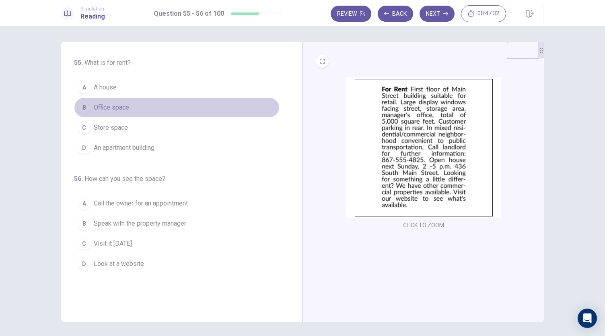
click at [97, 106] on span "Office space" at bounding box center [111, 108] width 35 height 10
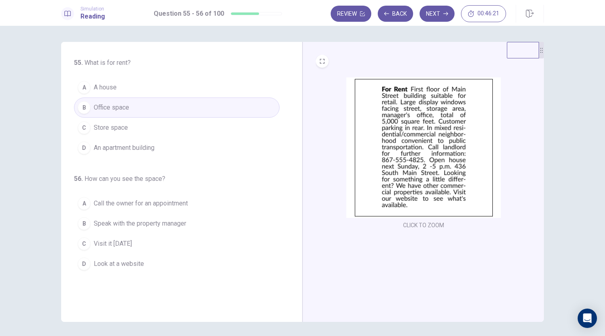
click at [122, 243] on span "Visit it [DATE]" at bounding box center [113, 244] width 38 height 10
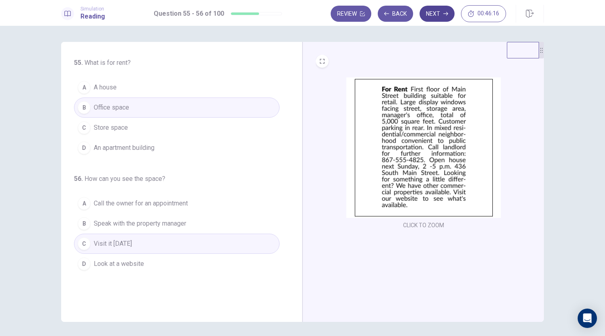
click at [428, 15] on button "Next" at bounding box center [437, 14] width 35 height 16
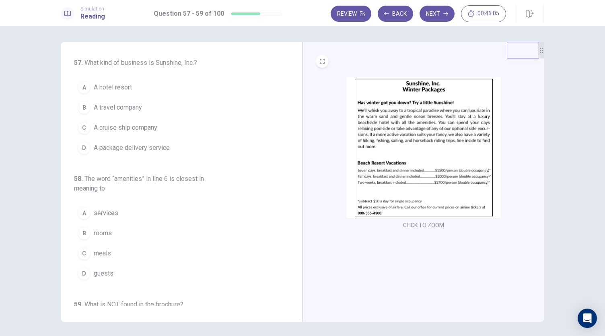
click at [417, 227] on button "CLICK TO ZOOM" at bounding box center [423, 224] width 47 height 11
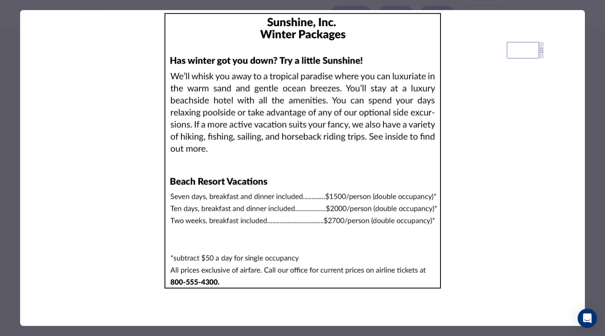
click at [592, 38] on div at bounding box center [302, 168] width 605 height 336
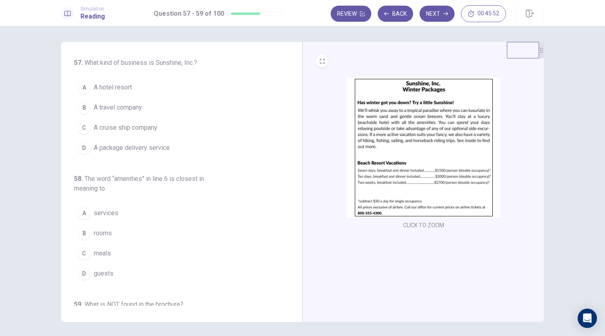
click at [476, 129] on img at bounding box center [423, 147] width 155 height 140
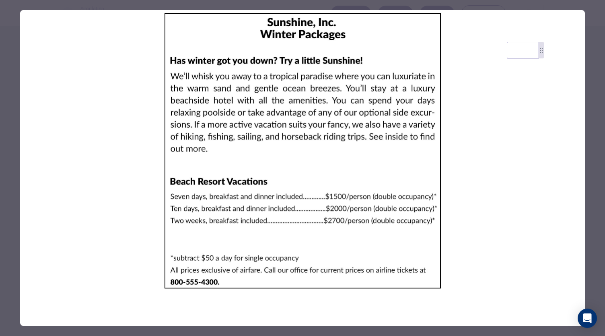
click at [593, 111] on div at bounding box center [302, 168] width 605 height 336
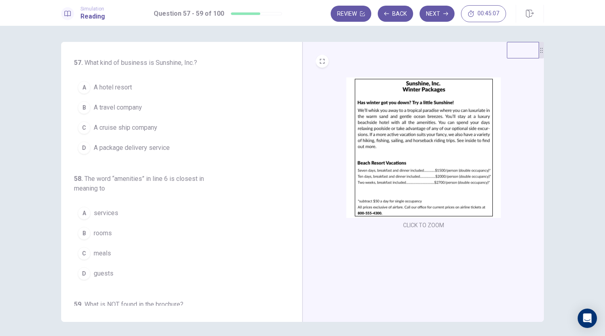
click at [110, 90] on span "A hotel resort" at bounding box center [113, 87] width 38 height 10
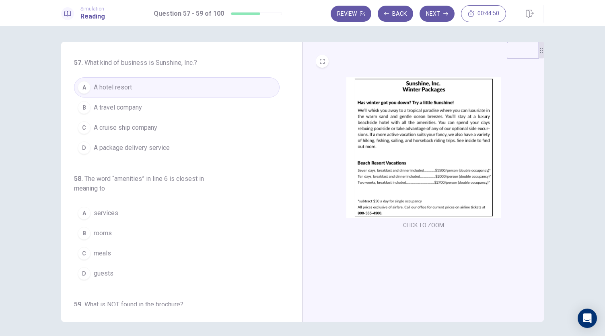
click at [123, 106] on span "A travel company" at bounding box center [118, 108] width 48 height 10
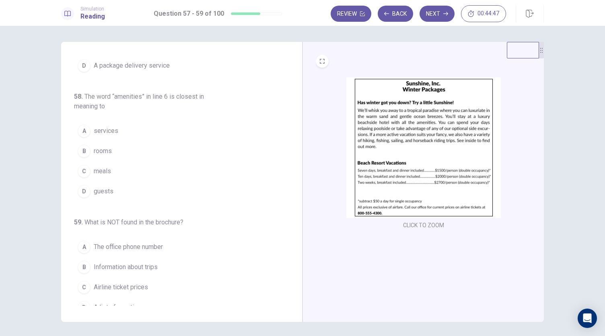
scroll to position [87, 0]
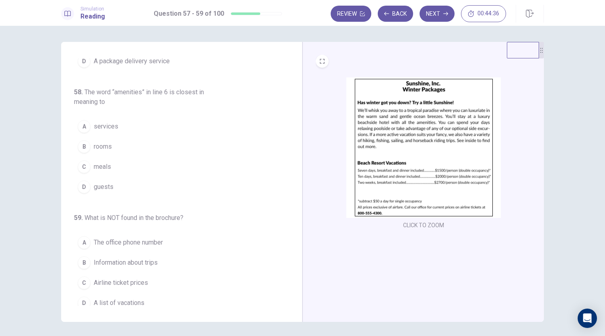
click at [95, 132] on button "A services" at bounding box center [177, 126] width 206 height 20
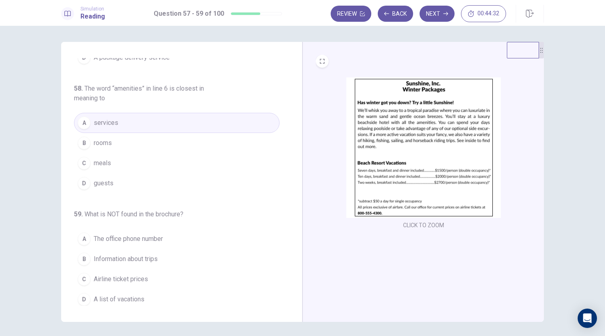
click at [202, 224] on div "59 . What is NOT found in the brochure? A The office phone number B Information…" at bounding box center [177, 259] width 206 height 100
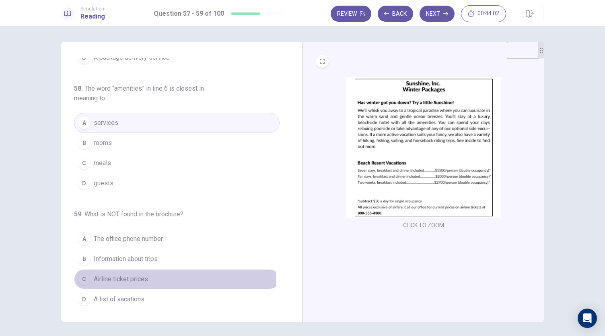
click at [115, 278] on span "Airline ticket prices" at bounding box center [121, 279] width 54 height 10
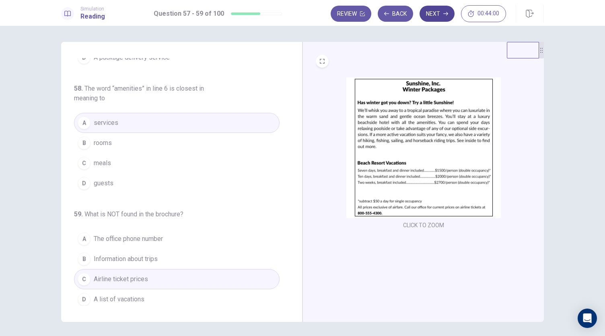
click at [438, 12] on button "Next" at bounding box center [437, 14] width 35 height 16
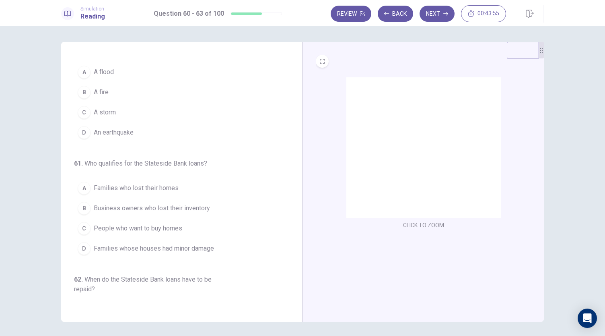
scroll to position [0, 0]
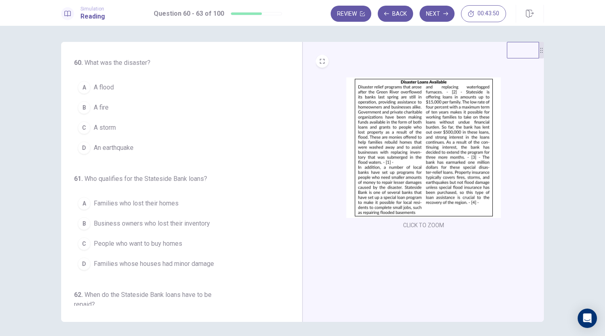
click at [426, 228] on button "CLICK TO ZOOM" at bounding box center [423, 224] width 47 height 11
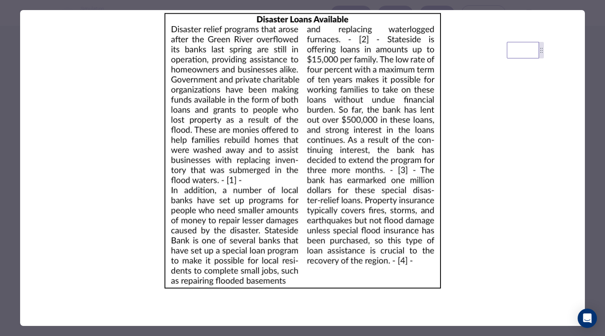
click at [583, 113] on img at bounding box center [302, 150] width 565 height 281
click at [587, 109] on div at bounding box center [302, 168] width 605 height 336
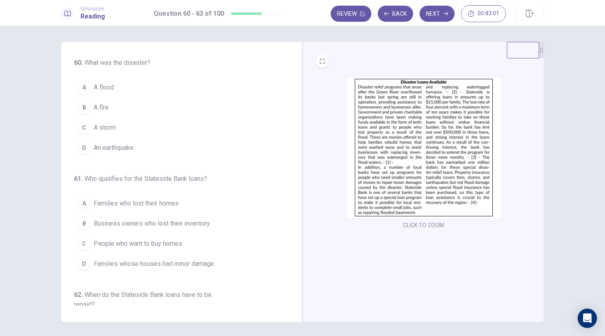
click at [386, 139] on img at bounding box center [423, 147] width 155 height 140
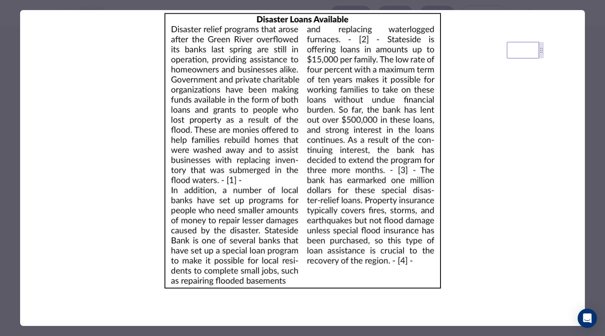
click at [355, 47] on img at bounding box center [302, 150] width 565 height 281
click at [389, 187] on img at bounding box center [302, 150] width 565 height 281
click at [598, 107] on div at bounding box center [302, 168] width 605 height 336
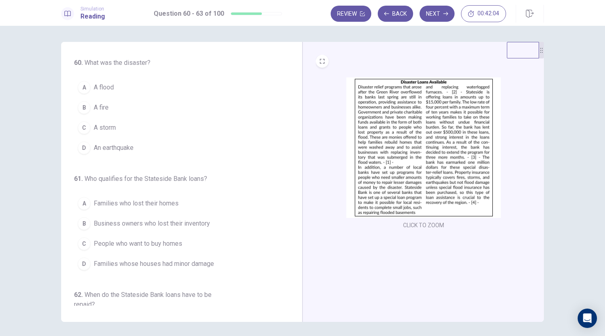
click at [94, 146] on span "An earthquake" at bounding box center [114, 148] width 40 height 10
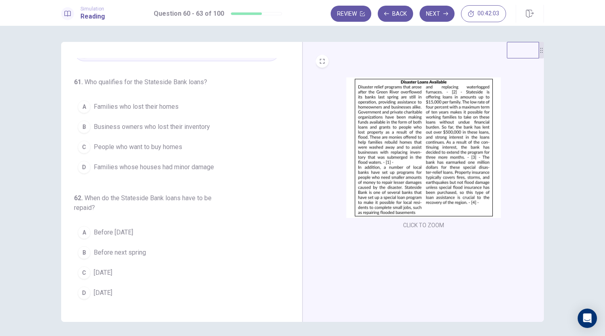
scroll to position [99, 0]
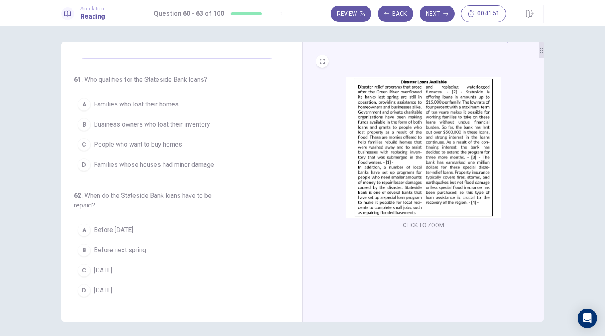
click at [155, 107] on span "Families who lost their homes" at bounding box center [136, 104] width 85 height 10
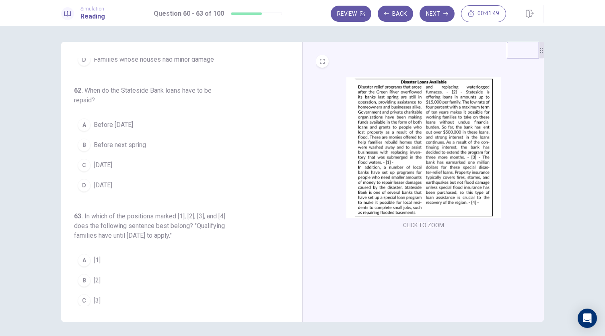
scroll to position [204, 0]
click at [112, 182] on span "[DATE]" at bounding box center [103, 185] width 19 height 10
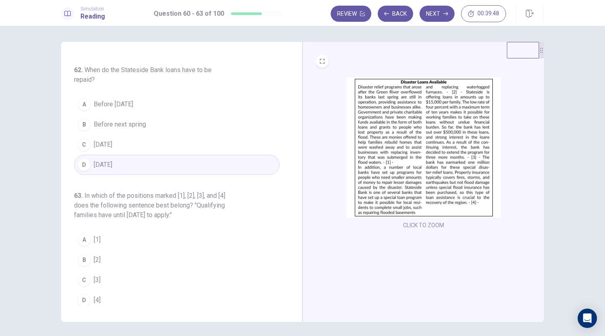
click at [74, 276] on button "C [3]" at bounding box center [177, 280] width 206 height 20
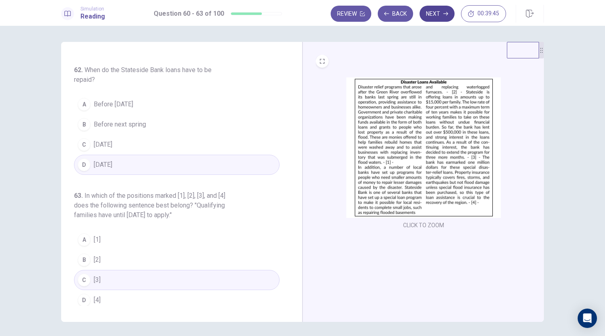
click at [431, 21] on button "Next" at bounding box center [437, 14] width 35 height 16
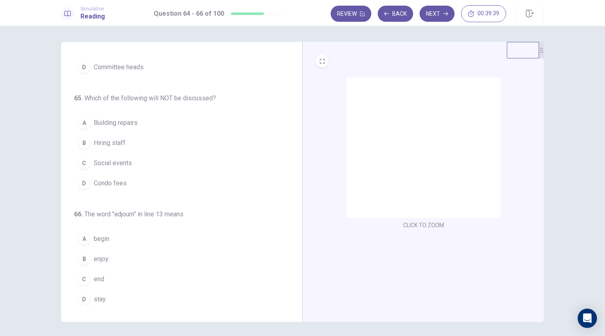
scroll to position [0, 0]
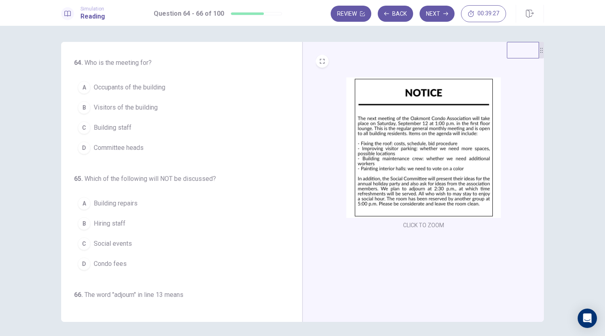
click at [406, 228] on button "CLICK TO ZOOM" at bounding box center [423, 224] width 47 height 11
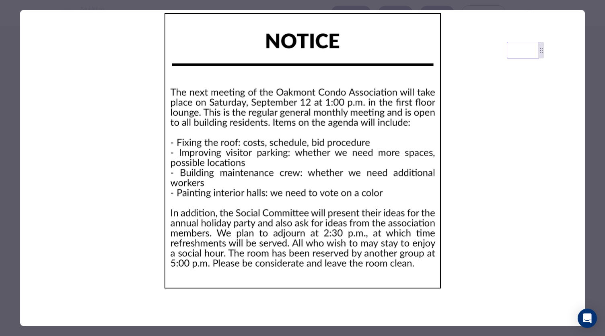
click at [605, 32] on div at bounding box center [302, 168] width 605 height 336
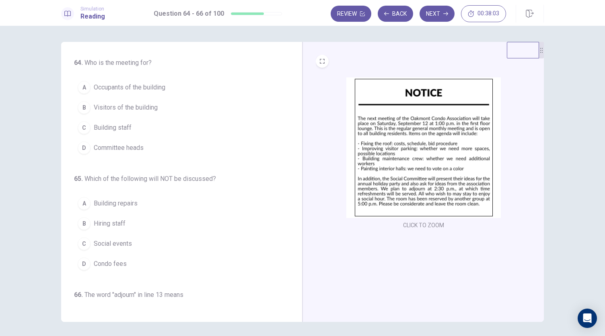
click at [145, 88] on span "Occupants of the building" at bounding box center [130, 87] width 72 height 10
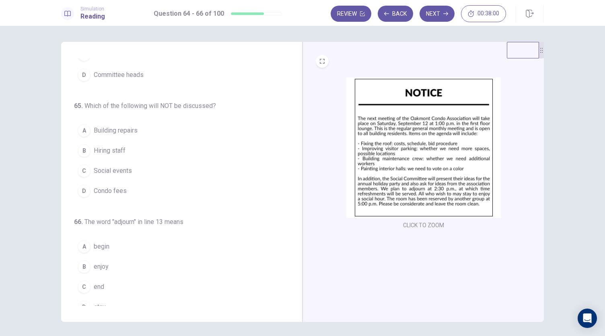
scroll to position [80, 0]
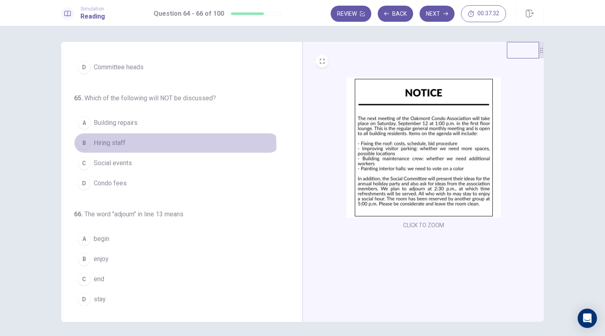
click at [115, 144] on span "Hiring staff" at bounding box center [110, 143] width 32 height 10
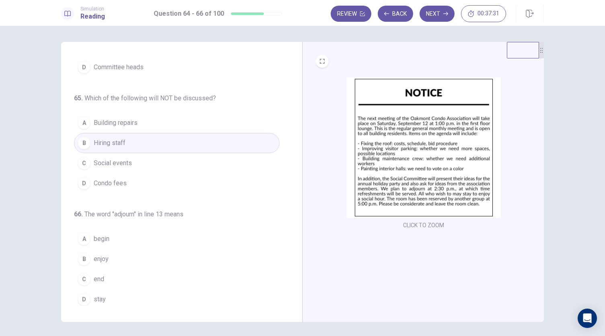
scroll to position [28, 0]
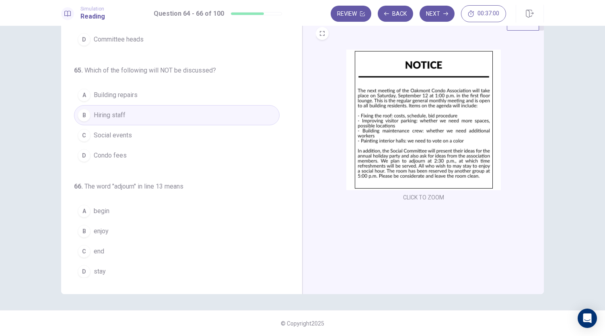
click at [422, 195] on button "CLICK TO ZOOM" at bounding box center [423, 197] width 47 height 11
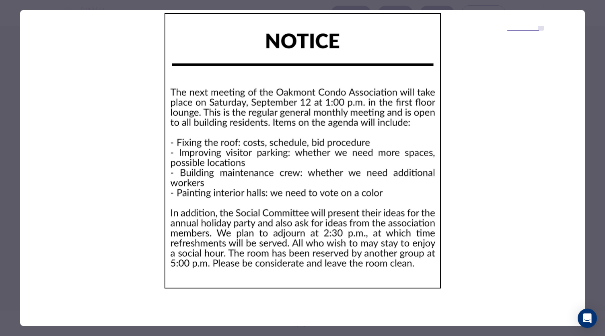
click at [586, 12] on div at bounding box center [302, 168] width 605 height 336
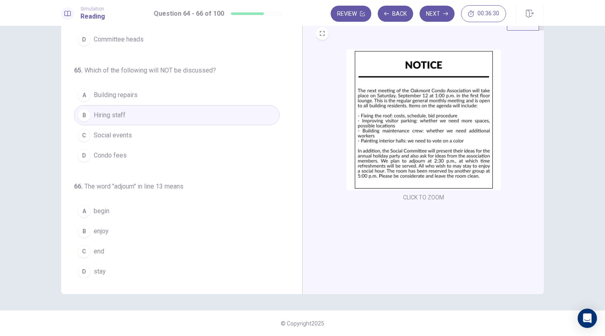
click at [96, 211] on span "begin" at bounding box center [102, 211] width 16 height 10
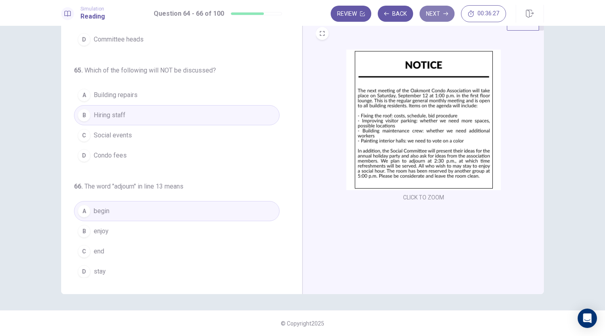
click at [439, 14] on button "Next" at bounding box center [437, 14] width 35 height 16
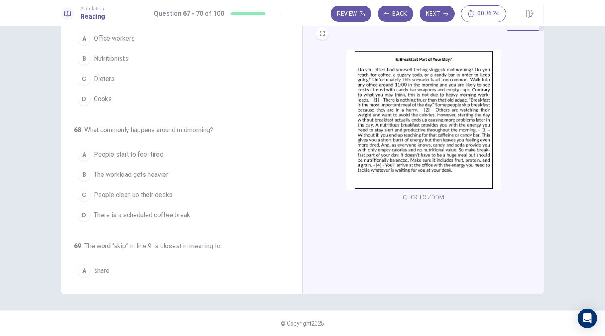
scroll to position [0, 0]
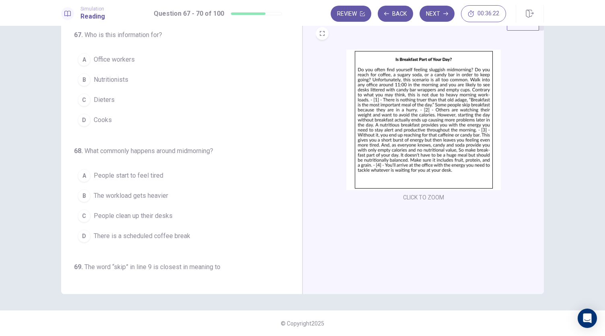
click at [386, 136] on img at bounding box center [423, 119] width 155 height 140
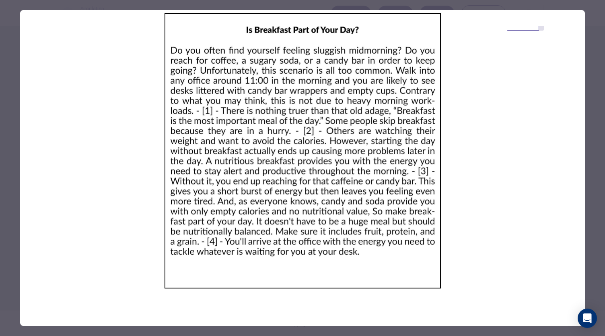
click at [599, 11] on div at bounding box center [302, 168] width 605 height 336
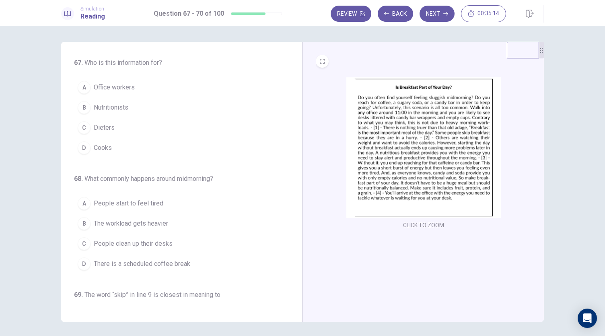
click at [118, 84] on span "Office workers" at bounding box center [114, 87] width 41 height 10
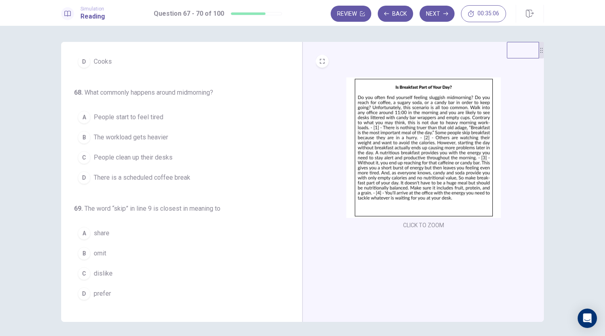
scroll to position [87, 0]
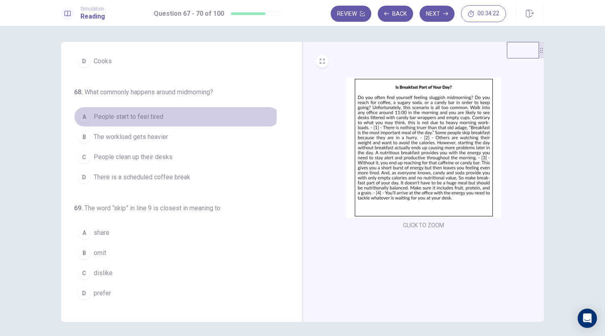
click at [144, 112] on span "People start to feel tired" at bounding box center [129, 117] width 70 height 10
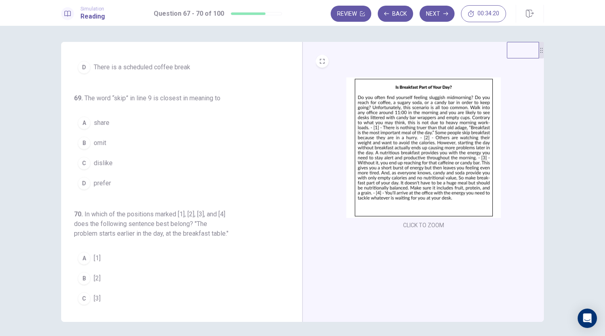
scroll to position [198, 0]
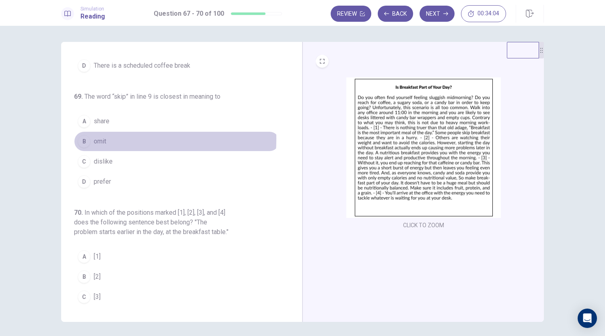
click at [90, 136] on button "B omit" at bounding box center [177, 141] width 206 height 20
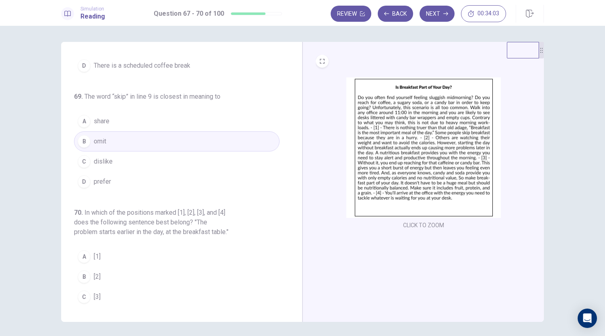
scroll to position [225, 0]
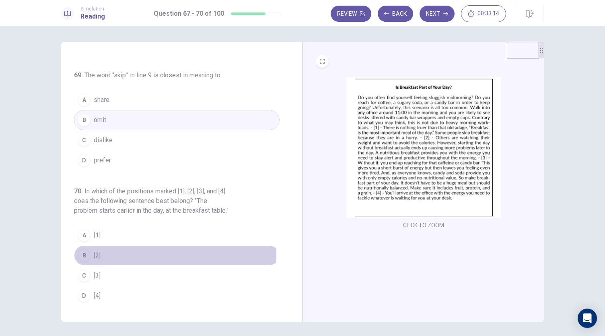
click at [85, 256] on div "B" at bounding box center [84, 255] width 13 height 13
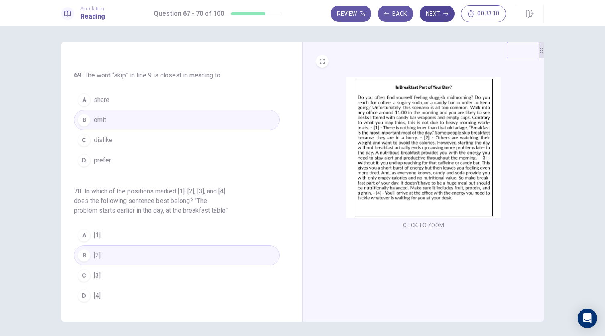
click at [442, 12] on button "Next" at bounding box center [437, 14] width 35 height 16
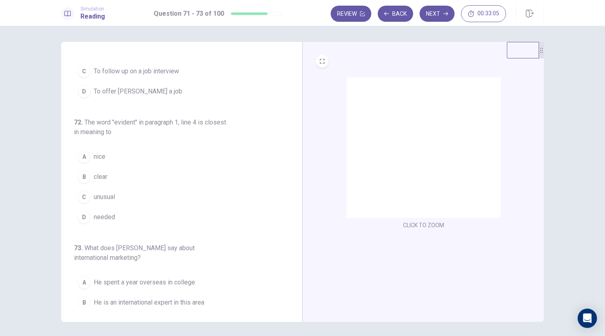
scroll to position [0, 0]
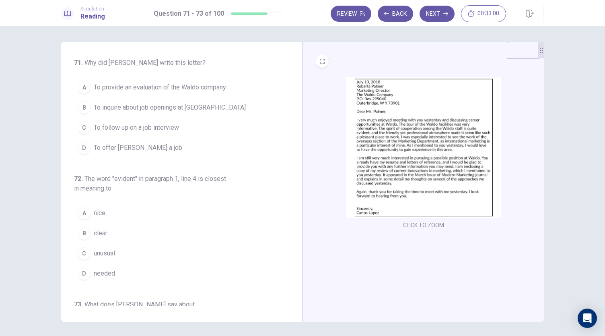
click at [363, 140] on img at bounding box center [423, 147] width 155 height 140
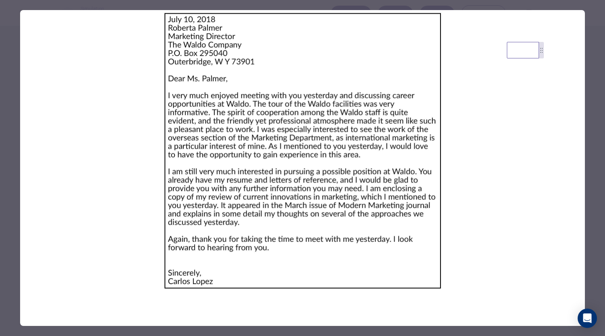
click at [590, 62] on div at bounding box center [302, 168] width 605 height 336
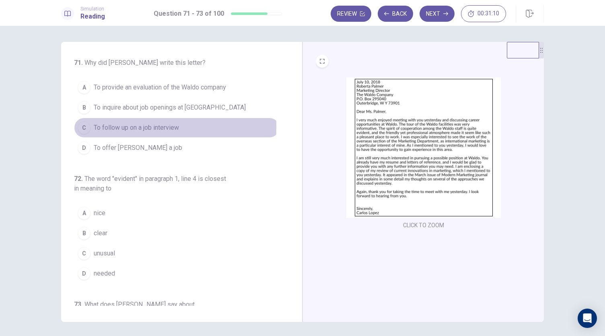
click at [86, 126] on div "C" at bounding box center [84, 127] width 13 height 13
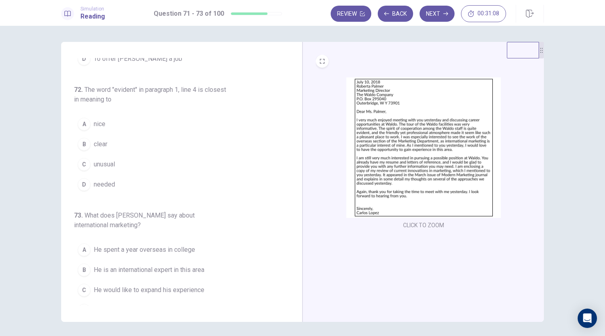
scroll to position [89, 0]
click at [406, 153] on img at bounding box center [423, 147] width 155 height 140
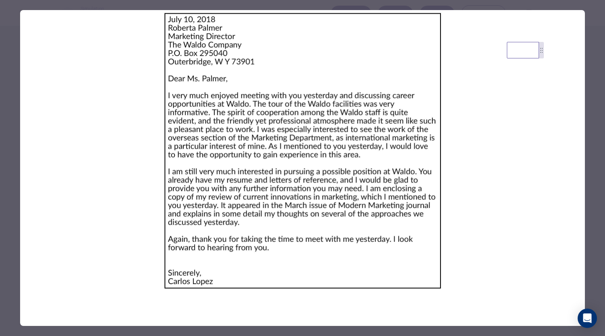
click at [593, 10] on div at bounding box center [302, 168] width 605 height 336
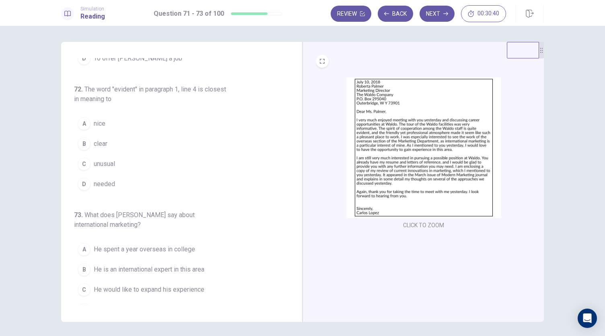
click at [83, 143] on div "B" at bounding box center [84, 143] width 13 height 13
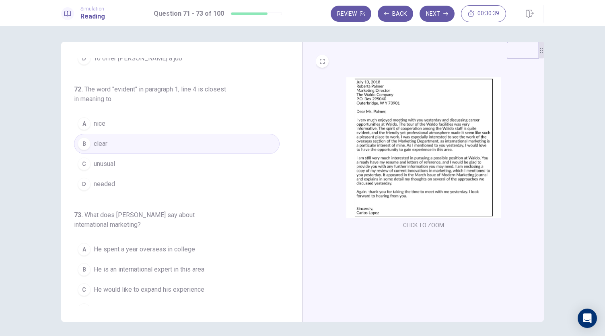
scroll to position [100, 0]
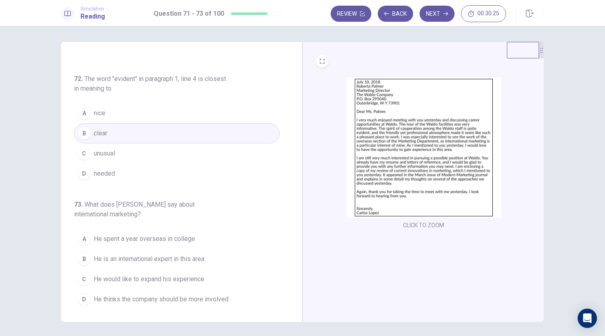
click at [366, 153] on img at bounding box center [423, 147] width 155 height 140
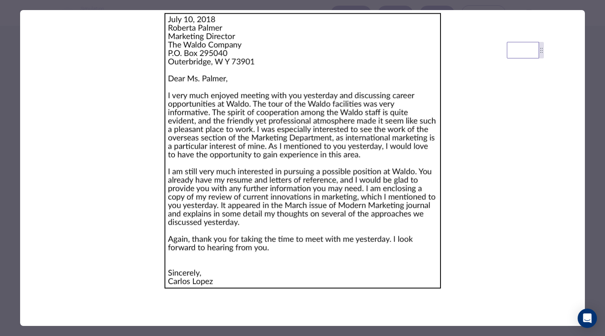
click at [600, 28] on div at bounding box center [302, 168] width 605 height 336
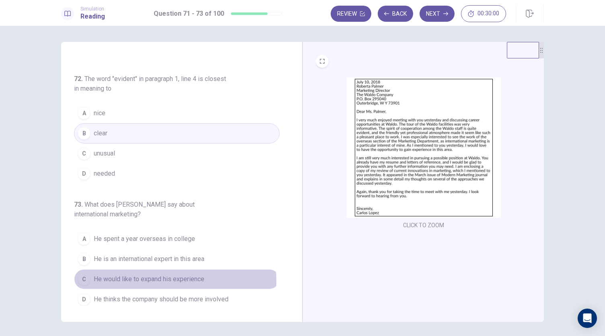
click at [94, 278] on span "He would like to expand his experience" at bounding box center [149, 279] width 111 height 10
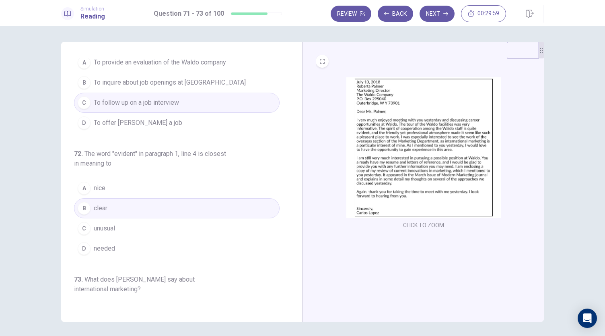
scroll to position [0, 0]
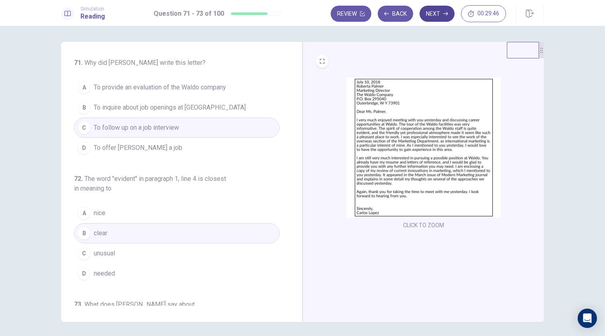
click at [433, 15] on button "Next" at bounding box center [437, 14] width 35 height 16
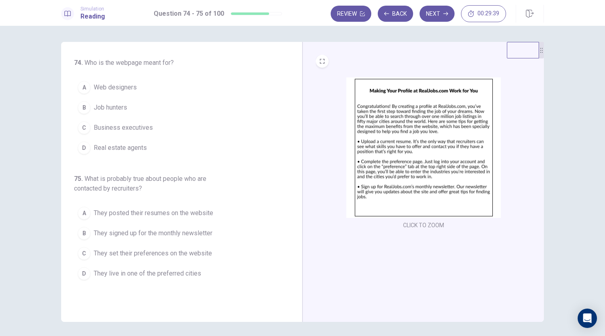
click at [376, 118] on img at bounding box center [423, 147] width 155 height 140
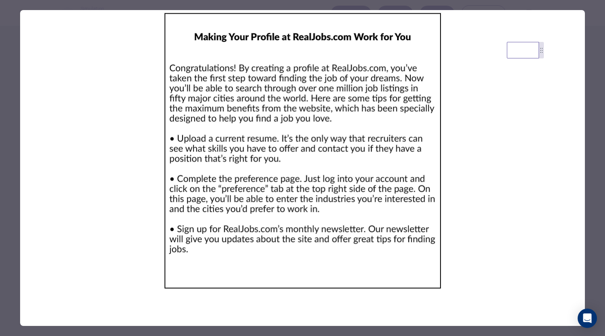
click at [597, 49] on div at bounding box center [302, 168] width 605 height 336
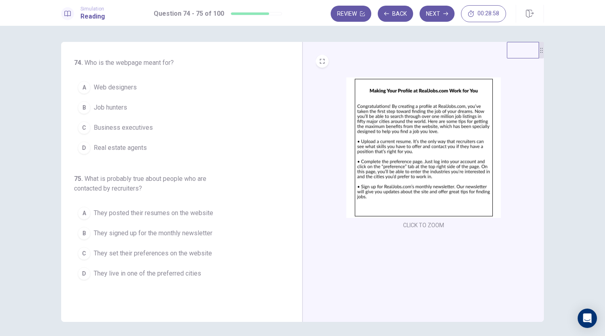
click at [106, 106] on span "Job hunters" at bounding box center [110, 108] width 33 height 10
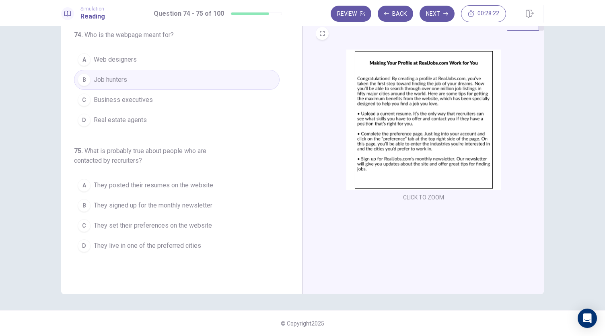
click at [172, 185] on span "They posted their resumes on the website" at bounding box center [154, 185] width 120 height 10
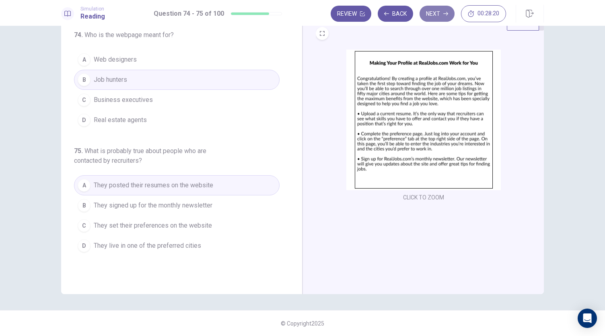
click at [431, 10] on button "Next" at bounding box center [437, 14] width 35 height 16
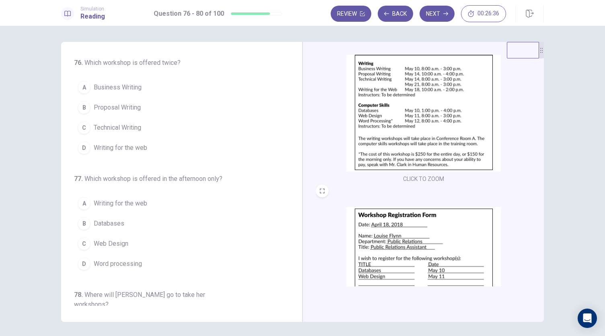
scroll to position [223, 0]
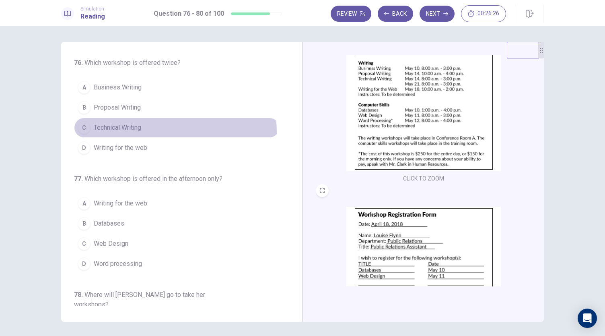
click at [128, 132] on button "C Technical Writing" at bounding box center [177, 128] width 206 height 20
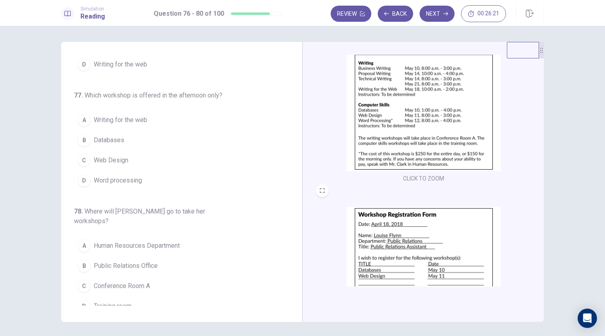
scroll to position [84, 0]
click at [114, 136] on span "Databases" at bounding box center [109, 140] width 31 height 10
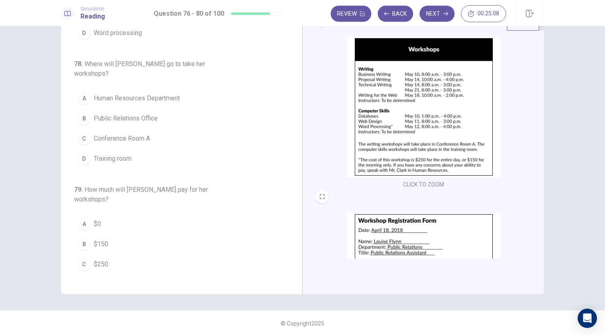
scroll to position [186, 0]
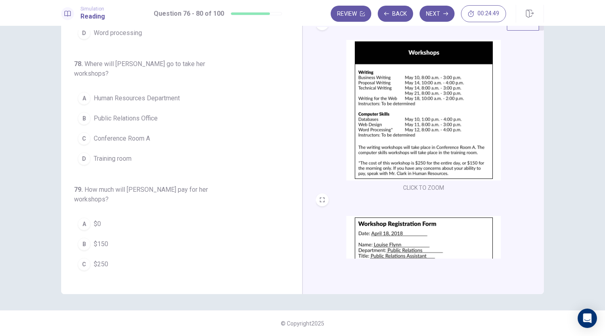
click at [416, 155] on img at bounding box center [423, 110] width 155 height 140
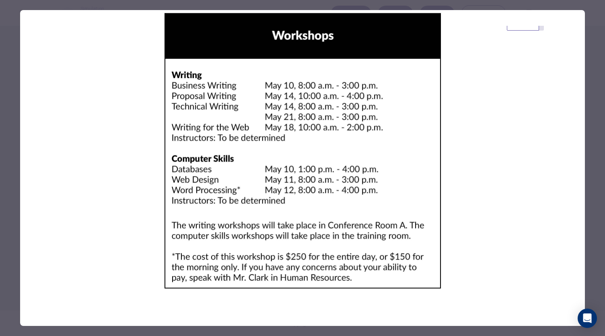
click at [591, 121] on div at bounding box center [302, 168] width 605 height 336
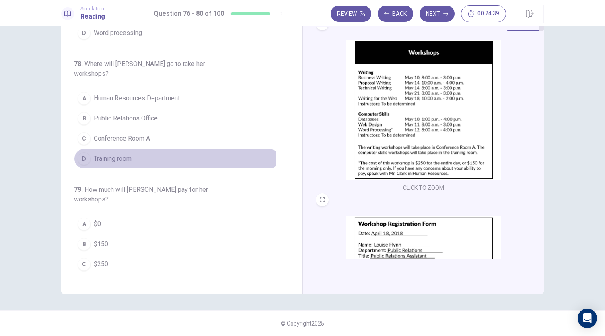
click at [122, 154] on span "Training room" at bounding box center [113, 159] width 38 height 10
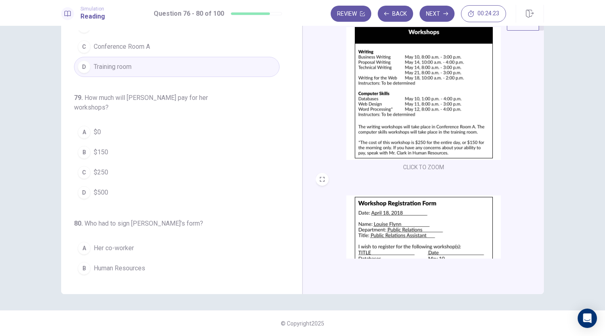
scroll to position [204, 0]
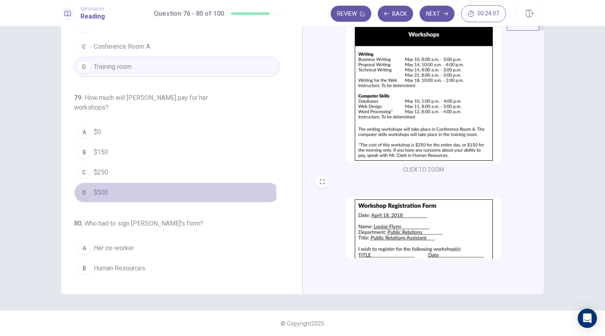
click at [87, 186] on div "D" at bounding box center [84, 192] width 13 height 13
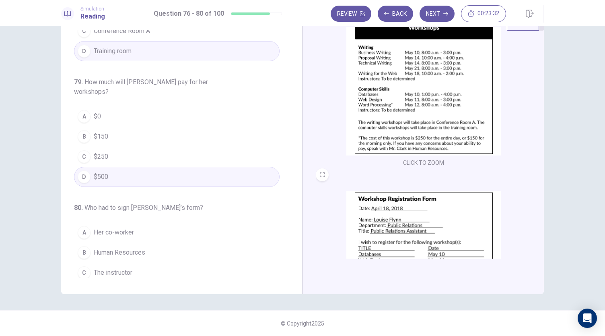
scroll to position [296, 0]
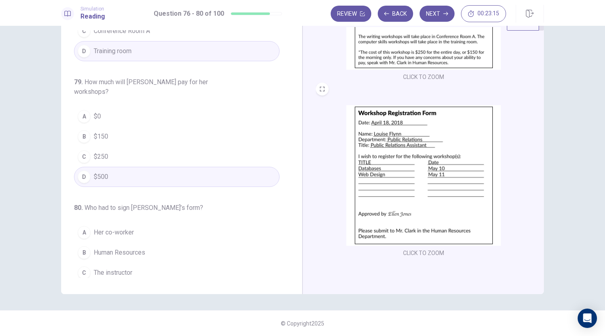
click at [131, 247] on span "Human Resources" at bounding box center [120, 252] width 52 height 10
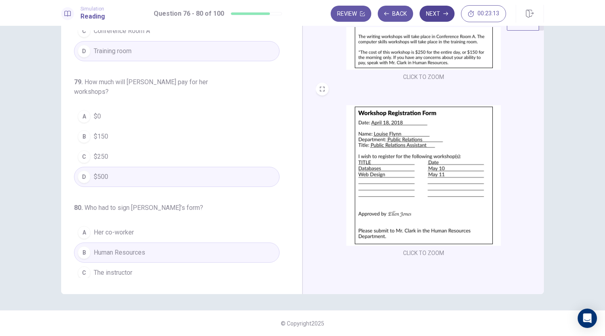
click at [441, 18] on button "Next" at bounding box center [437, 14] width 35 height 16
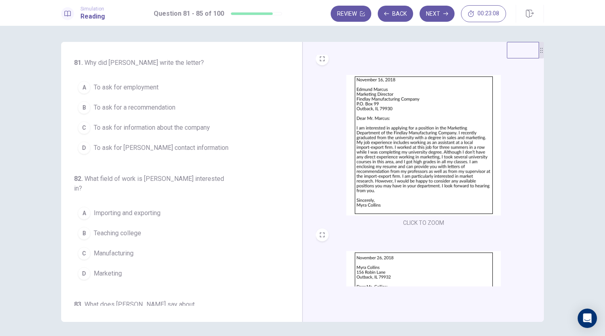
scroll to position [0, 0]
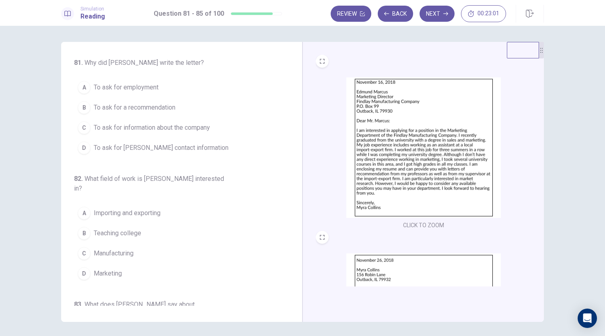
click at [363, 142] on img at bounding box center [423, 147] width 155 height 140
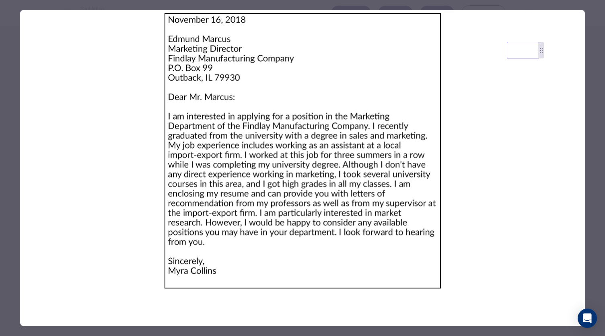
click at [596, 89] on div at bounding box center [302, 168] width 605 height 336
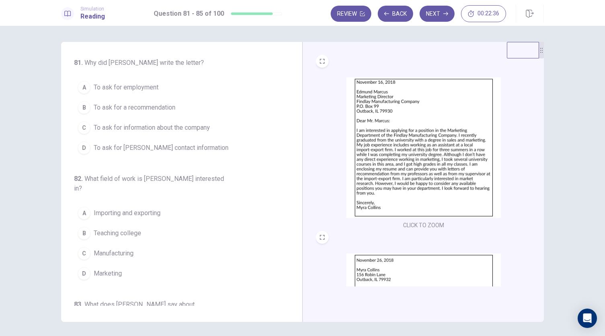
click at [120, 82] on span "To ask for employment" at bounding box center [126, 87] width 65 height 10
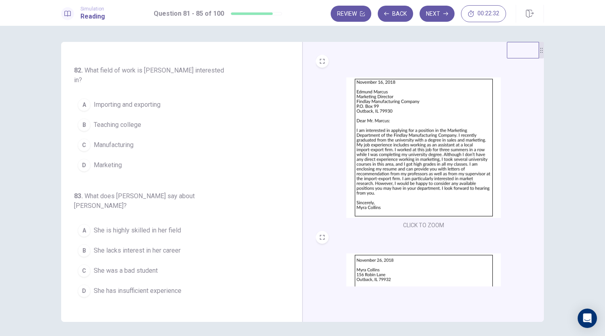
scroll to position [109, 0]
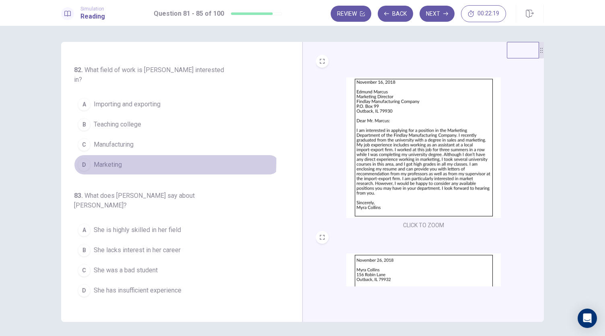
click at [107, 160] on span "Marketing" at bounding box center [108, 165] width 28 height 10
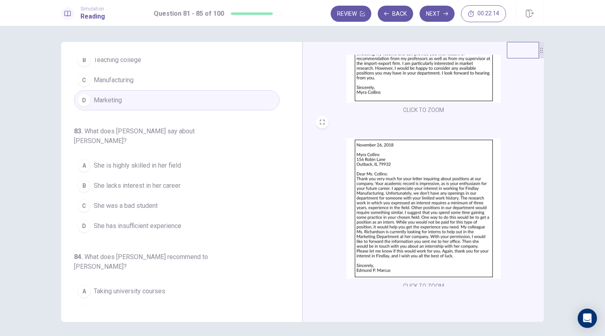
scroll to position [120, 0]
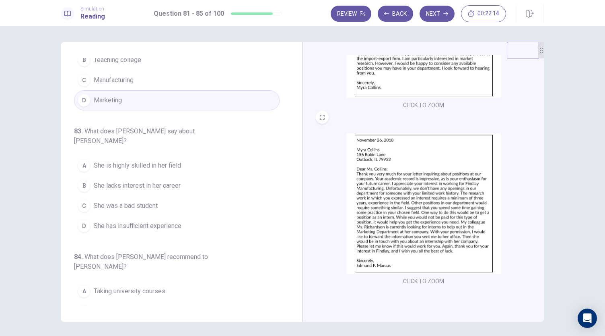
click at [386, 152] on img at bounding box center [423, 203] width 155 height 140
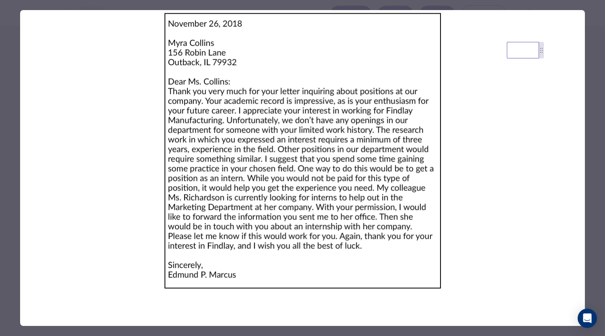
click at [593, 45] on div at bounding box center [302, 168] width 605 height 336
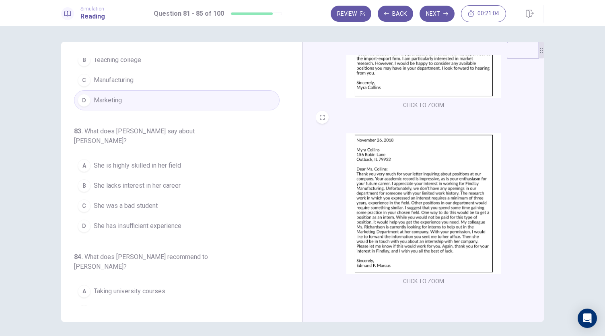
click at [135, 221] on span "She has insufficient experience" at bounding box center [138, 226] width 88 height 10
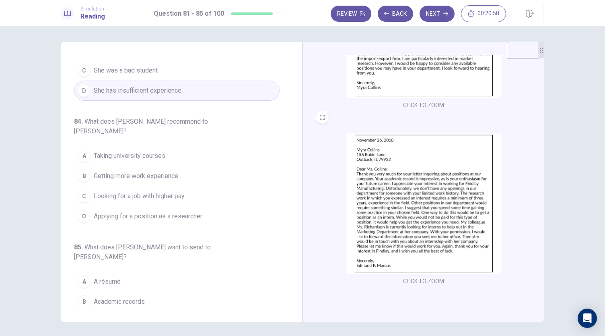
scroll to position [309, 0]
click at [146, 171] on span "Getting more work experience" at bounding box center [136, 176] width 85 height 10
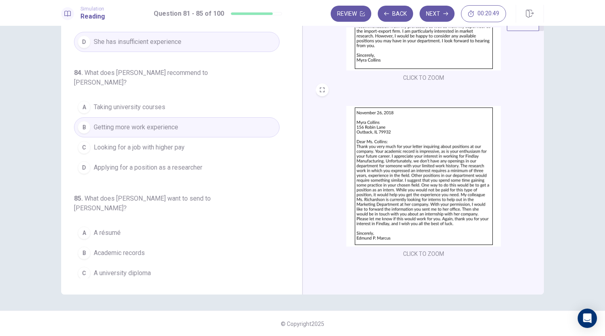
scroll to position [28, 0]
click at [390, 178] on img at bounding box center [423, 175] width 155 height 140
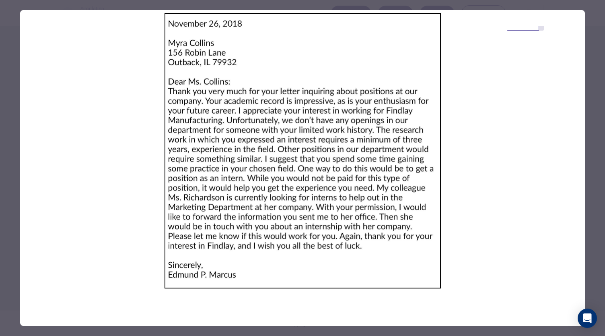
click at [594, 46] on div at bounding box center [302, 168] width 605 height 336
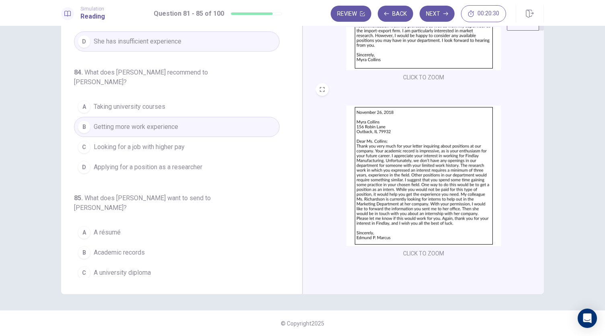
click at [116, 227] on span "A résumé" at bounding box center [107, 232] width 27 height 10
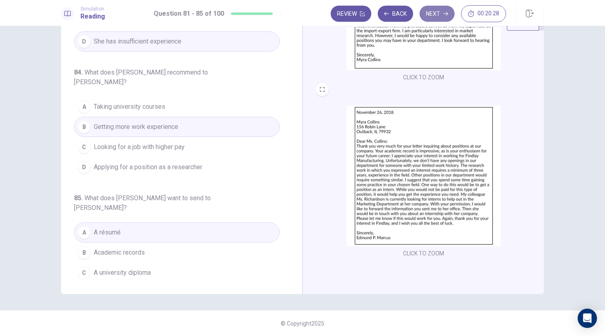
click at [433, 16] on button "Next" at bounding box center [437, 14] width 35 height 16
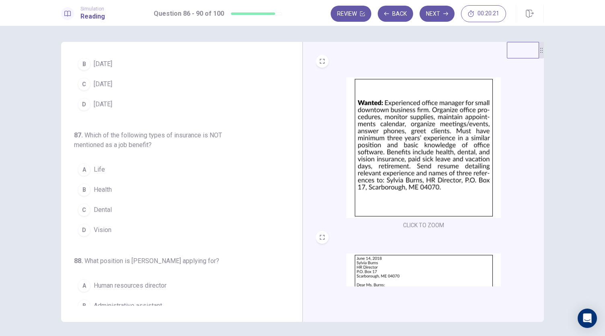
scroll to position [0, 0]
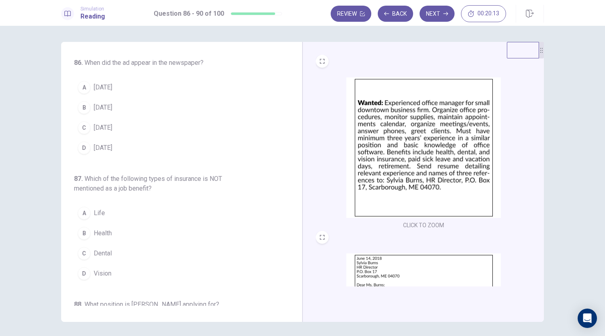
click at [390, 134] on img at bounding box center [423, 147] width 155 height 140
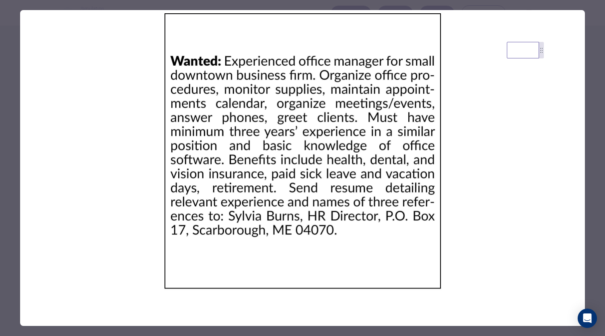
click at [594, 96] on div at bounding box center [302, 168] width 605 height 336
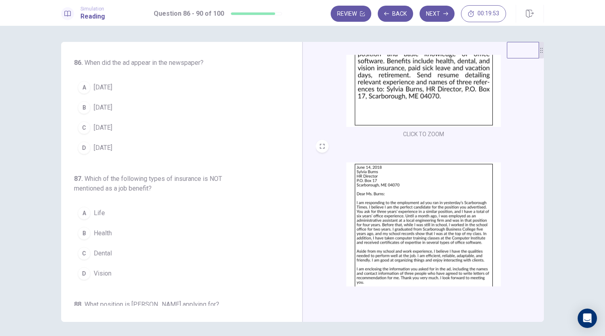
scroll to position [120, 0]
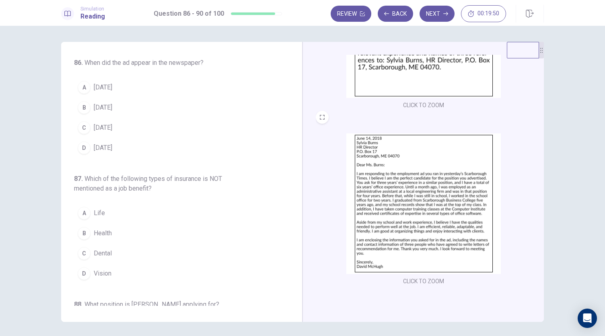
click at [409, 171] on img at bounding box center [423, 203] width 155 height 140
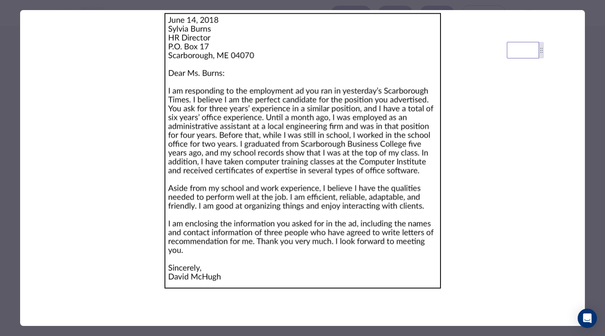
click at [592, 118] on div at bounding box center [302, 168] width 605 height 336
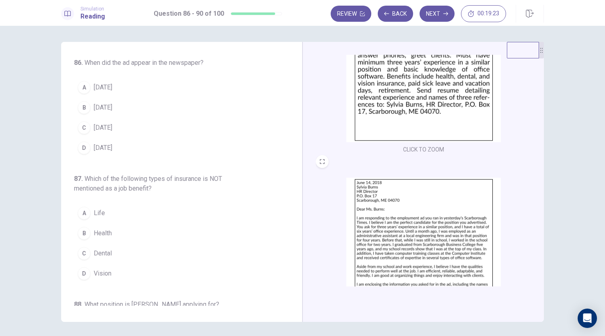
scroll to position [76, 0]
click at [384, 244] on img at bounding box center [423, 247] width 155 height 140
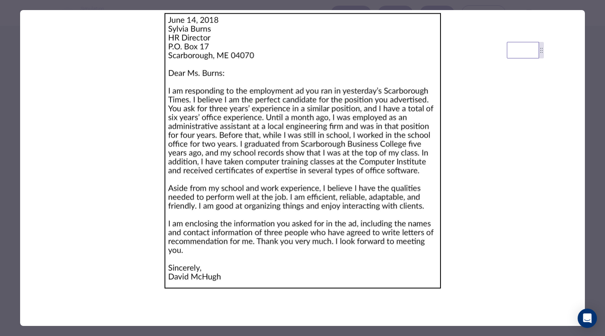
click at [596, 120] on div at bounding box center [302, 168] width 605 height 336
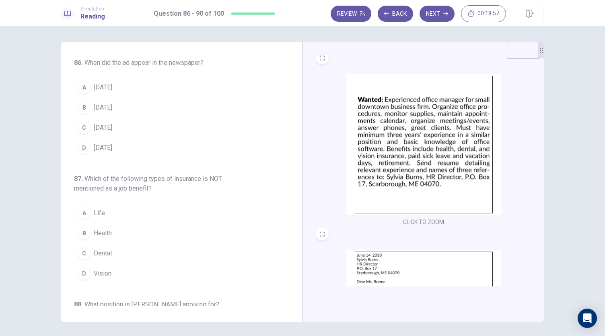
scroll to position [0, 0]
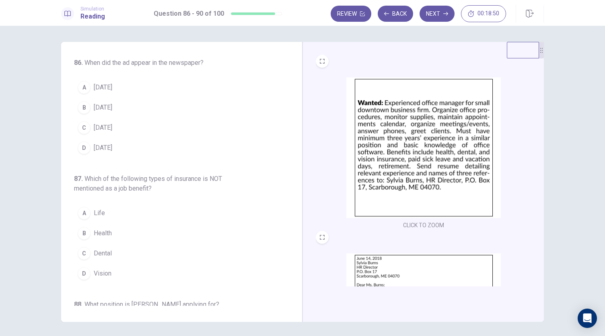
click at [104, 87] on span "[DATE]" at bounding box center [103, 87] width 19 height 10
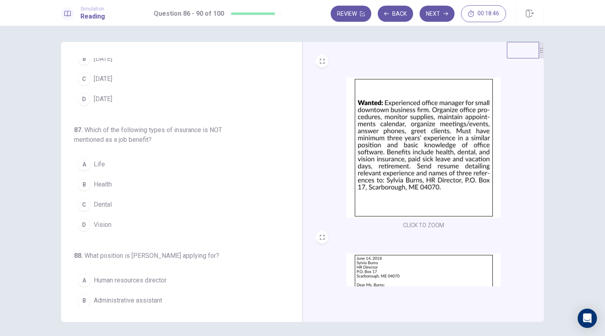
scroll to position [52, 0]
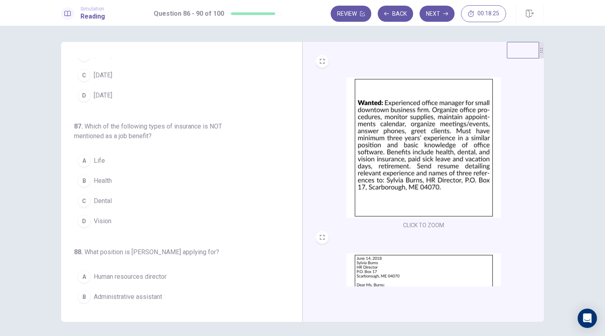
click at [96, 161] on span "Life" at bounding box center [99, 161] width 11 height 10
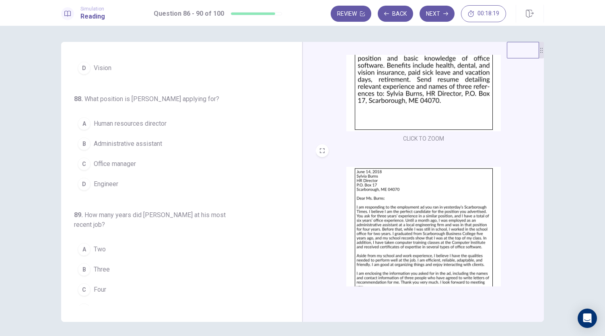
scroll to position [120, 0]
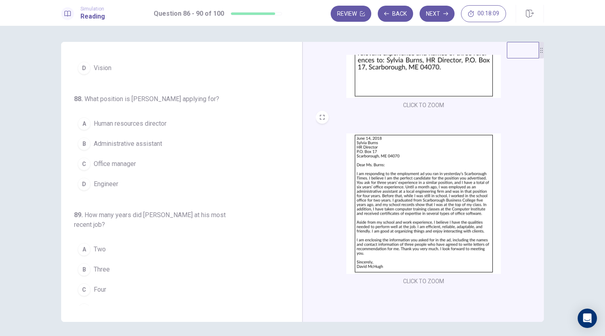
click at [447, 183] on img at bounding box center [423, 203] width 155 height 140
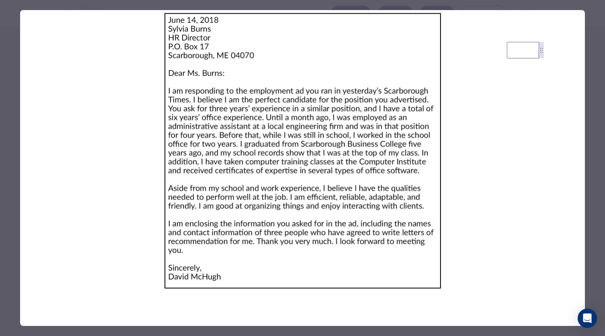
click at [592, 134] on div at bounding box center [302, 168] width 605 height 336
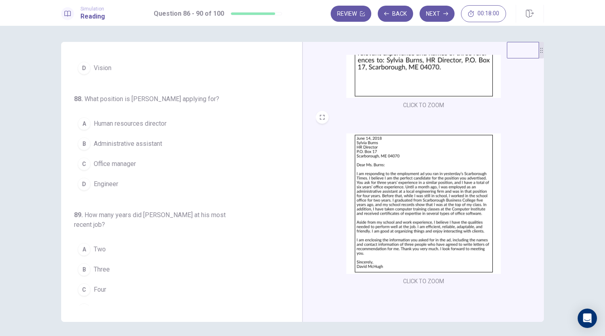
click at [85, 183] on div "D" at bounding box center [84, 183] width 13 height 13
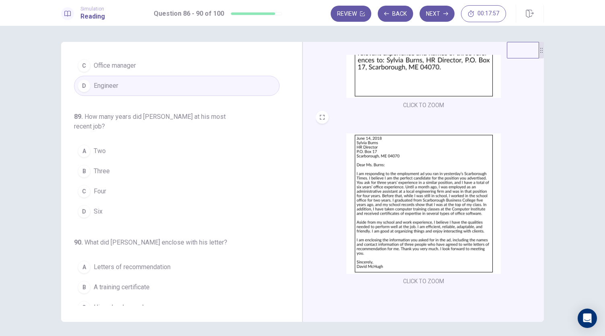
scroll to position [330, 0]
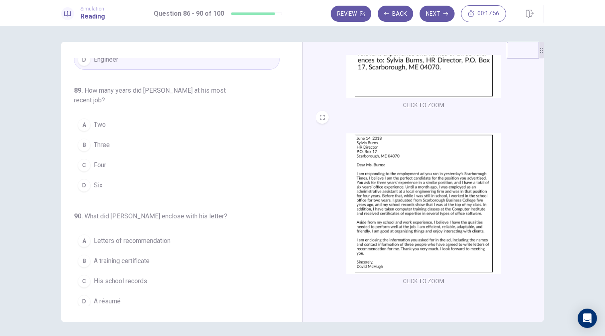
click at [86, 184] on div "D" at bounding box center [84, 185] width 13 height 13
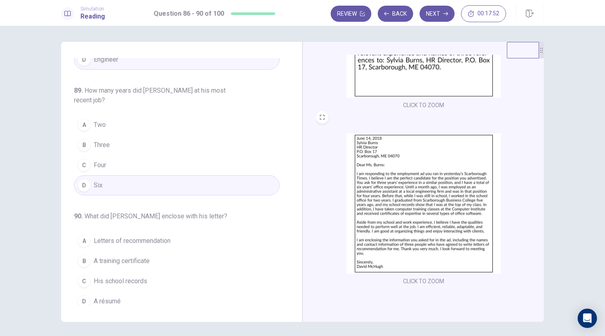
click at [380, 183] on img at bounding box center [423, 203] width 155 height 140
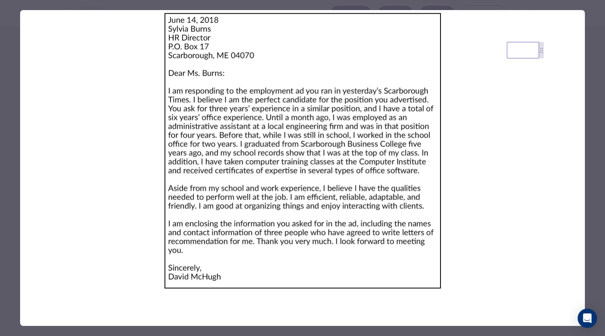
click at [597, 37] on div at bounding box center [302, 168] width 605 height 336
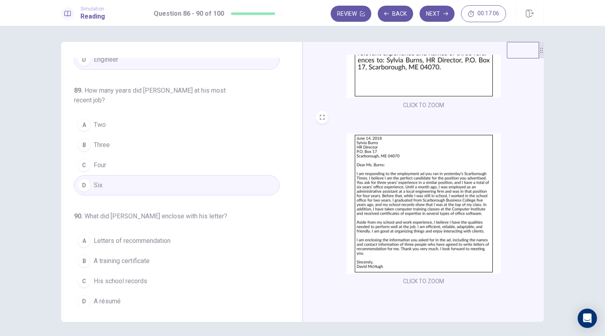
click at [99, 160] on span "Four" at bounding box center [100, 165] width 12 height 10
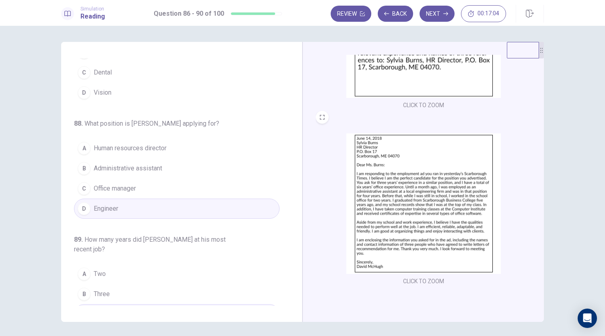
scroll to position [178, 0]
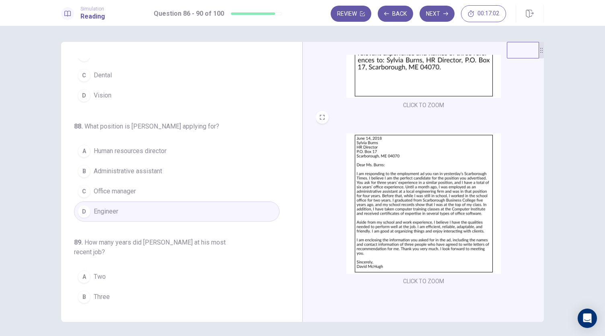
click at [121, 188] on span "Office manager" at bounding box center [115, 191] width 42 height 10
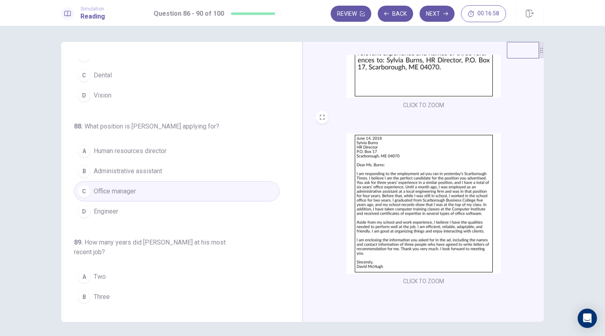
click at [151, 168] on span "Administrative assistant" at bounding box center [128, 171] width 68 height 10
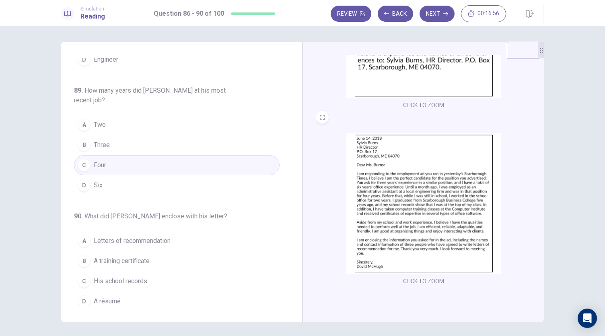
scroll to position [28, 0]
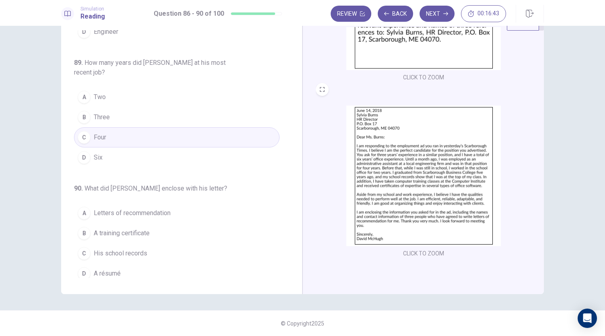
click at [78, 267] on div "D" at bounding box center [84, 273] width 13 height 13
click at [437, 12] on button "Next" at bounding box center [437, 14] width 35 height 16
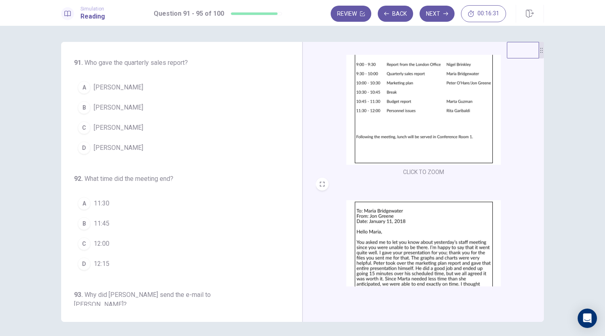
scroll to position [0, 0]
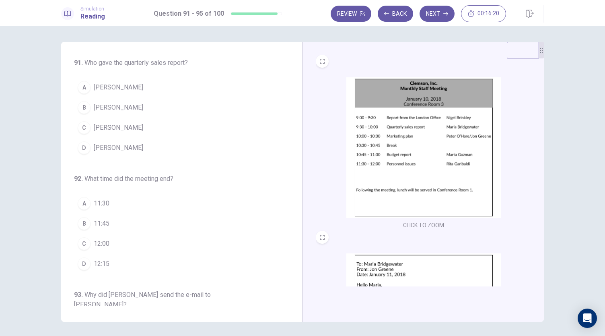
click at [113, 106] on span "[PERSON_NAME]" at bounding box center [118, 108] width 49 height 10
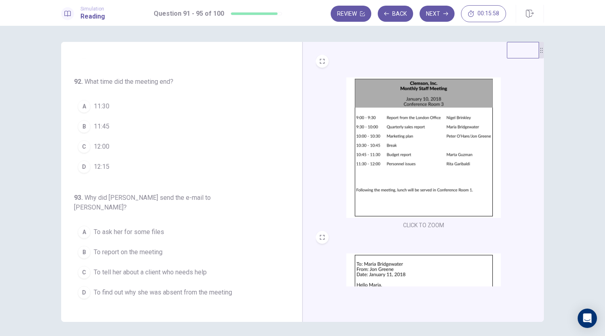
click at [86, 142] on div "C" at bounding box center [84, 146] width 13 height 13
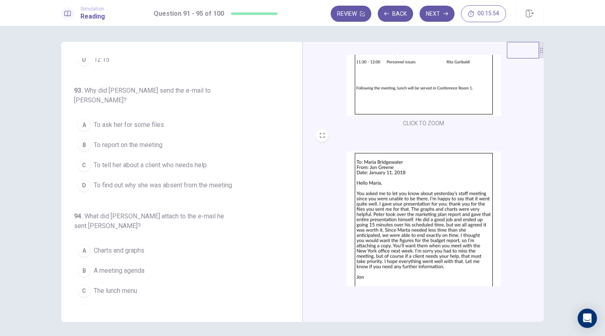
scroll to position [120, 0]
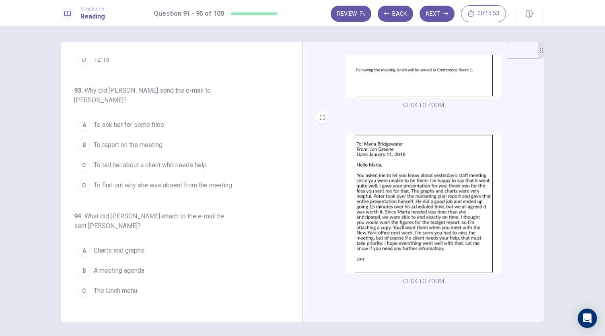
click at [399, 176] on img at bounding box center [423, 203] width 155 height 140
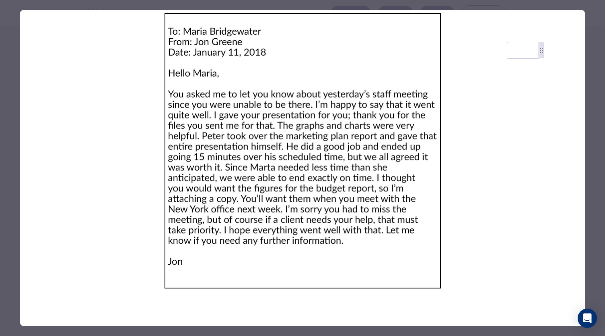
click at [585, 122] on div at bounding box center [302, 168] width 605 height 336
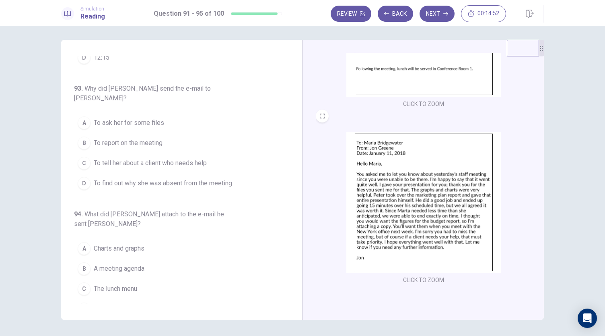
scroll to position [2, 0]
click at [121, 138] on span "To report on the meeting" at bounding box center [128, 143] width 69 height 10
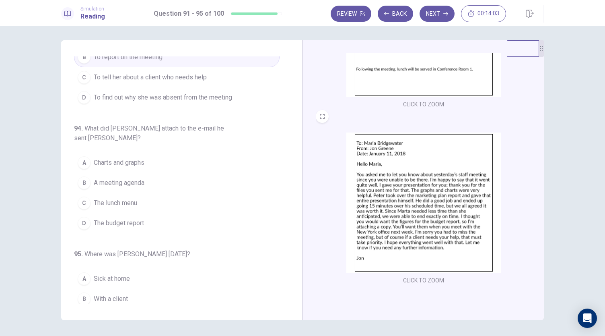
scroll to position [120, 0]
click at [378, 212] on img at bounding box center [423, 202] width 155 height 140
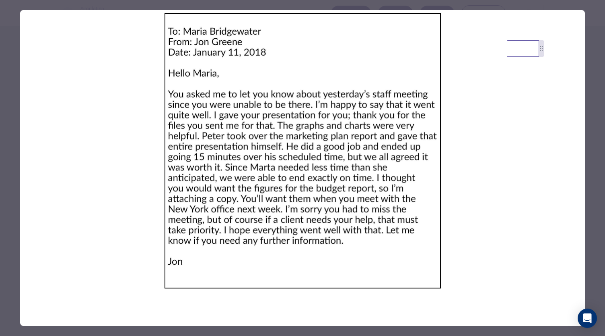
click at [600, 136] on div at bounding box center [302, 168] width 605 height 336
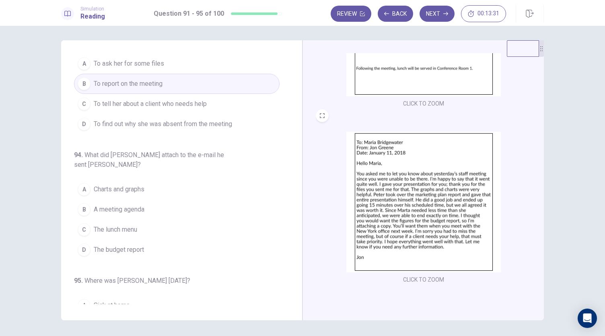
scroll to position [263, 0]
click at [130, 205] on span "A meeting agenda" at bounding box center [119, 210] width 51 height 10
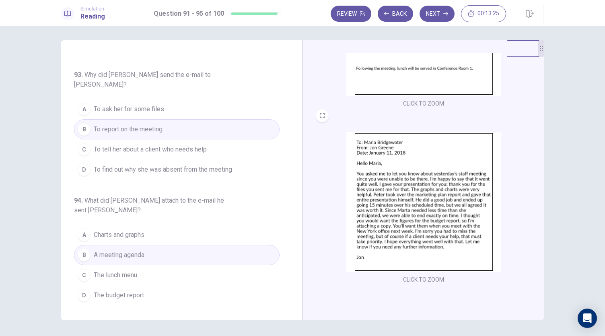
scroll to position [217, 0]
click at [146, 145] on span "To tell her about a client who needs help" at bounding box center [150, 150] width 113 height 10
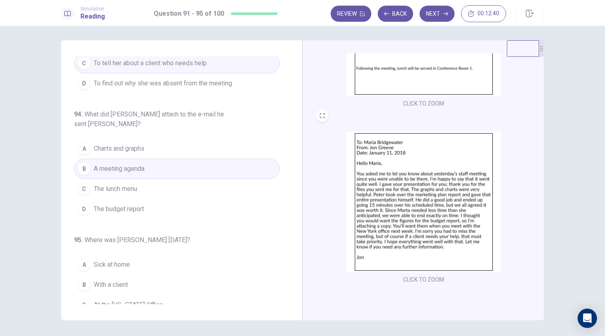
scroll to position [310, 0]
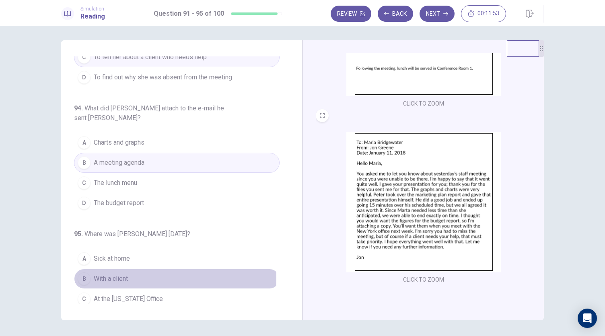
click at [109, 274] on span "With a client" at bounding box center [111, 279] width 34 height 10
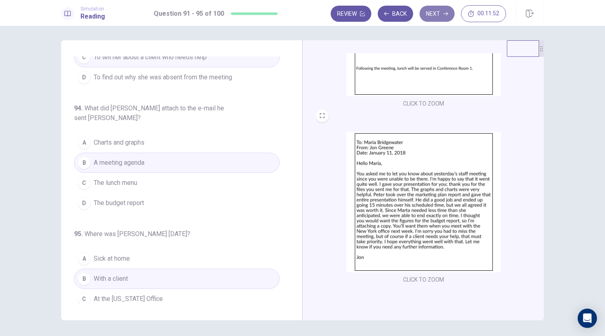
click at [449, 8] on button "Next" at bounding box center [437, 14] width 35 height 16
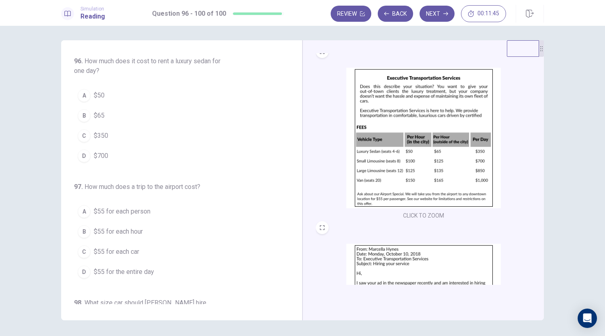
scroll to position [0, 0]
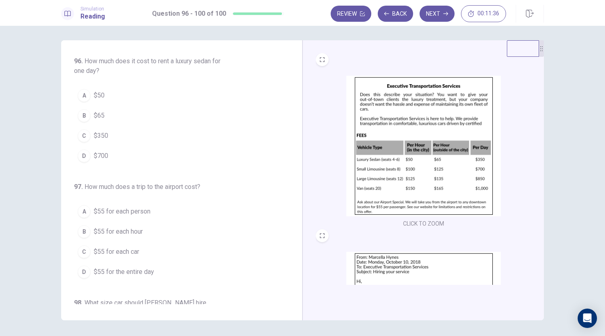
click at [105, 129] on button "C $350" at bounding box center [177, 136] width 206 height 20
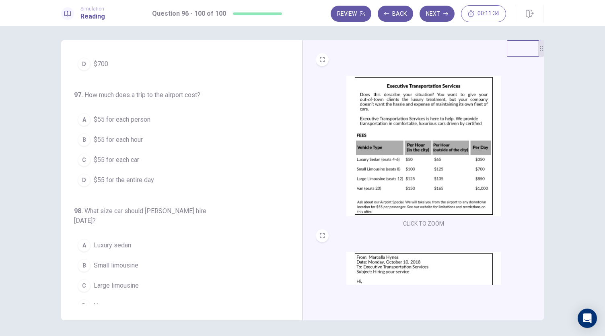
scroll to position [96, 0]
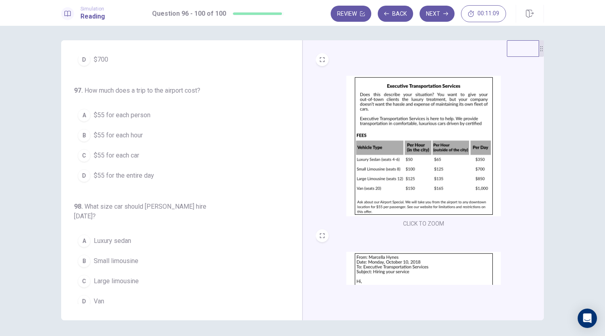
click at [136, 113] on span "$55 for each person" at bounding box center [122, 115] width 57 height 10
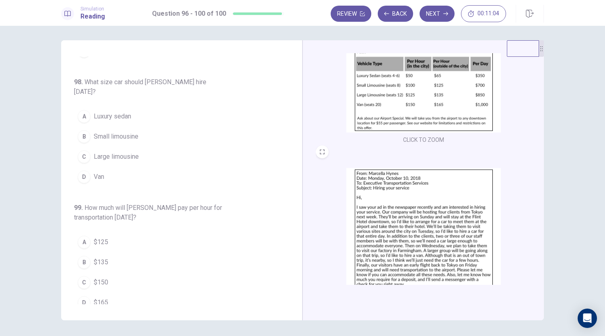
scroll to position [120, 0]
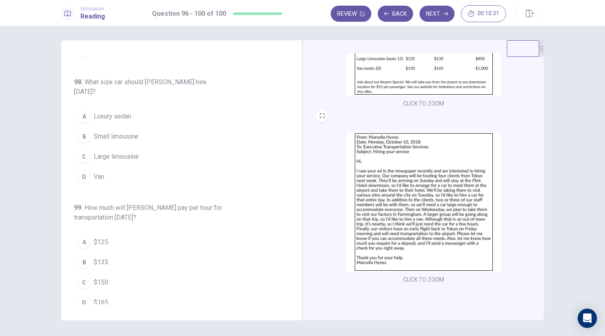
click at [464, 193] on img at bounding box center [423, 202] width 155 height 140
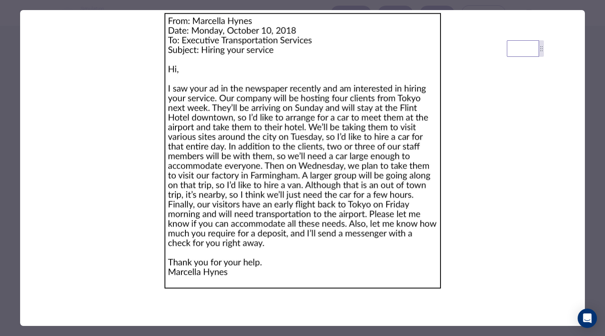
click at [588, 115] on div at bounding box center [302, 168] width 605 height 336
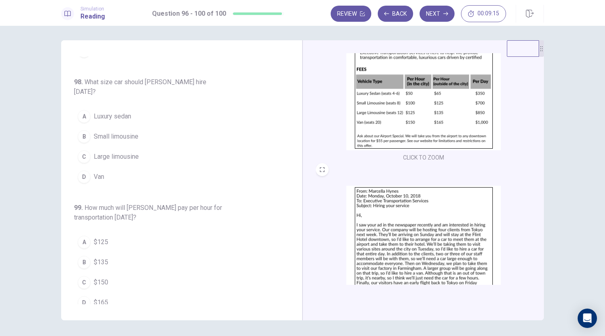
scroll to position [65, 0]
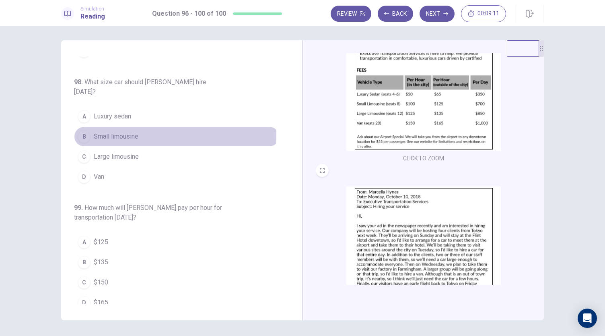
click at [100, 132] on span "Small limousine" at bounding box center [116, 137] width 45 height 10
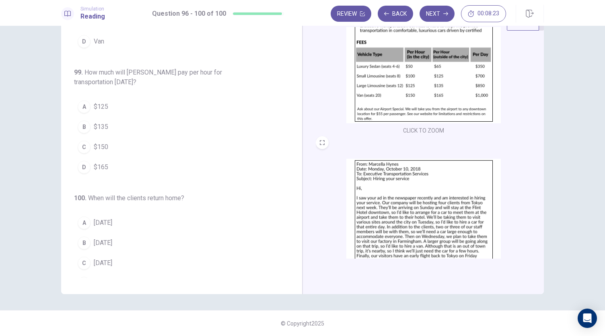
scroll to position [63, 0]
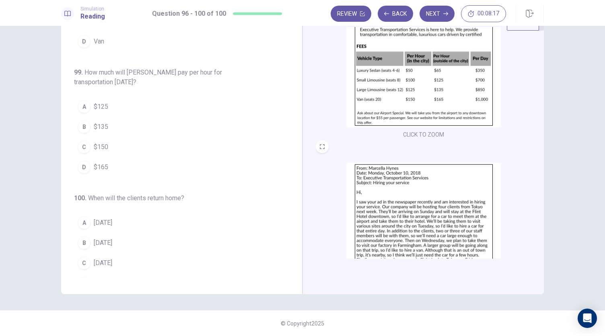
click at [103, 162] on span "$165" at bounding box center [101, 167] width 14 height 10
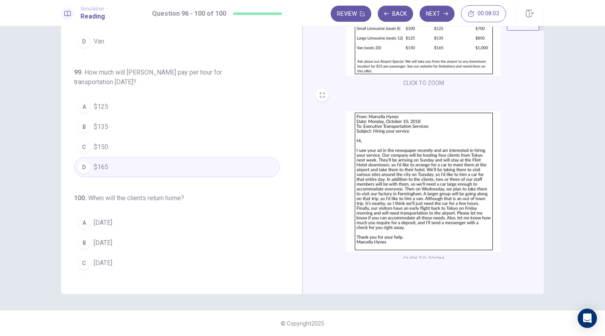
scroll to position [120, 0]
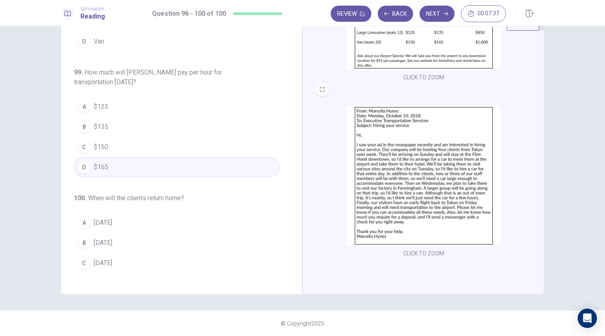
click at [94, 278] on span "[DATE]" at bounding box center [103, 283] width 19 height 10
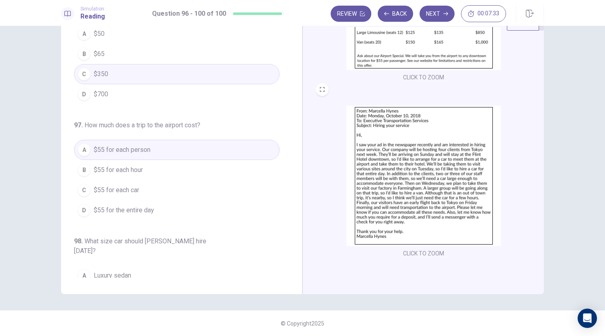
scroll to position [0, 0]
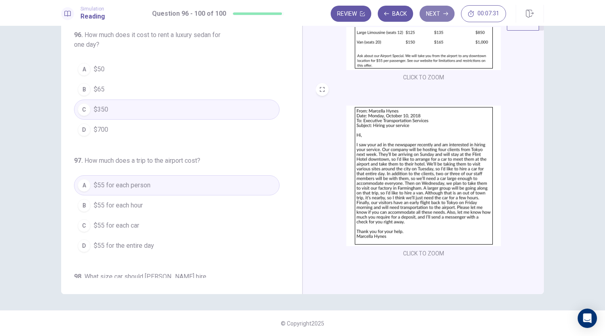
click at [429, 8] on button "Next" at bounding box center [437, 14] width 35 height 16
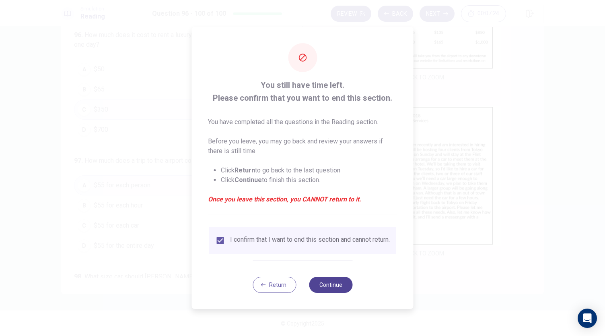
click at [325, 281] on button "Continue" at bounding box center [330, 284] width 43 height 16
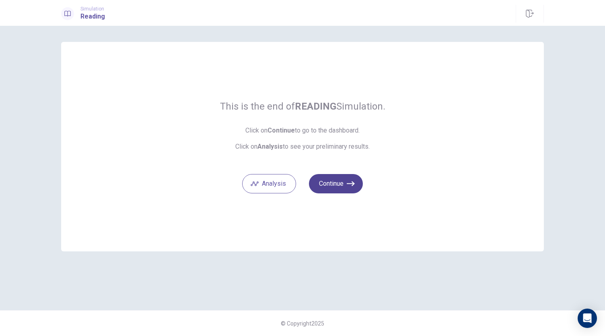
click at [334, 187] on button "Continue" at bounding box center [336, 183] width 54 height 19
